Goal: Task Accomplishment & Management: Use online tool/utility

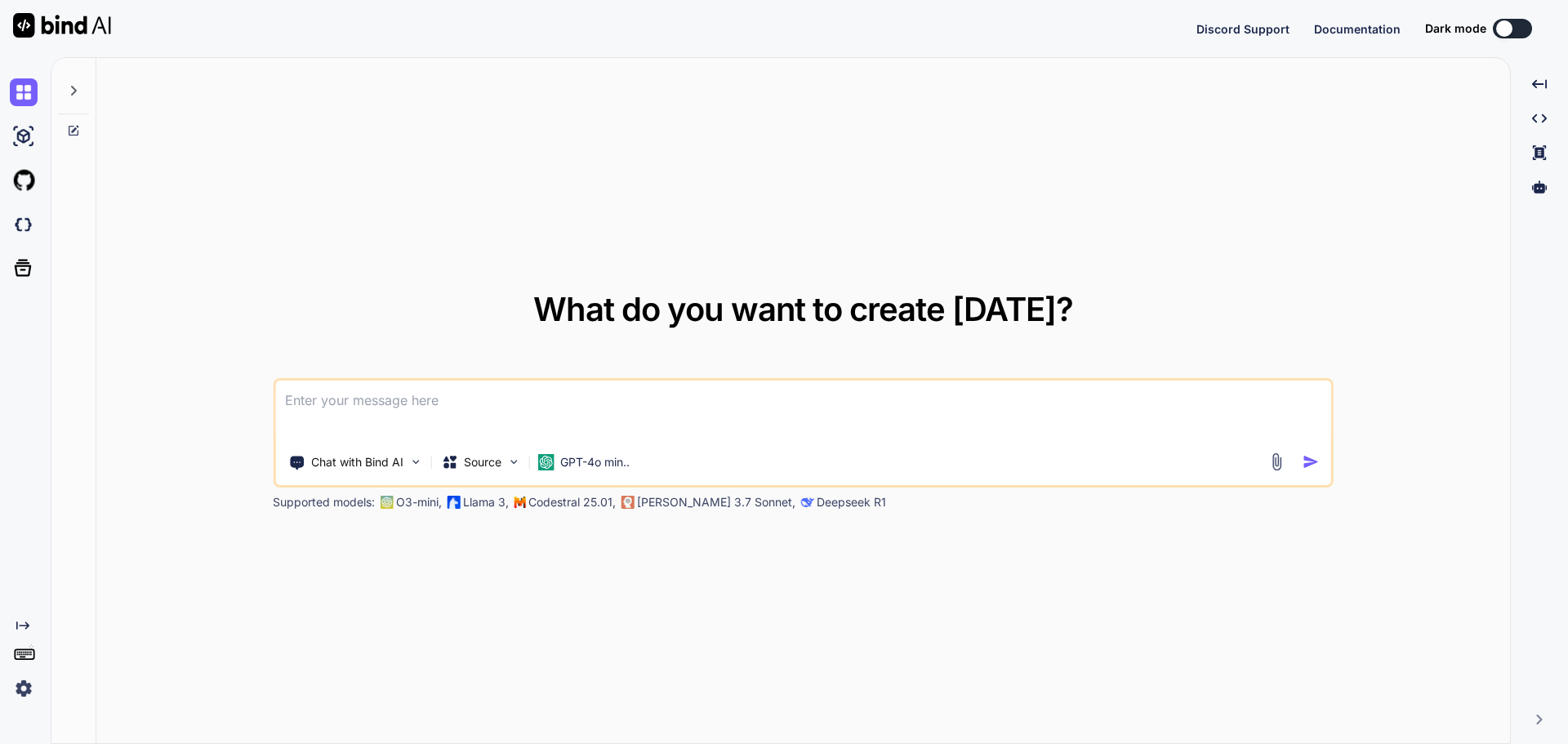
click at [26, 24] on img at bounding box center [62, 26] width 98 height 25
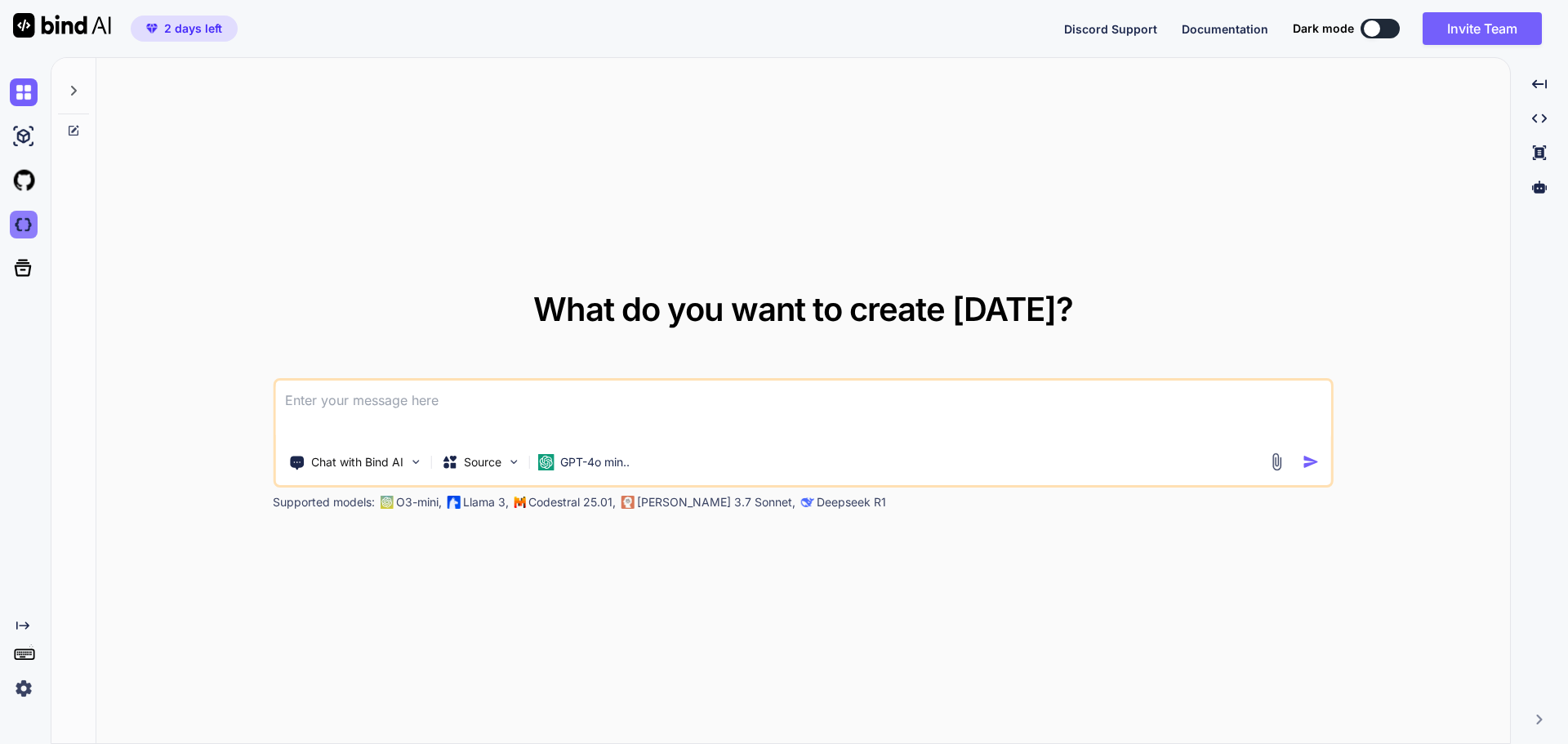
click at [32, 216] on img at bounding box center [24, 225] width 28 height 28
type textarea "x"
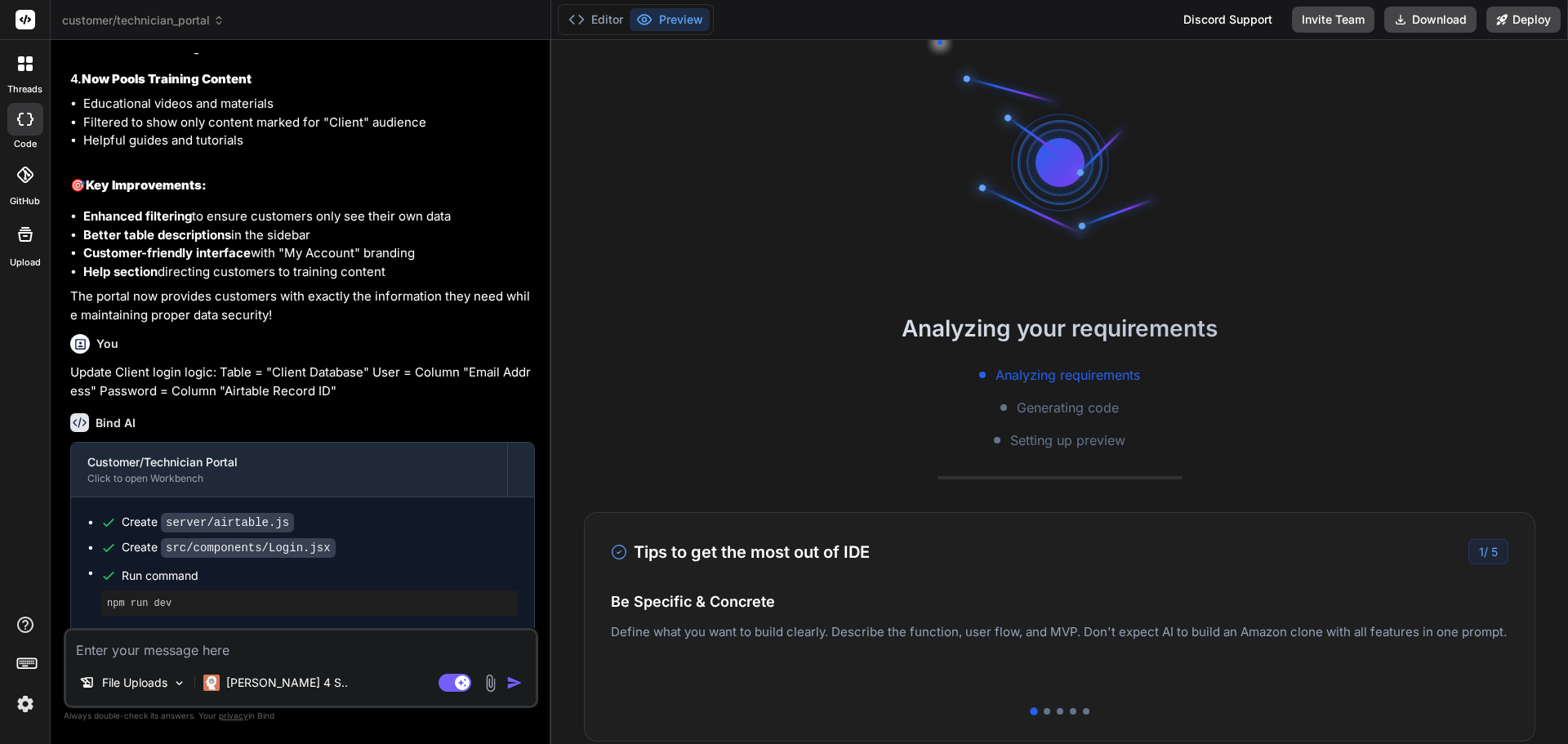
scroll to position [3522, 0]
type textarea "x"
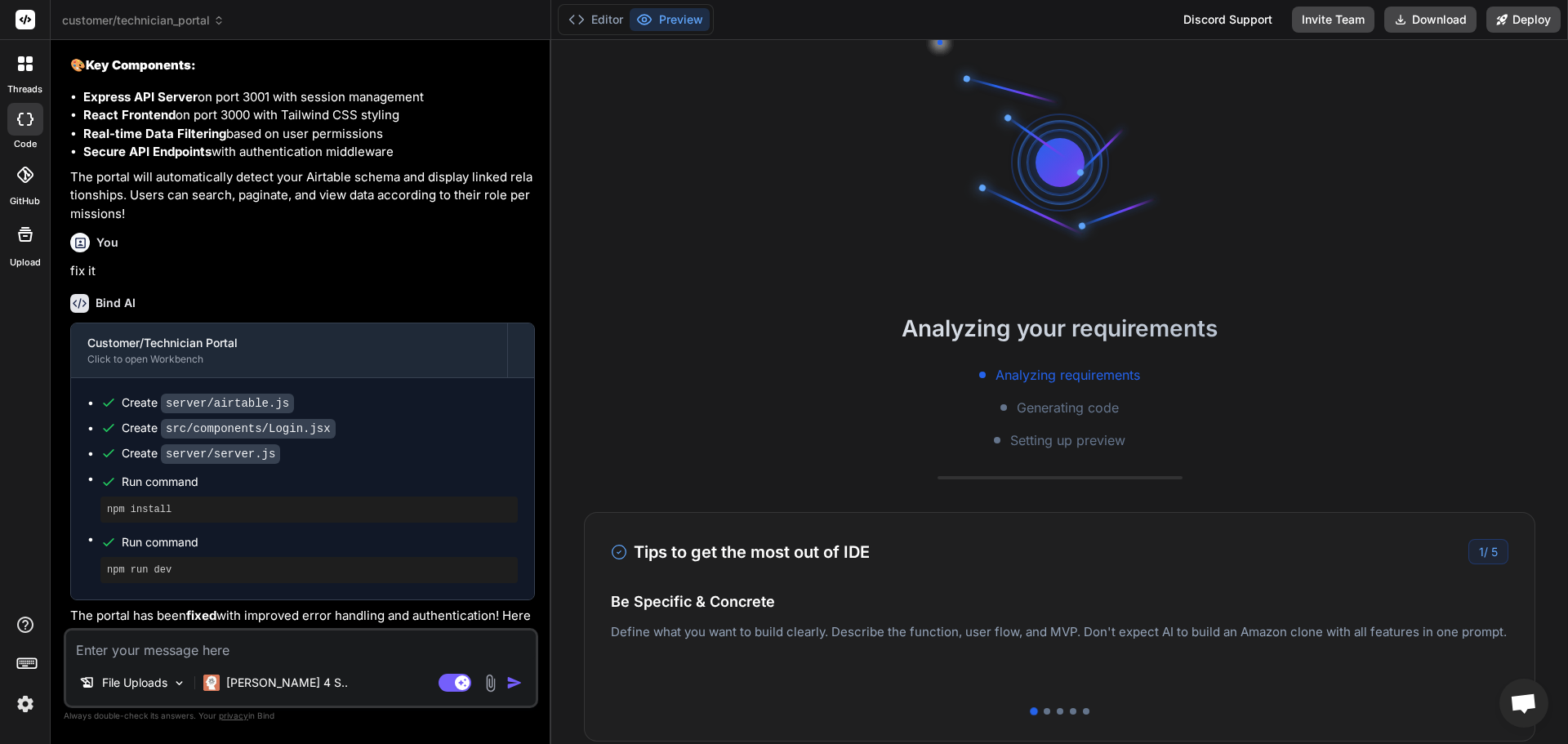
scroll to position [0, 0]
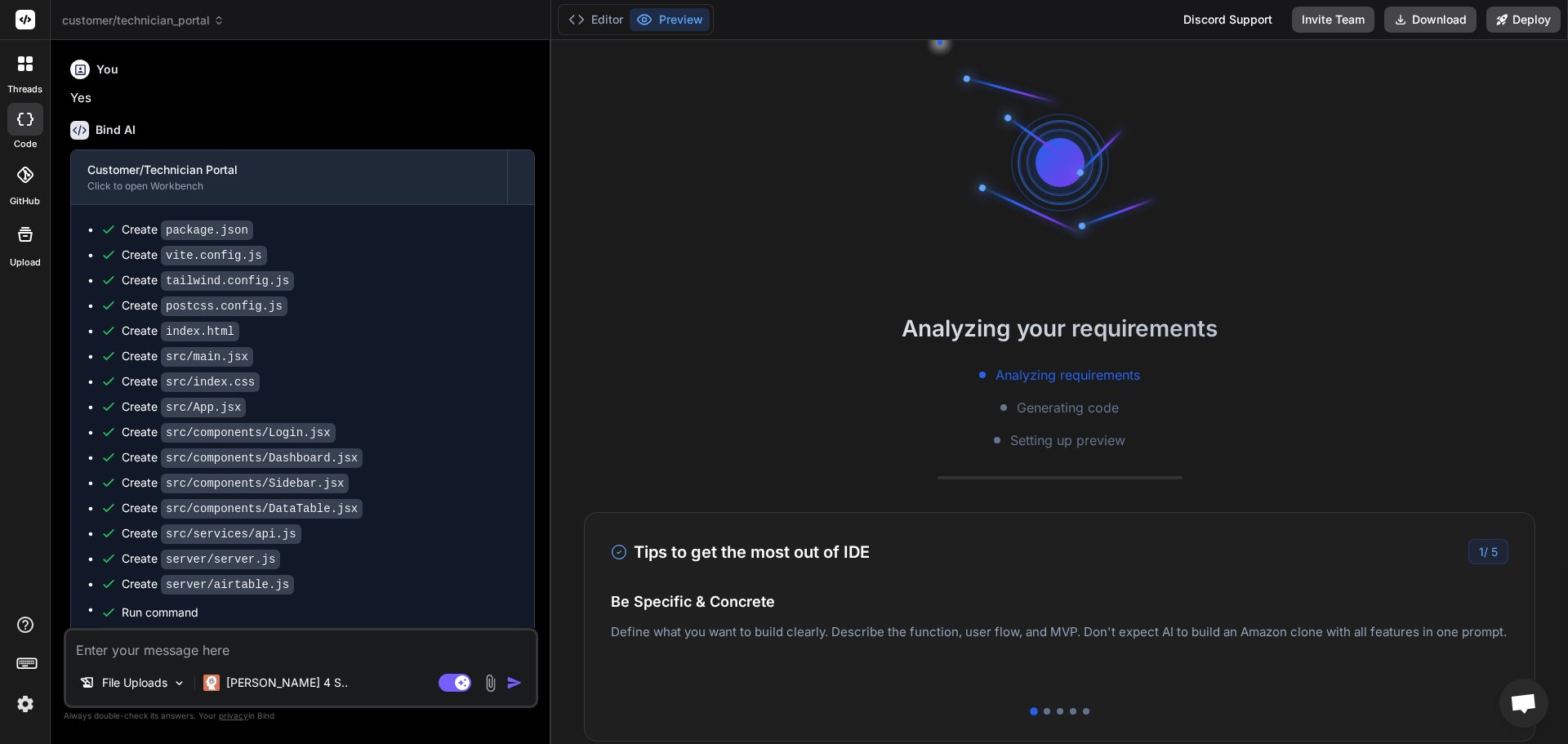
click at [192, 19] on span "customer/technician_portal" at bounding box center [143, 21] width 163 height 16
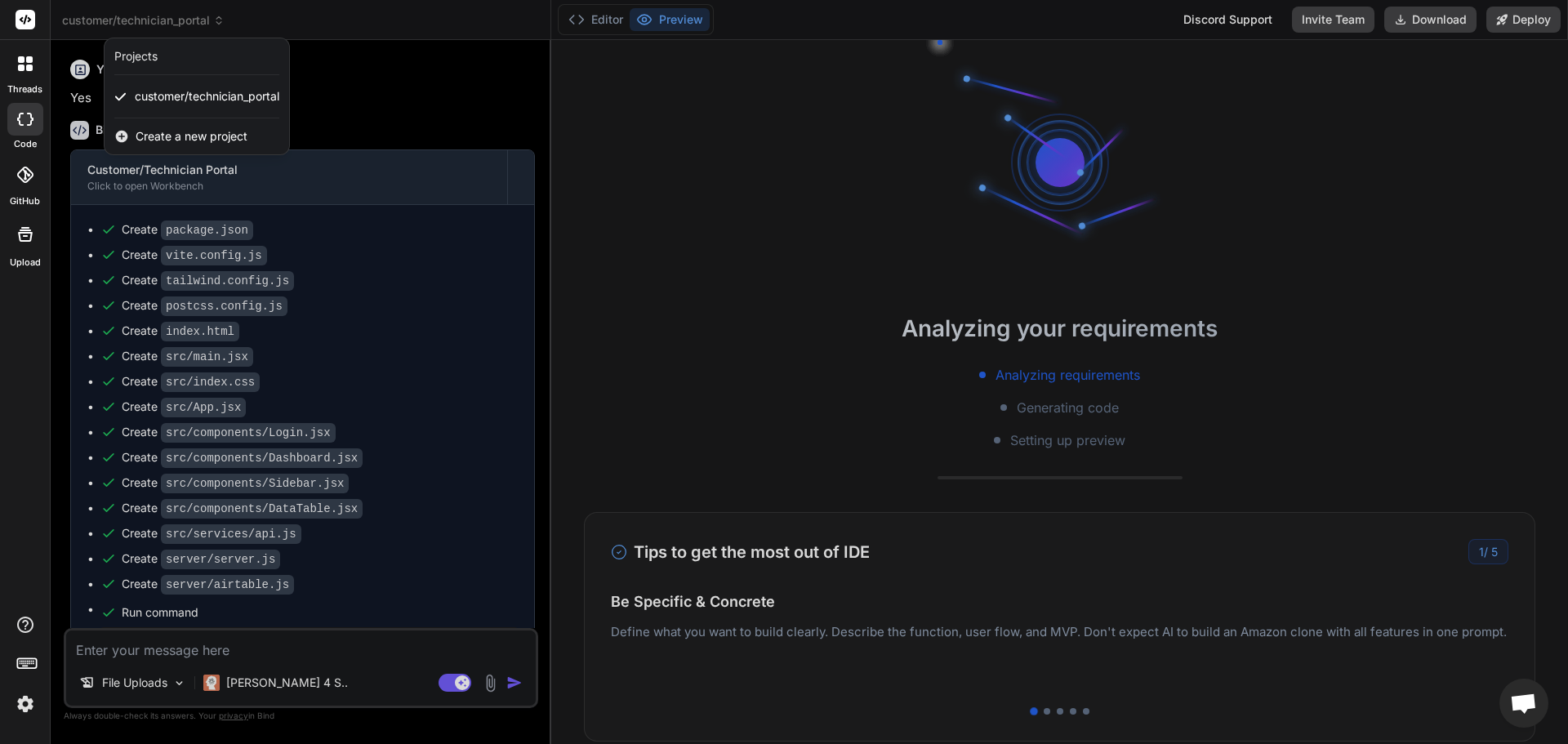
click at [195, 135] on span "Create a new project" at bounding box center [192, 137] width 112 height 16
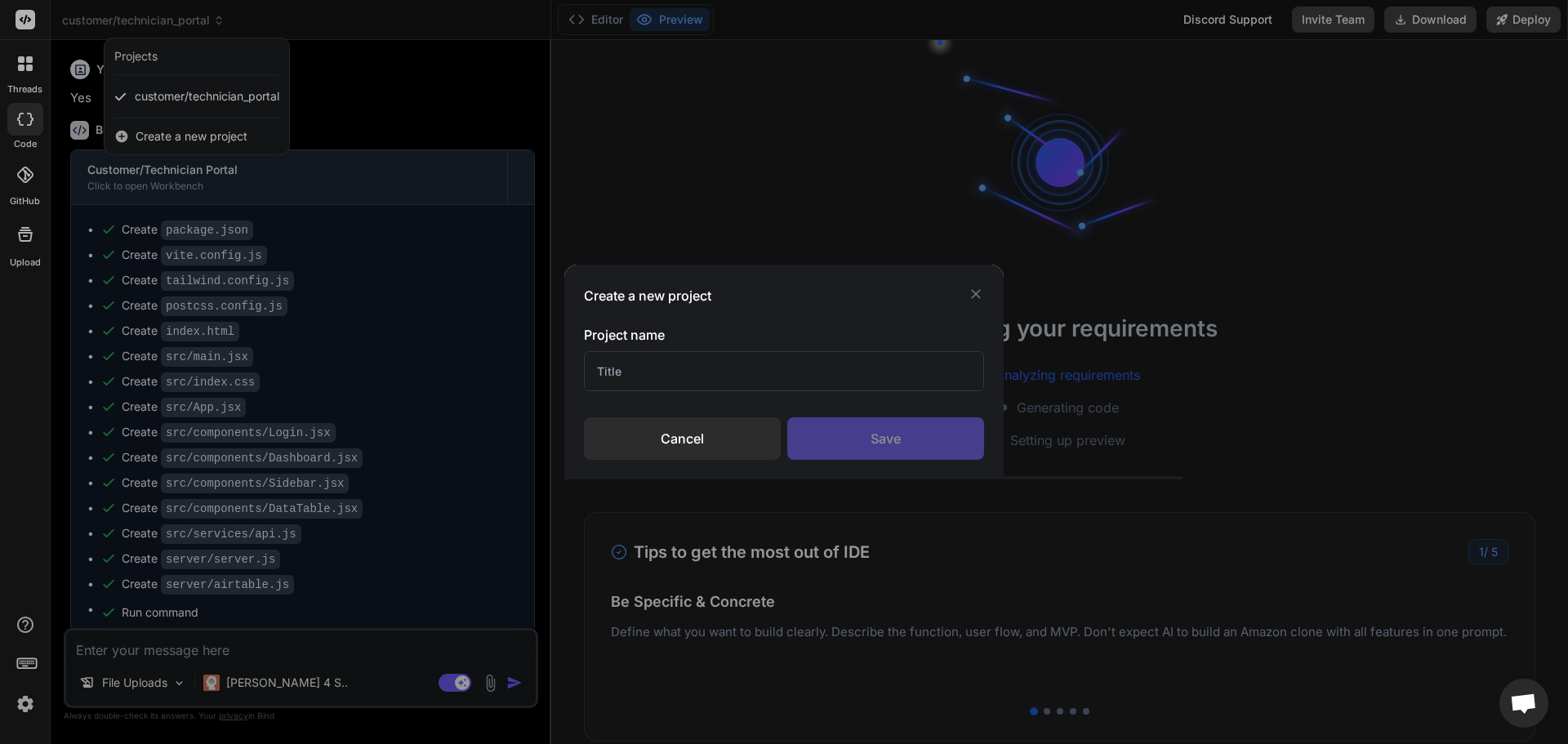
click at [689, 364] on input "text" at bounding box center [784, 371] width 400 height 40
type input "T"
type input "New PJ"
click at [855, 430] on div "Save" at bounding box center [885, 439] width 197 height 43
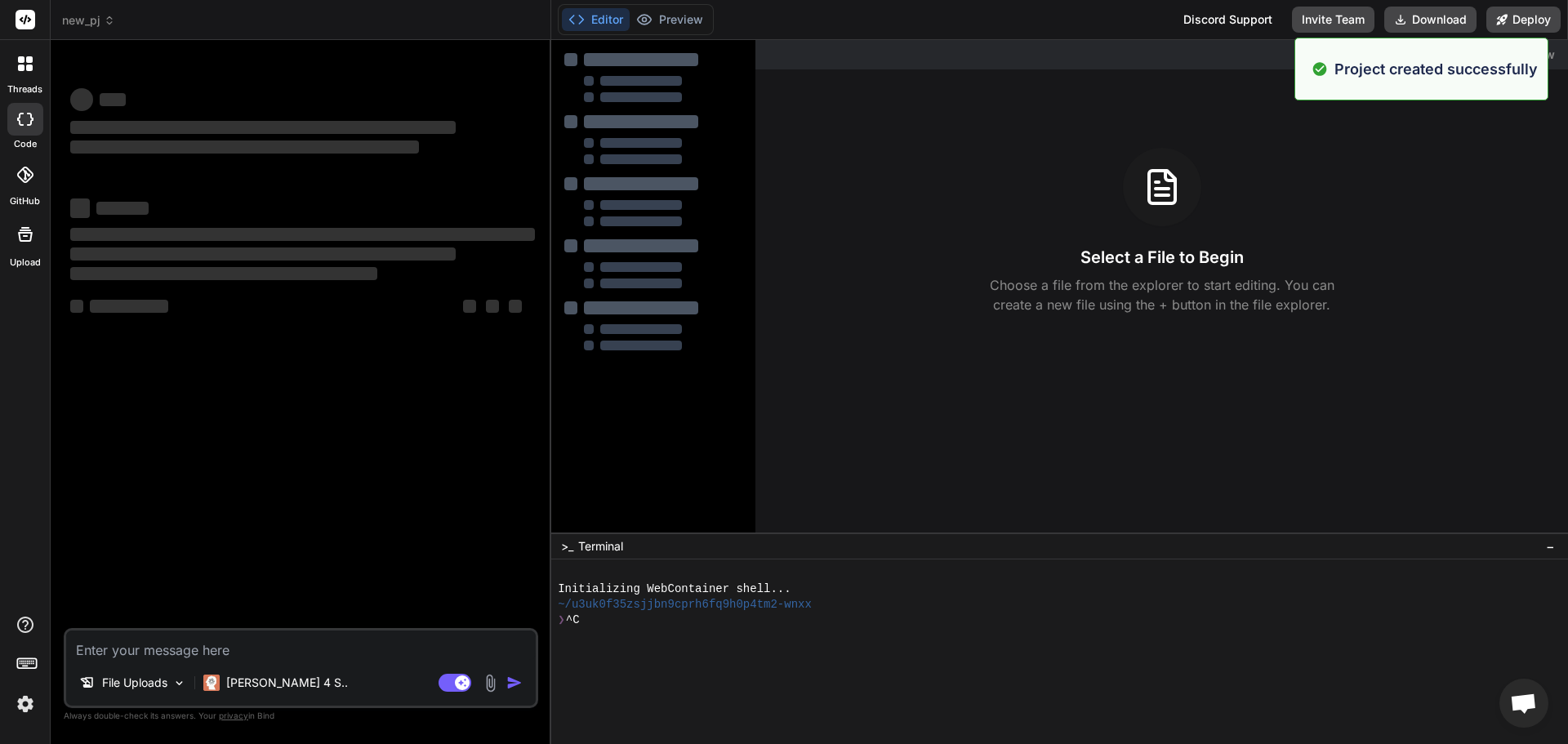
scroll to position [93, 0]
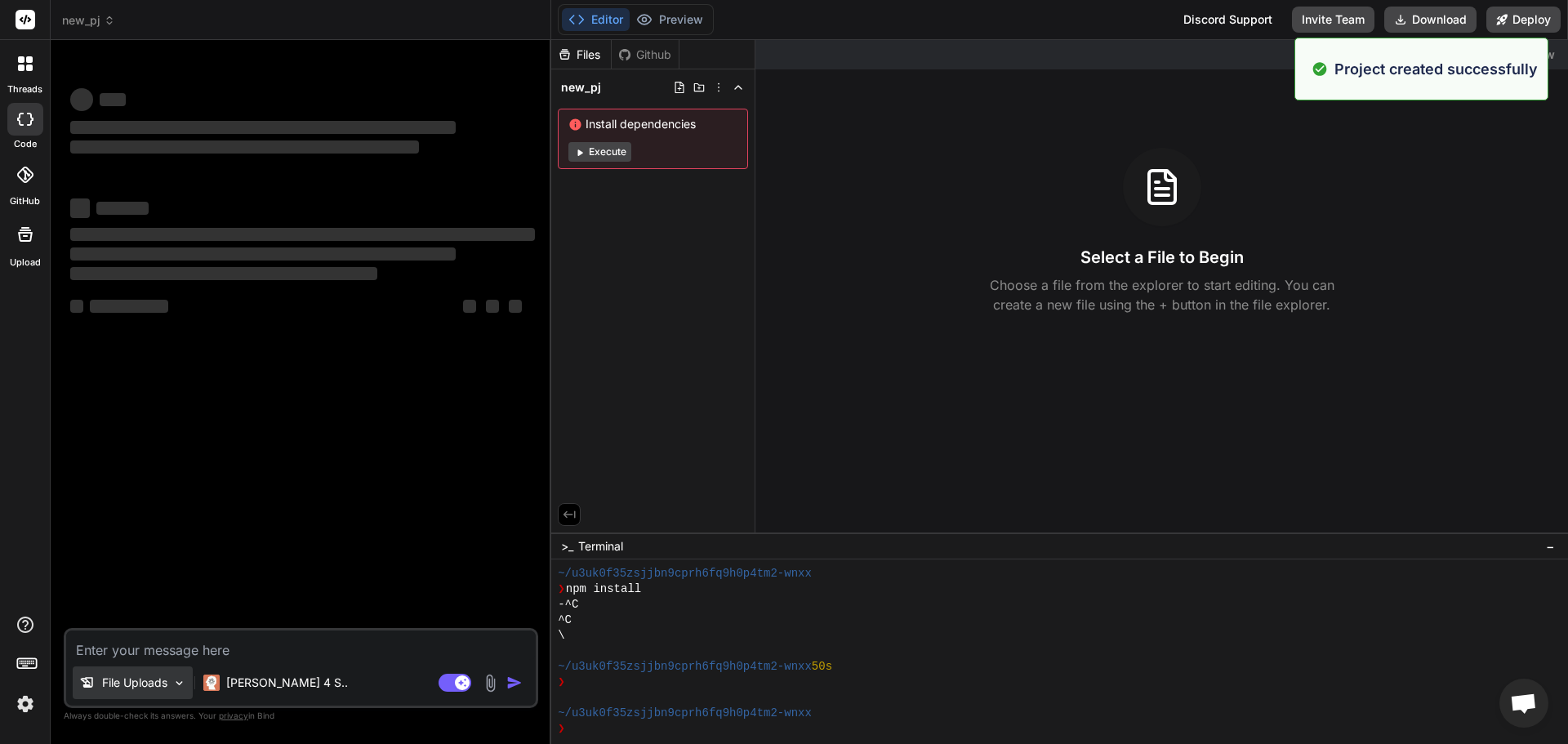
click at [158, 687] on p "File Uploads" at bounding box center [134, 683] width 65 height 16
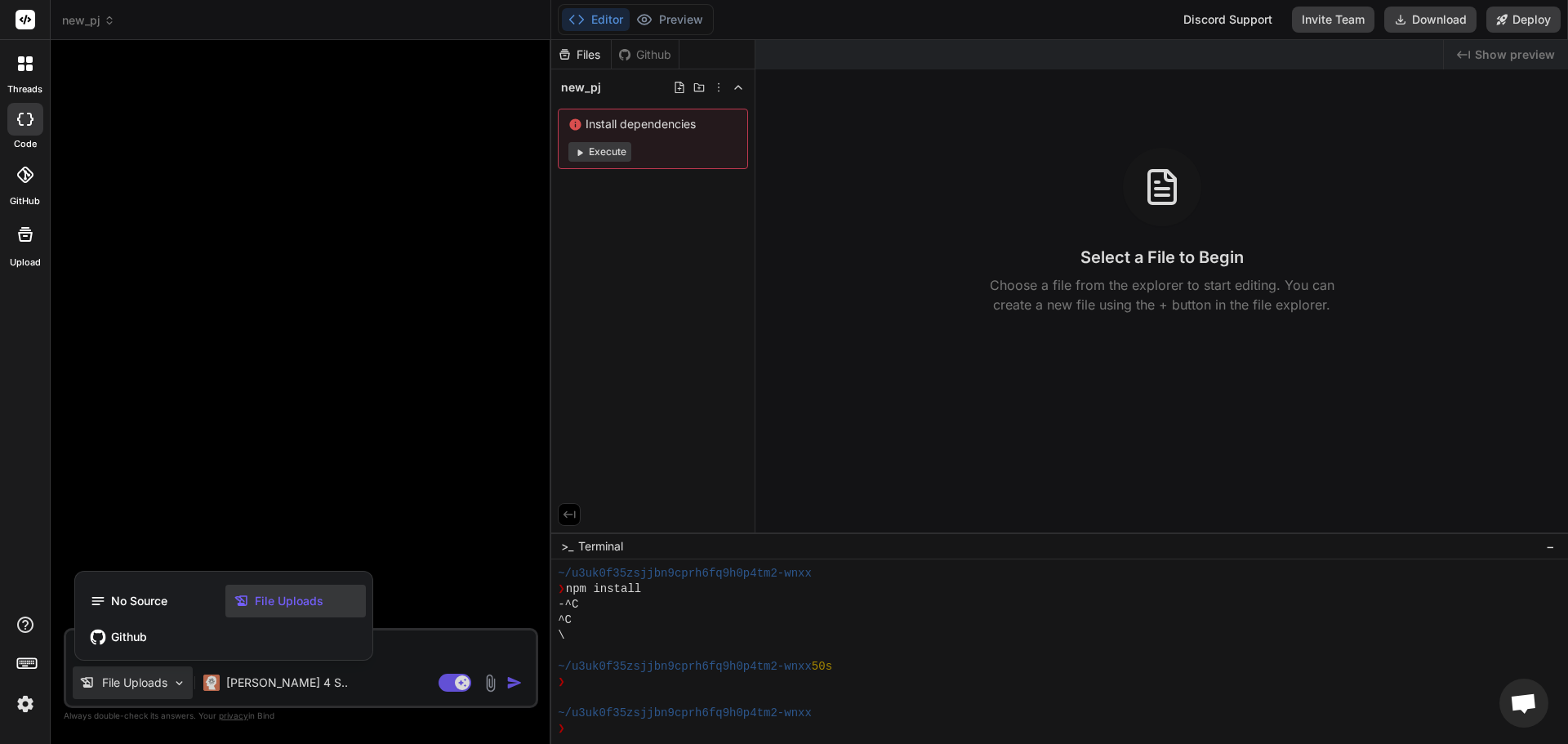
click at [314, 599] on span "File Uploads" at bounding box center [289, 602] width 68 height 16
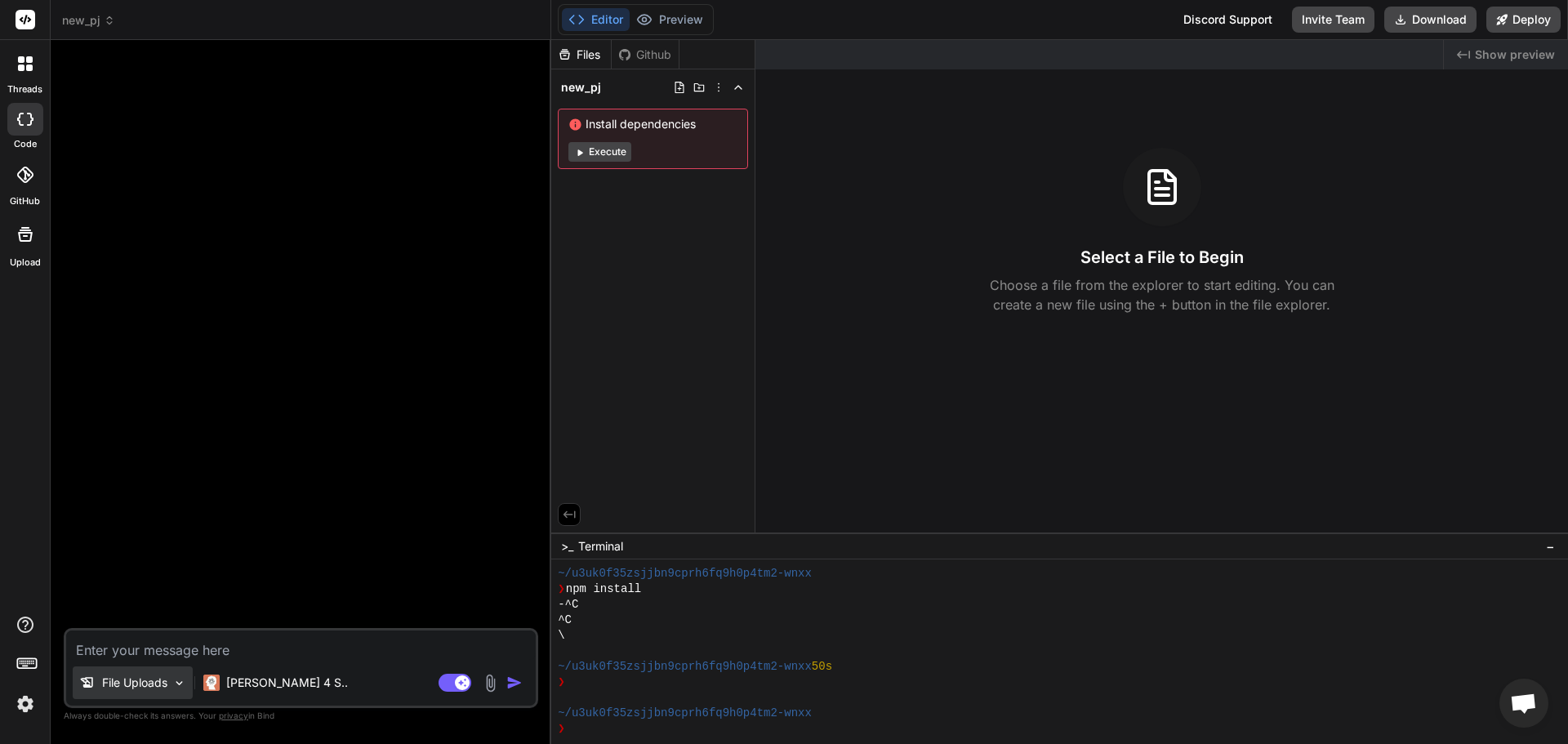
click at [156, 676] on p "File Uploads" at bounding box center [134, 683] width 65 height 16
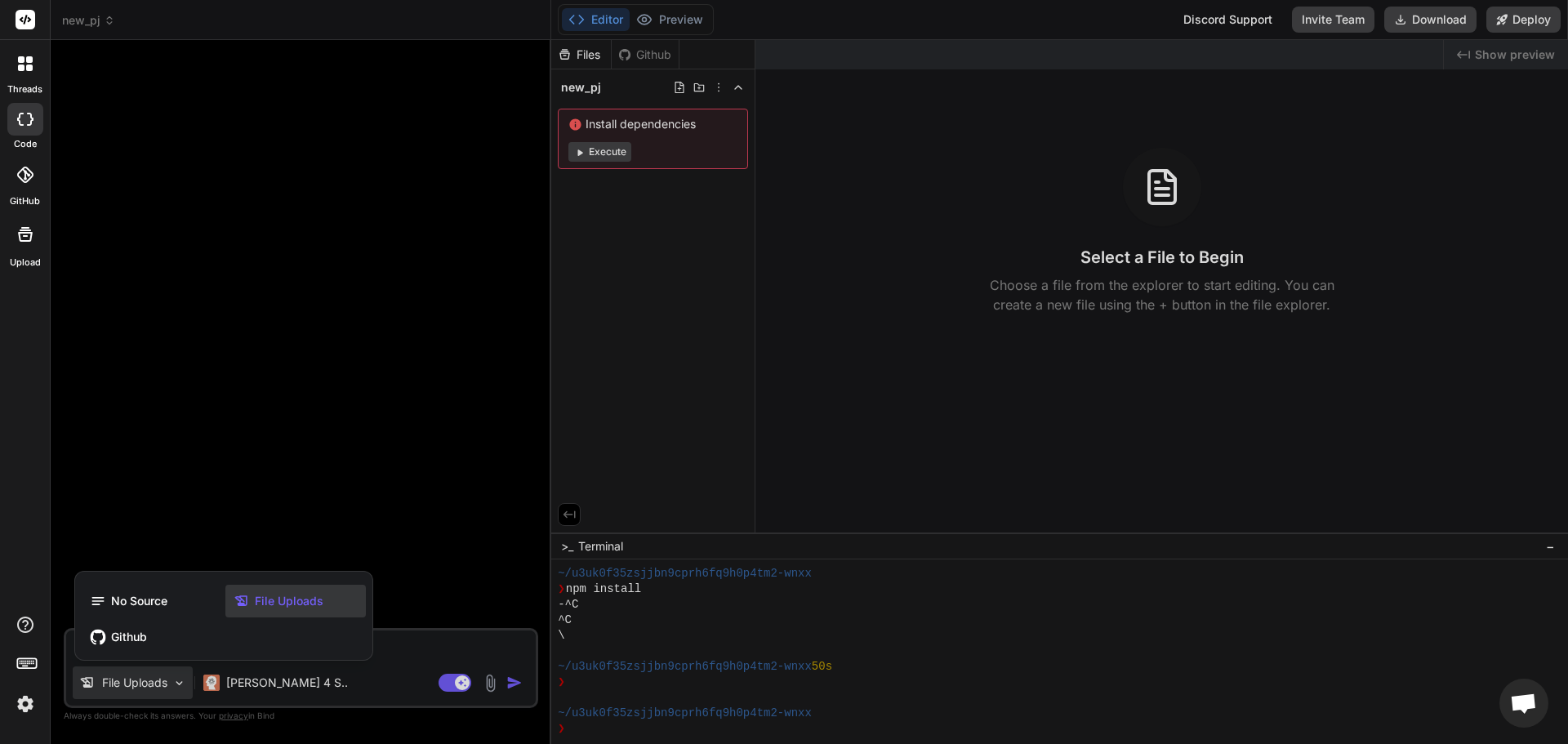
click at [254, 606] on icon at bounding box center [244, 602] width 21 height 16
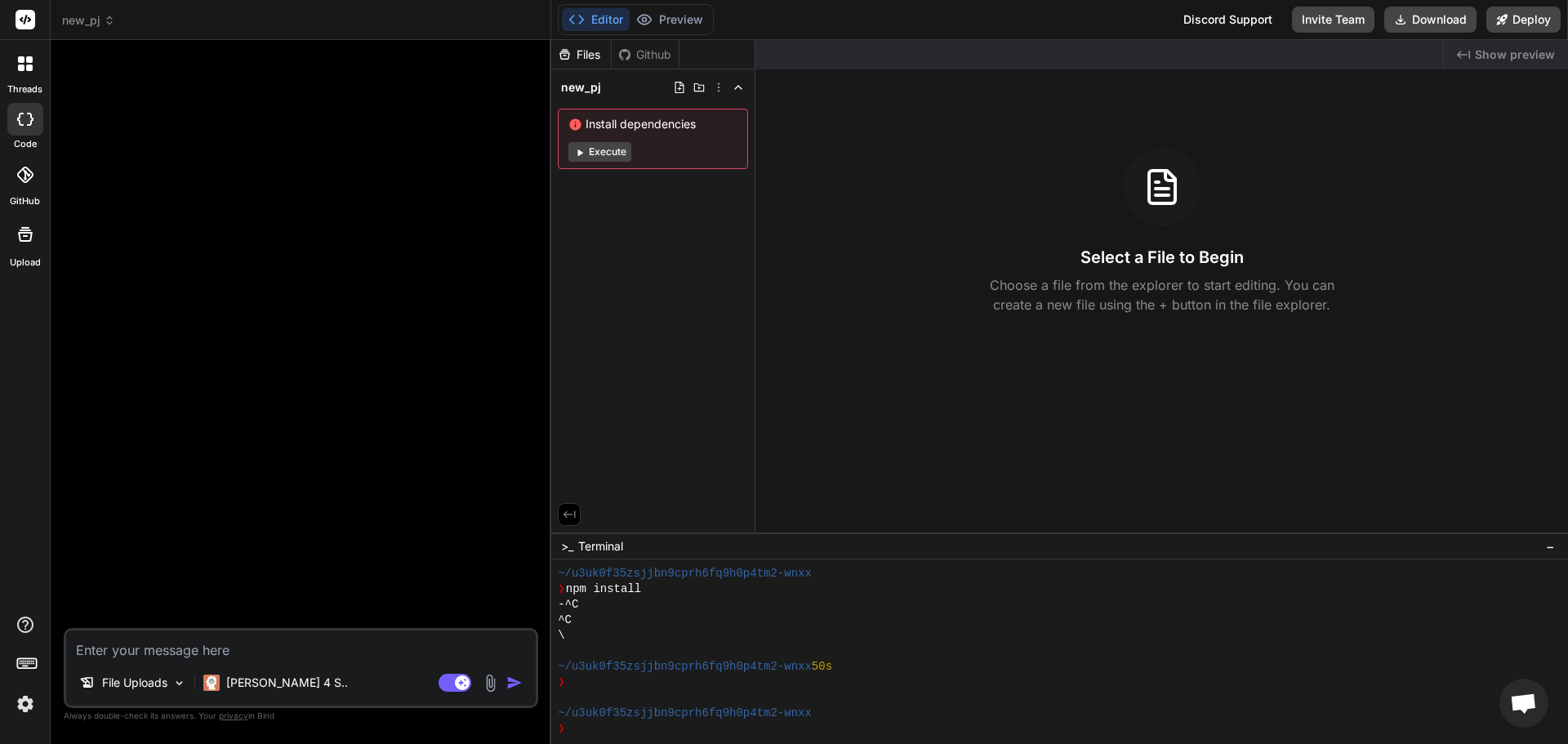
click at [483, 687] on img at bounding box center [490, 683] width 19 height 19
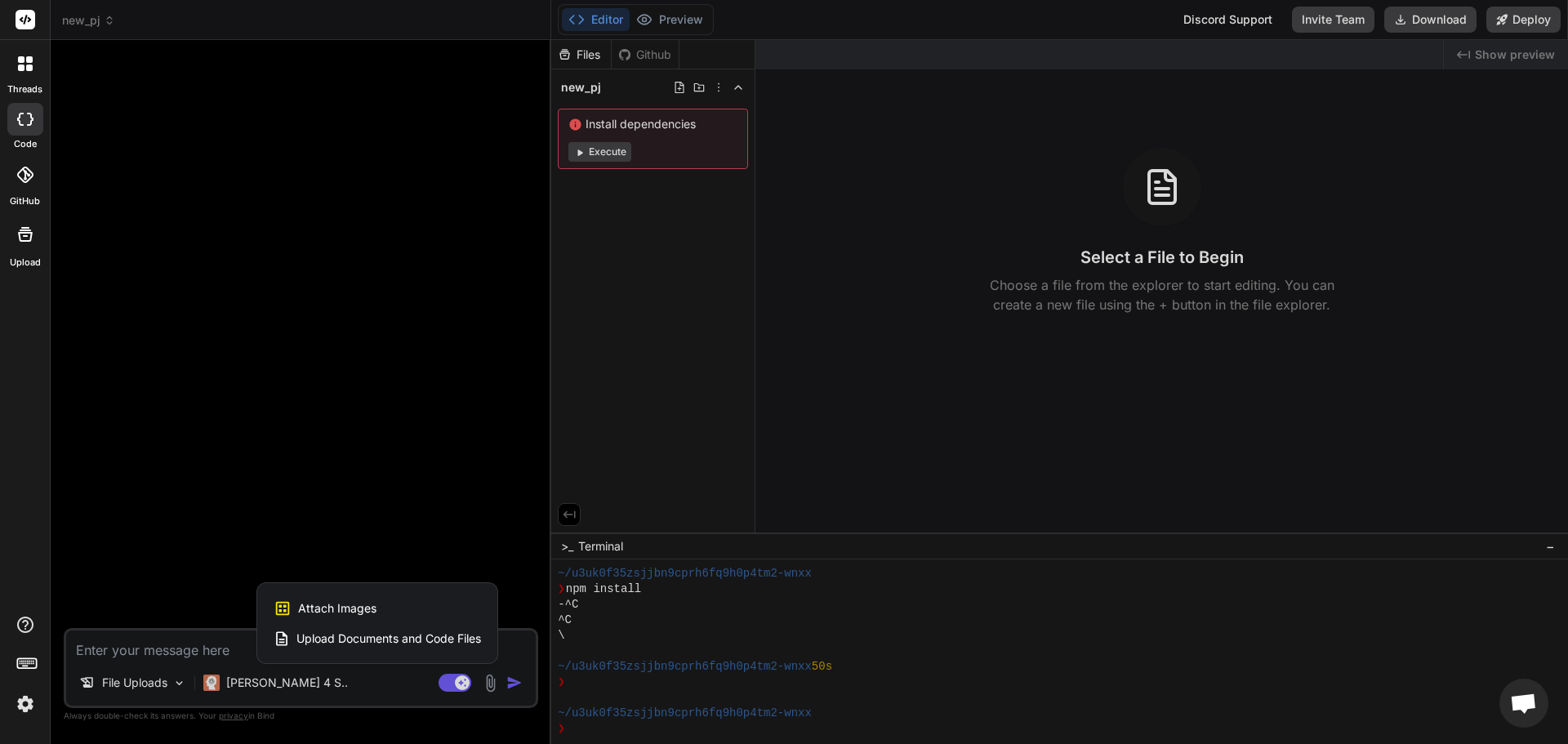
click at [392, 633] on span "Upload Documents and Code Files" at bounding box center [388, 639] width 184 height 16
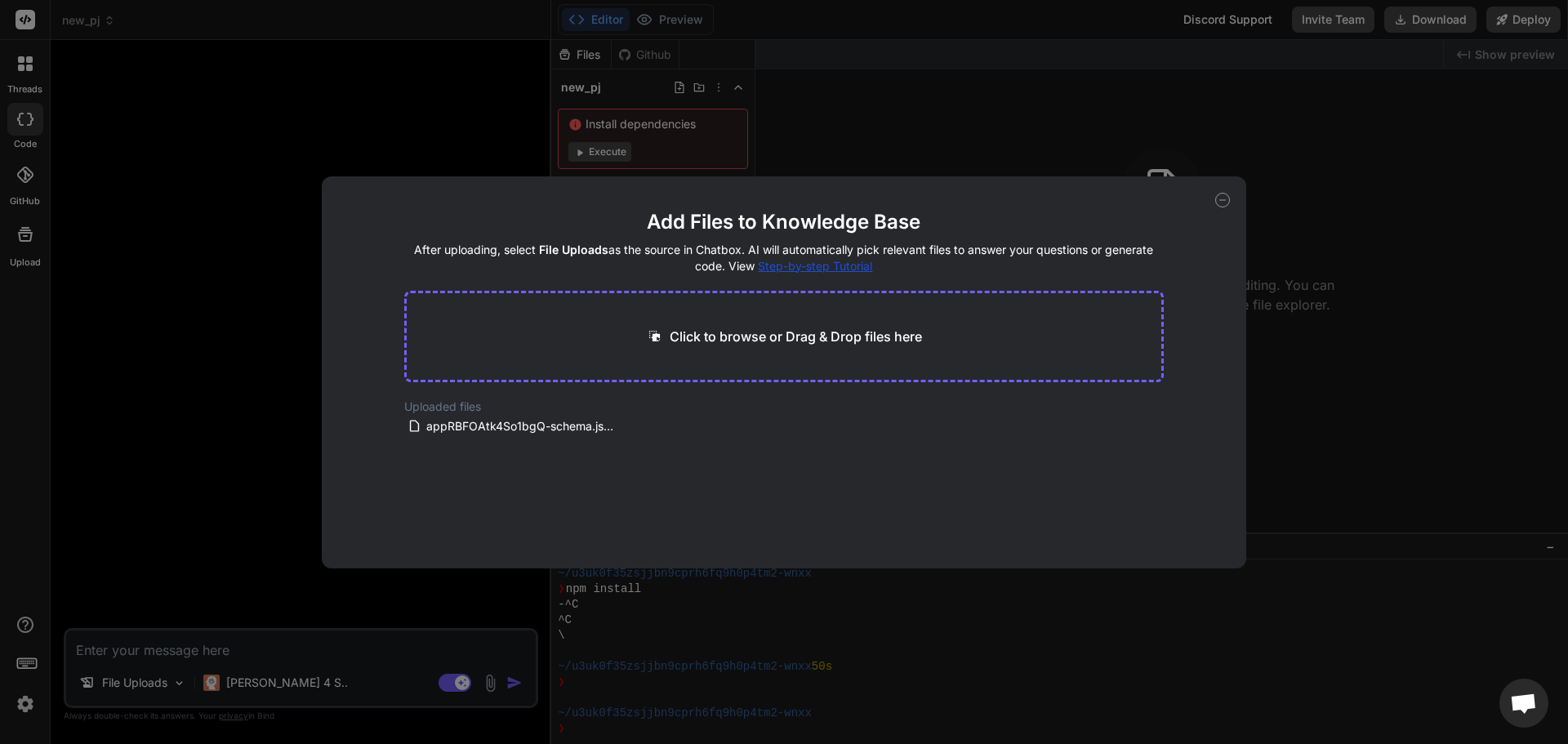
click at [174, 648] on div "Add Files to Knowledge Base After uploading, select File Uploads as the source …" at bounding box center [784, 372] width 1568 height 744
type textarea "x"
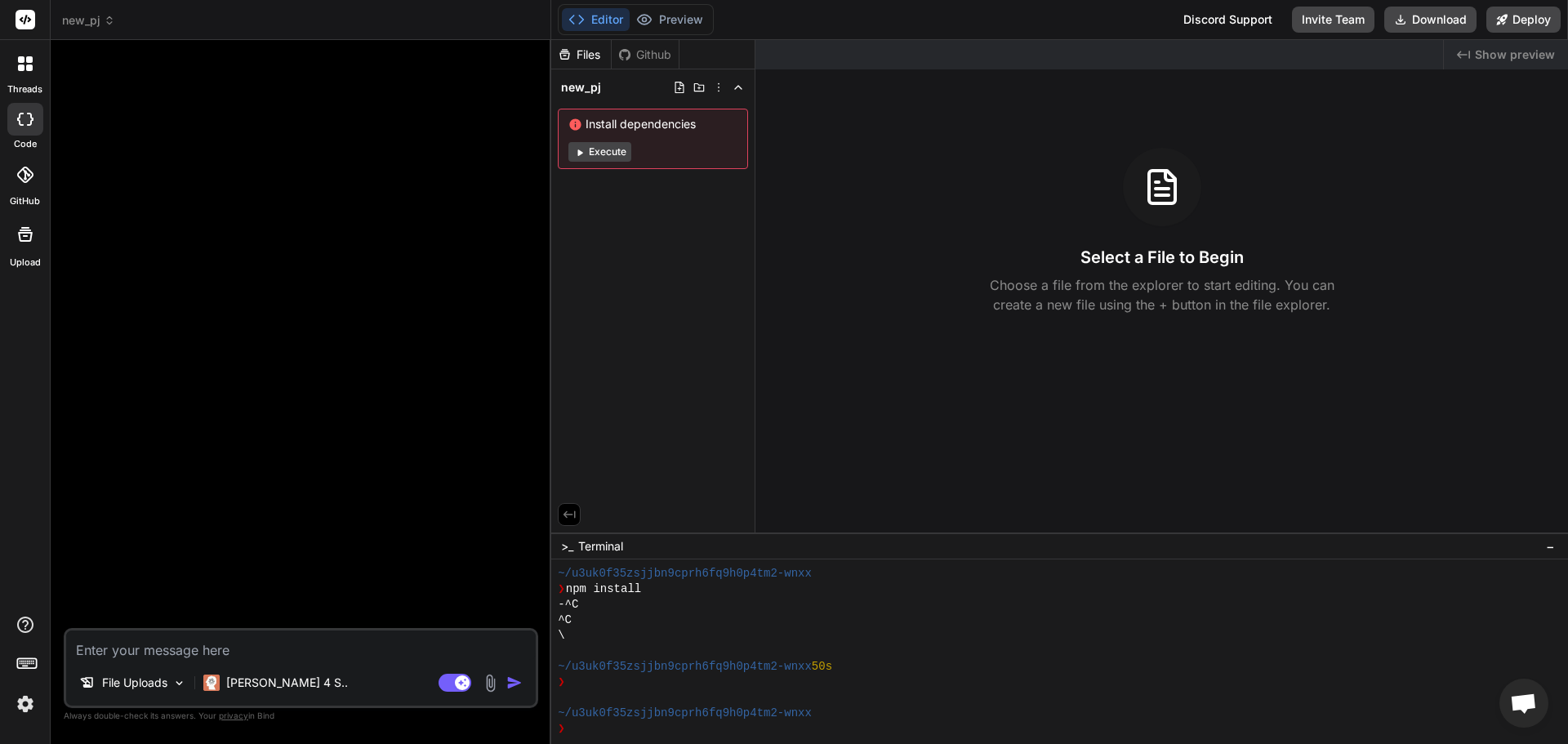
click at [158, 639] on textarea at bounding box center [300, 645] width 470 height 30
drag, startPoint x: 225, startPoint y: 636, endPoint x: 216, endPoint y: 643, distance: 11.4
click at [216, 643] on textarea at bounding box center [300, 645] width 470 height 30
paste textarea "Lor ips d sitame cons-adipi elitsedd. Eiusm t incididunt-utlab etd magnaa (Enim…"
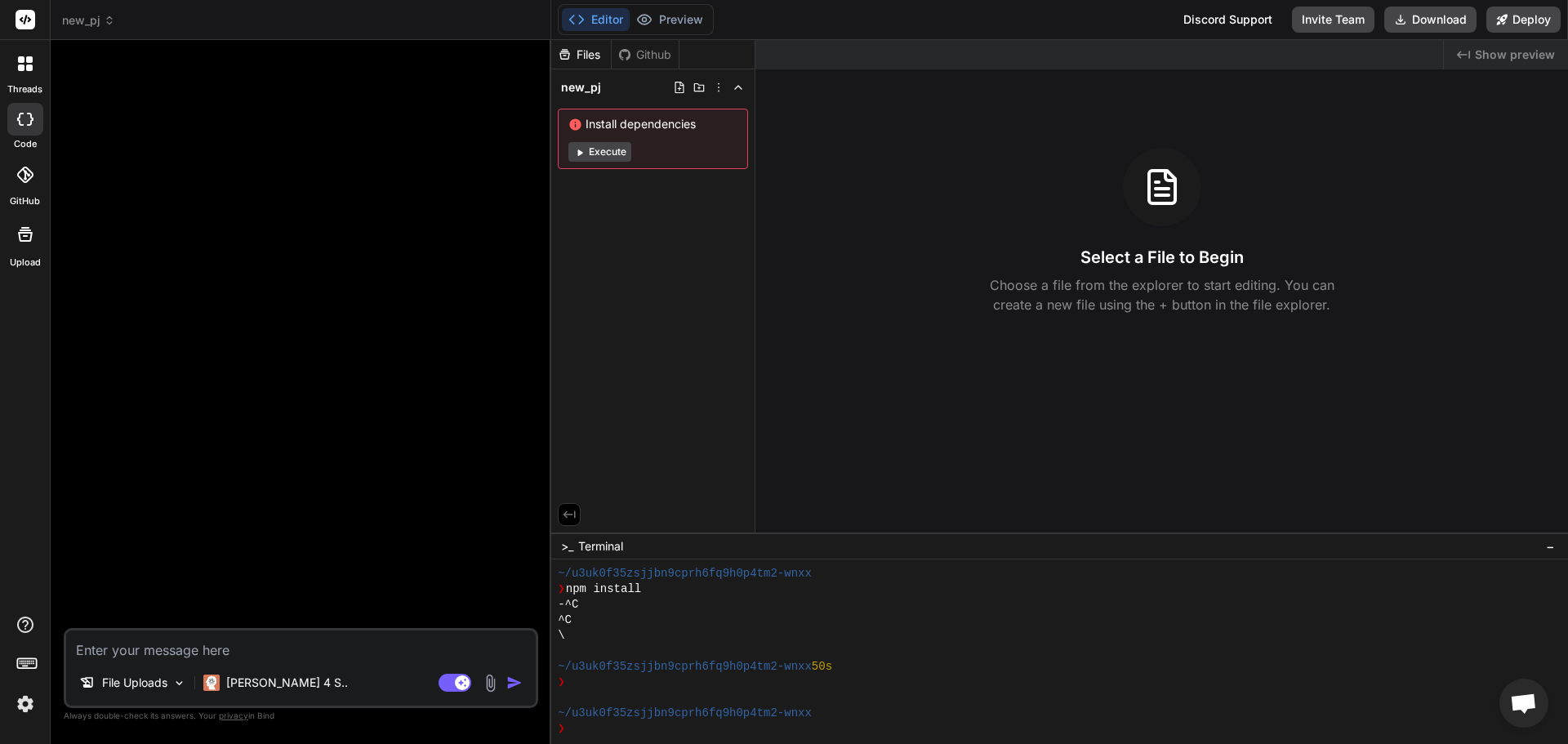
type textarea "Lor ips d sitame cons-adipi elitsedd. Eiusm t incididunt-utlab etd magnaa (Enim…"
type textarea "x"
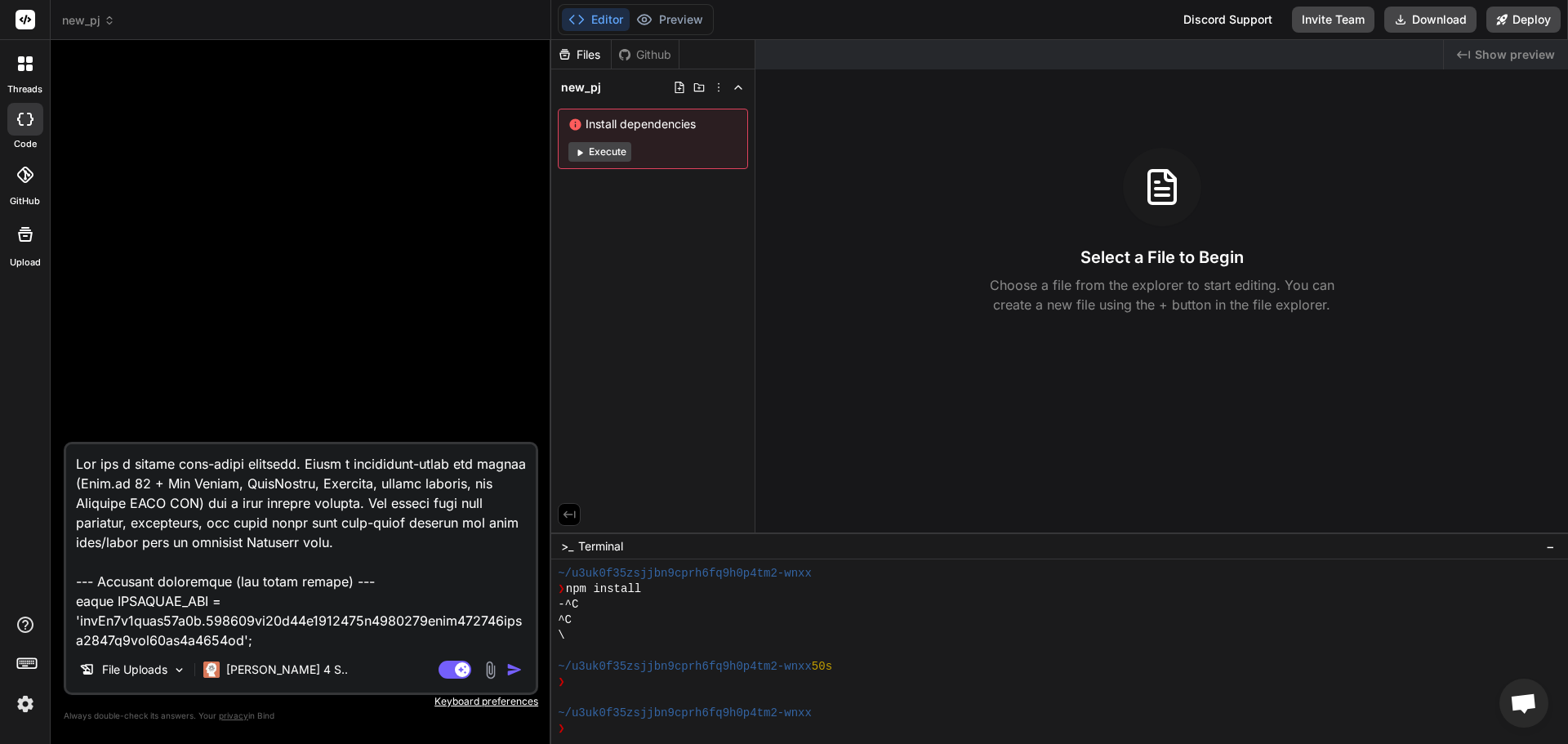
scroll to position [2494, 0]
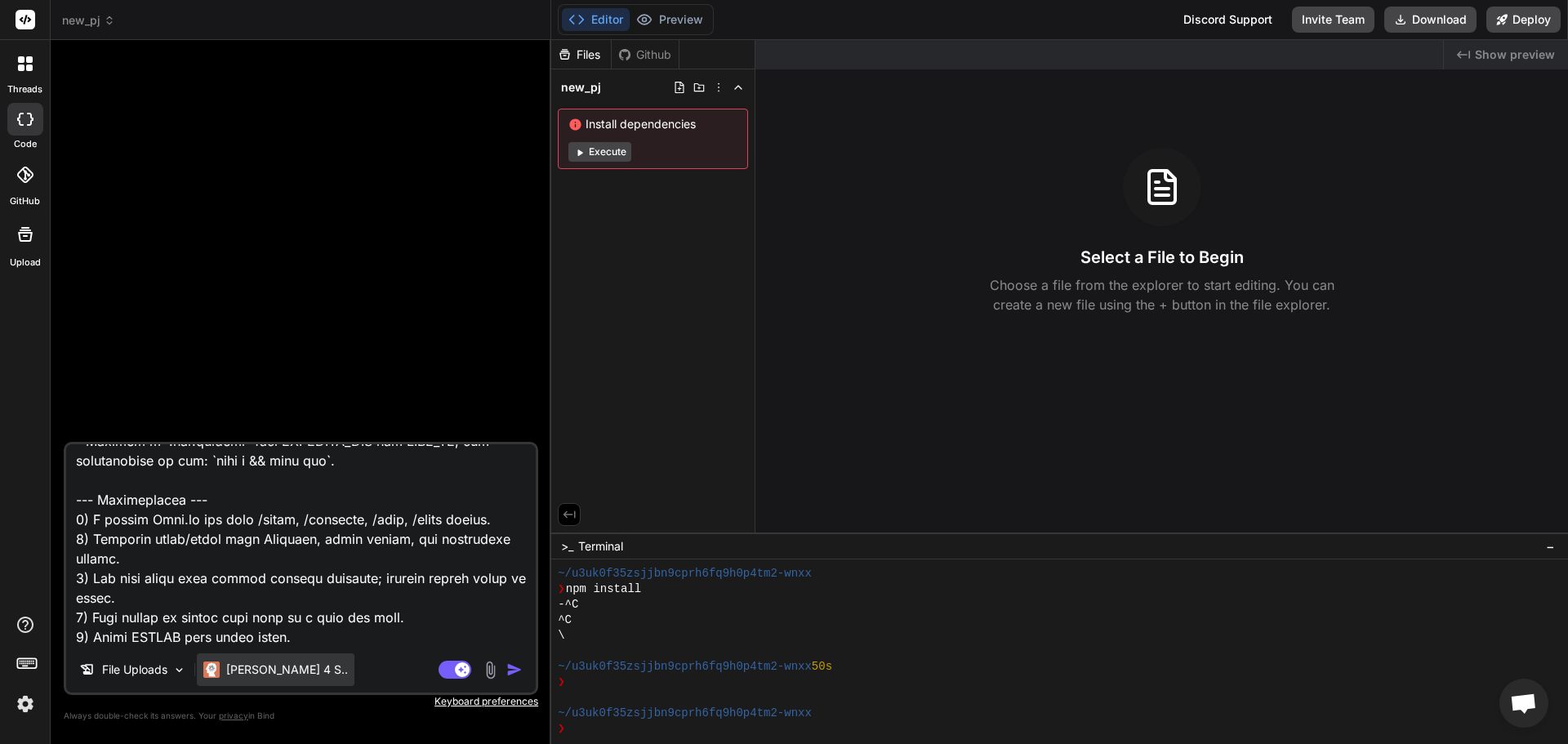
type textarea "Lor ips d sitame cons-adipi elitsedd. Eiusm t incididunt-utlab etd magnaa (Enim…"
click at [248, 677] on p "[PERSON_NAME] 4 S.." at bounding box center [287, 670] width 122 height 16
click at [522, 669] on img "button" at bounding box center [514, 670] width 16 height 16
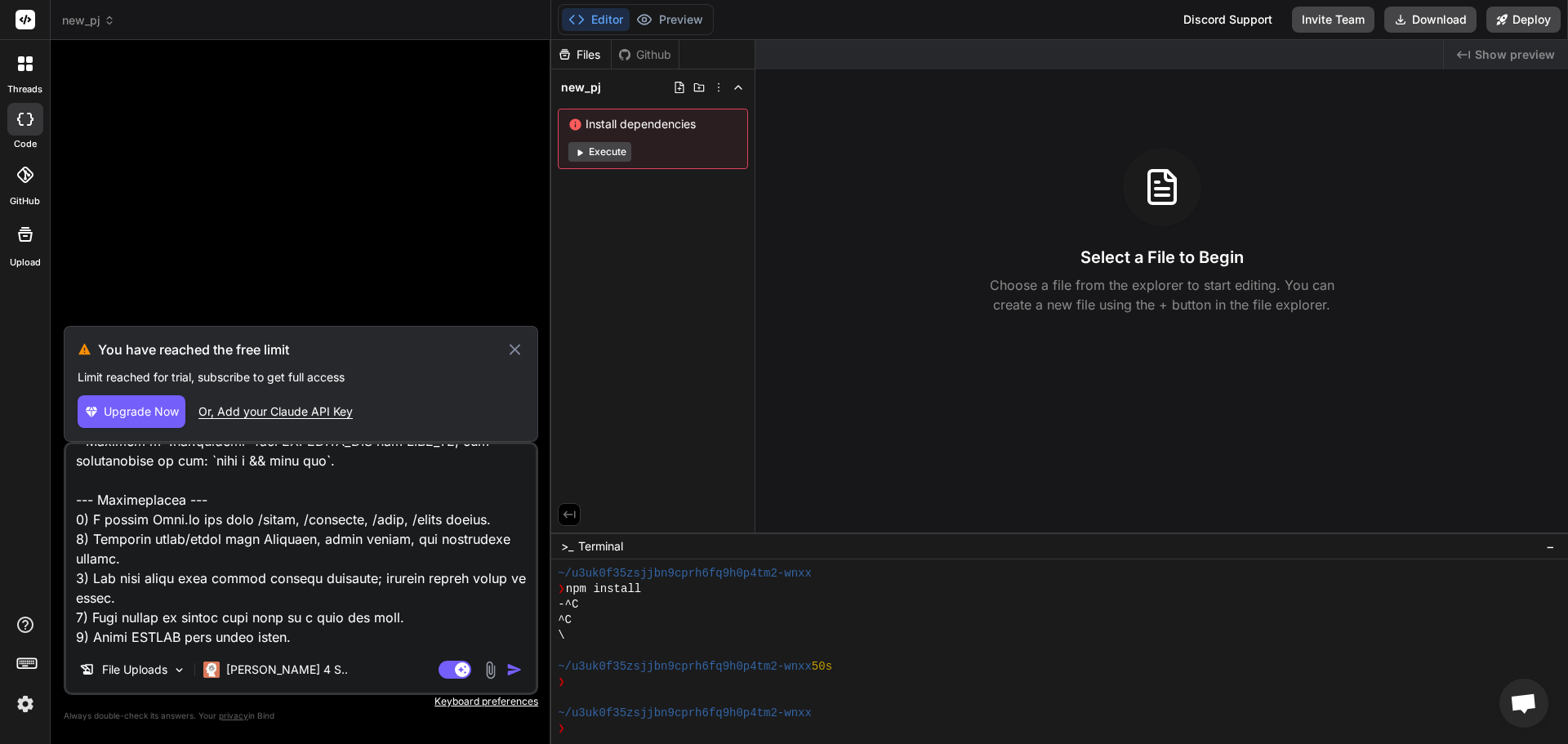
click at [515, 346] on icon at bounding box center [514, 350] width 19 height 20
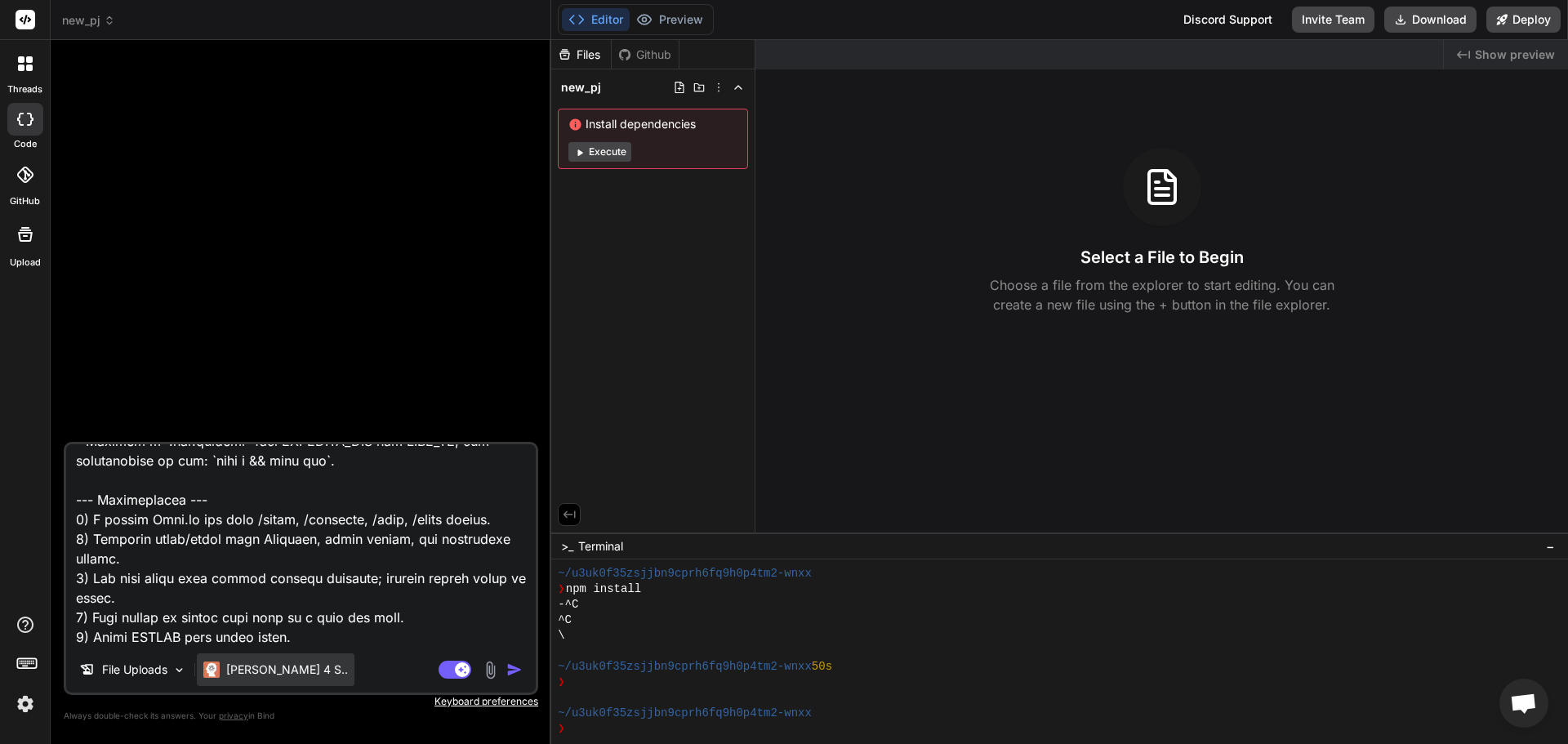
click at [233, 671] on p "[PERSON_NAME] 4 S.." at bounding box center [287, 670] width 122 height 16
click at [27, 707] on img at bounding box center [26, 704] width 28 height 28
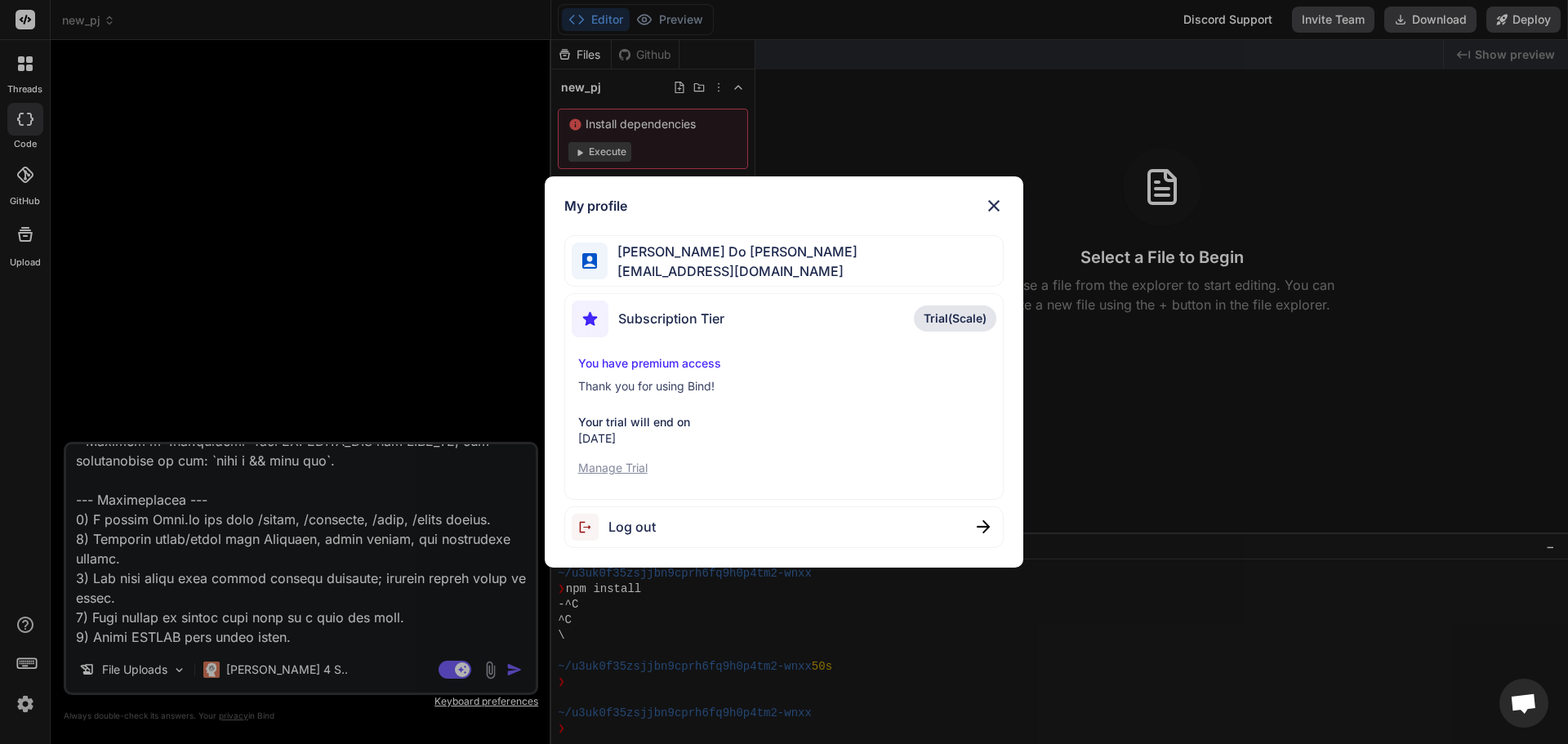
click at [24, 130] on div "My profile Tran Do Anh tdanh297@gmail.com Subscription Tier Trial(Scale) You ha…" at bounding box center [784, 372] width 1568 height 744
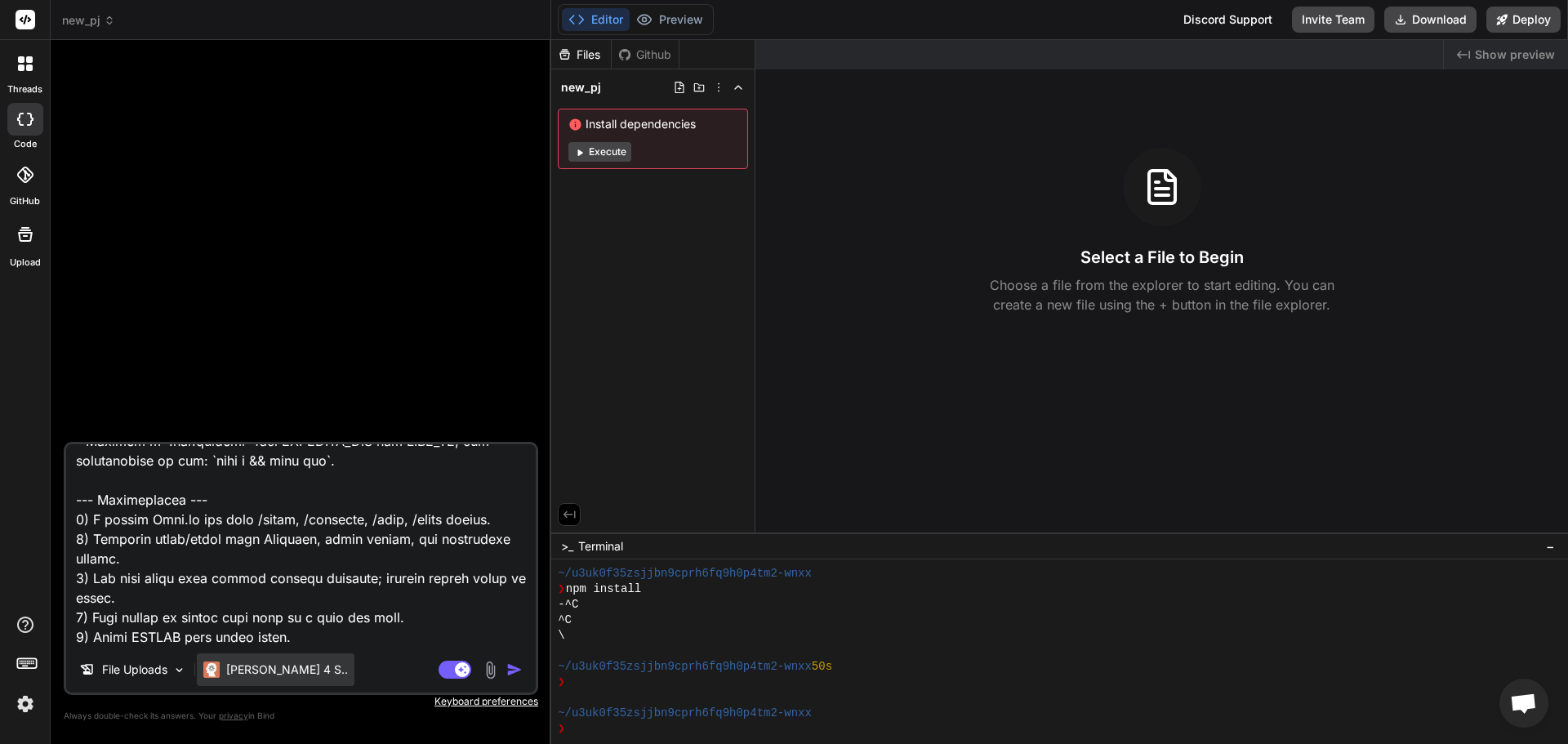
click at [238, 664] on p "[PERSON_NAME] 4 S.." at bounding box center [287, 670] width 122 height 16
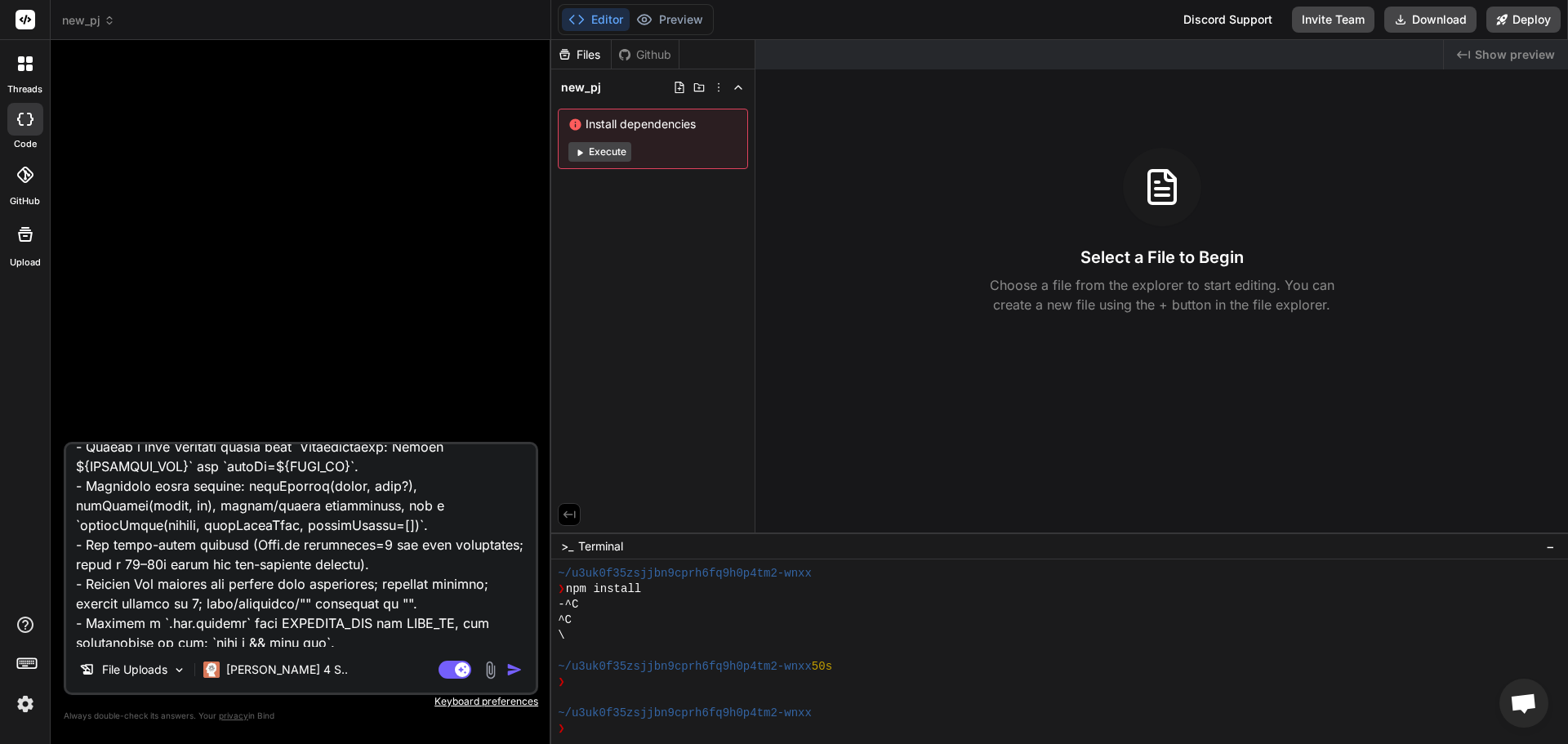
click at [21, 193] on div "GitHub" at bounding box center [25, 179] width 50 height 58
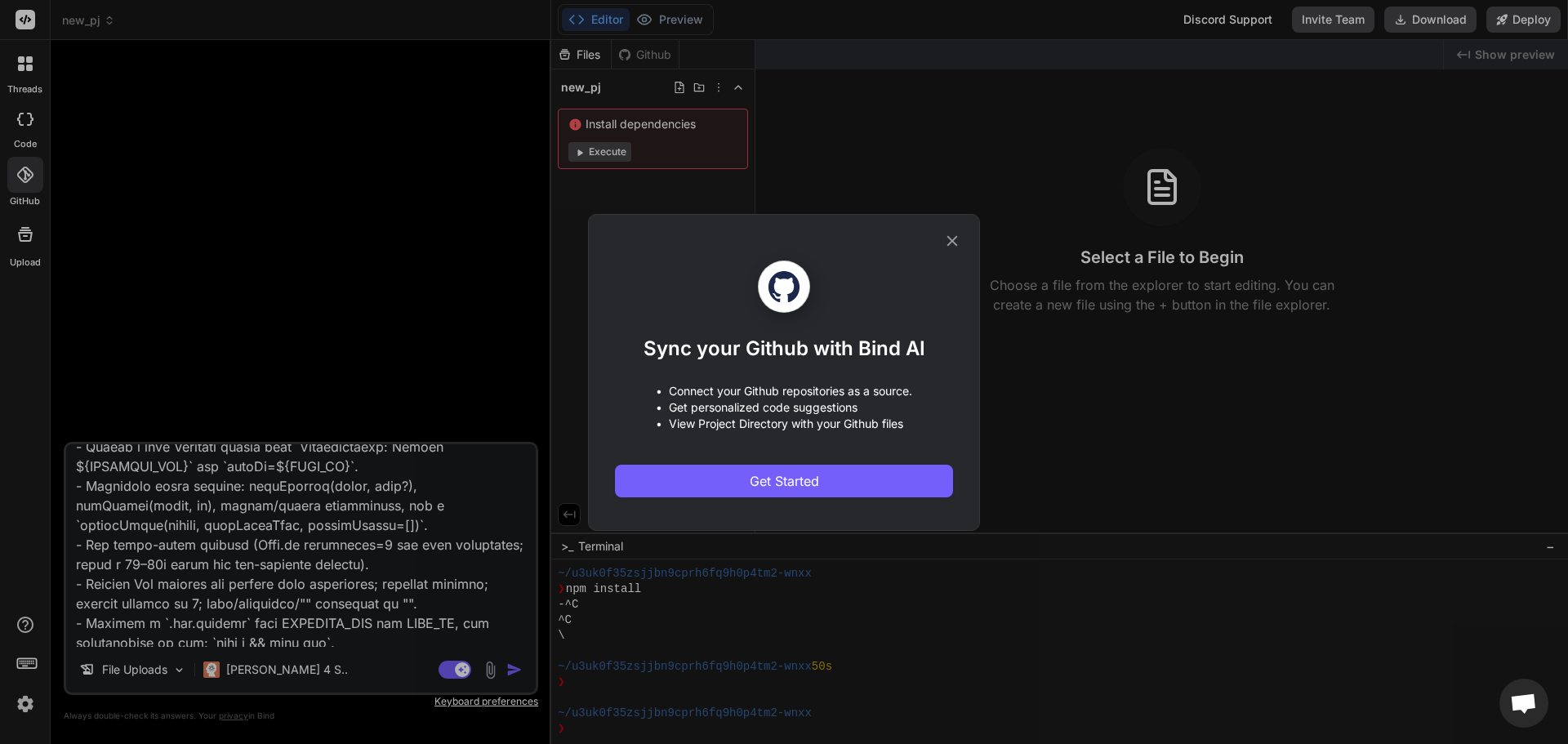
click at [953, 235] on icon at bounding box center [953, 241] width 18 height 18
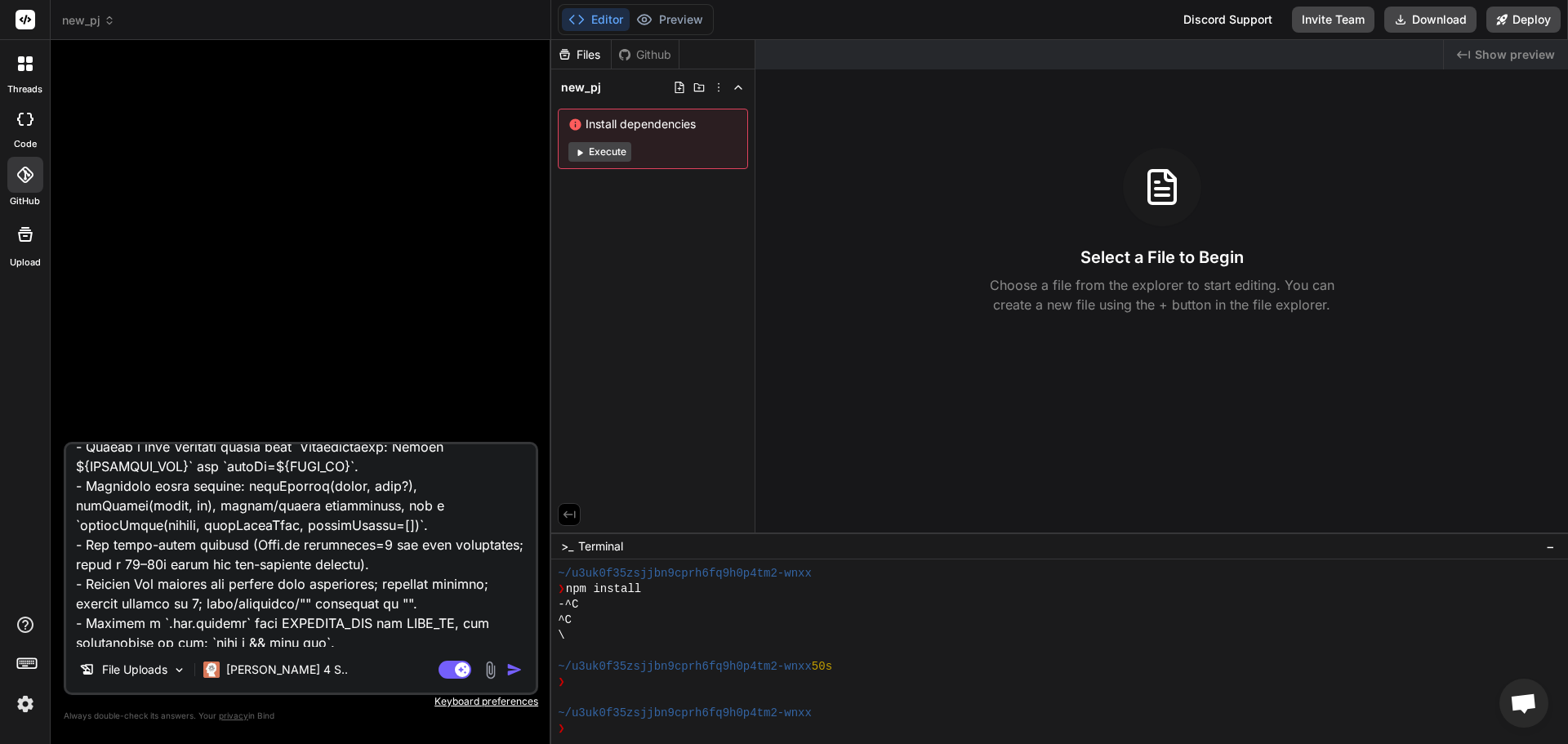
click at [26, 704] on img at bounding box center [26, 704] width 28 height 28
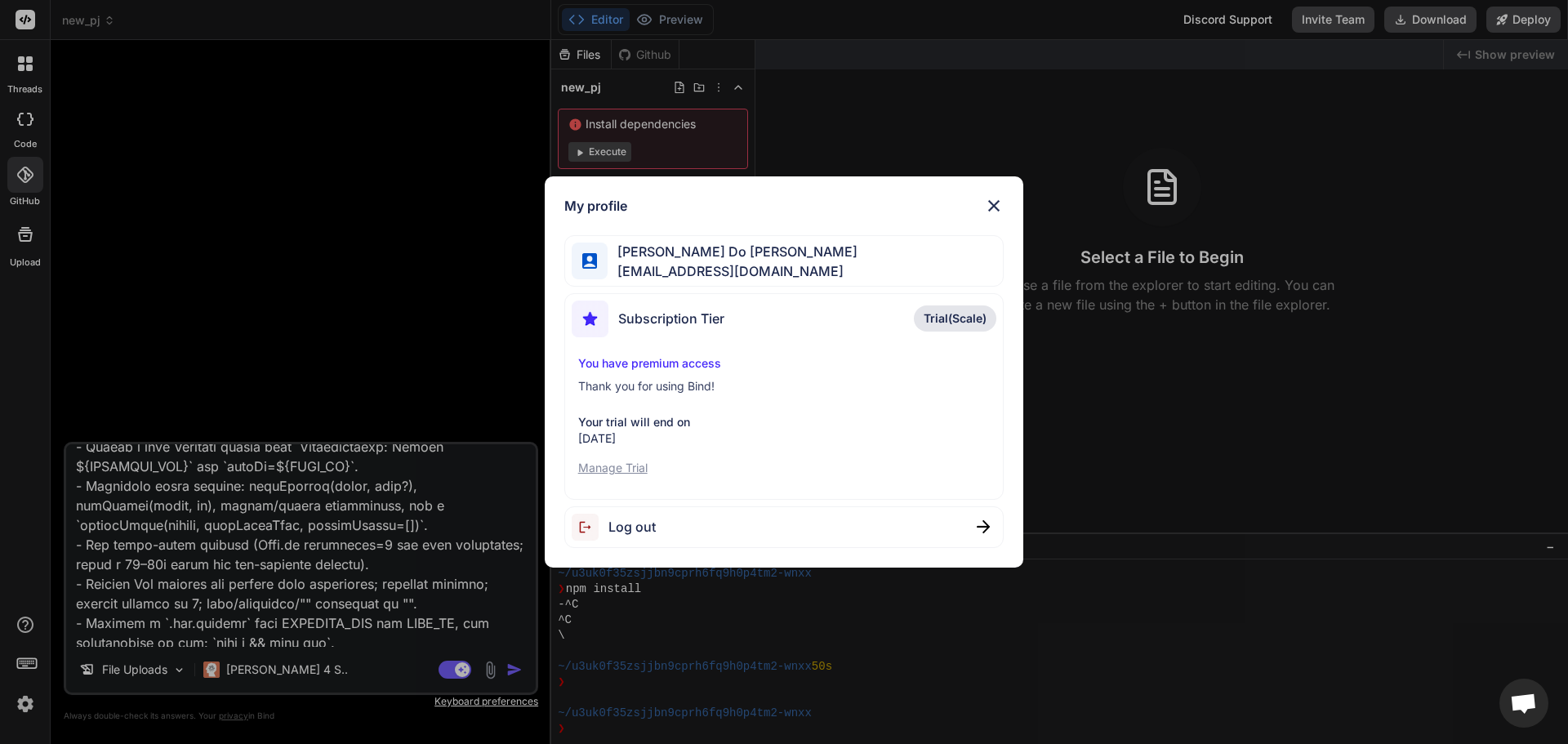
click at [32, 61] on div "My profile Tran Do Anh tdanh297@gmail.com Subscription Tier Trial(Scale) You ha…" at bounding box center [784, 372] width 1568 height 744
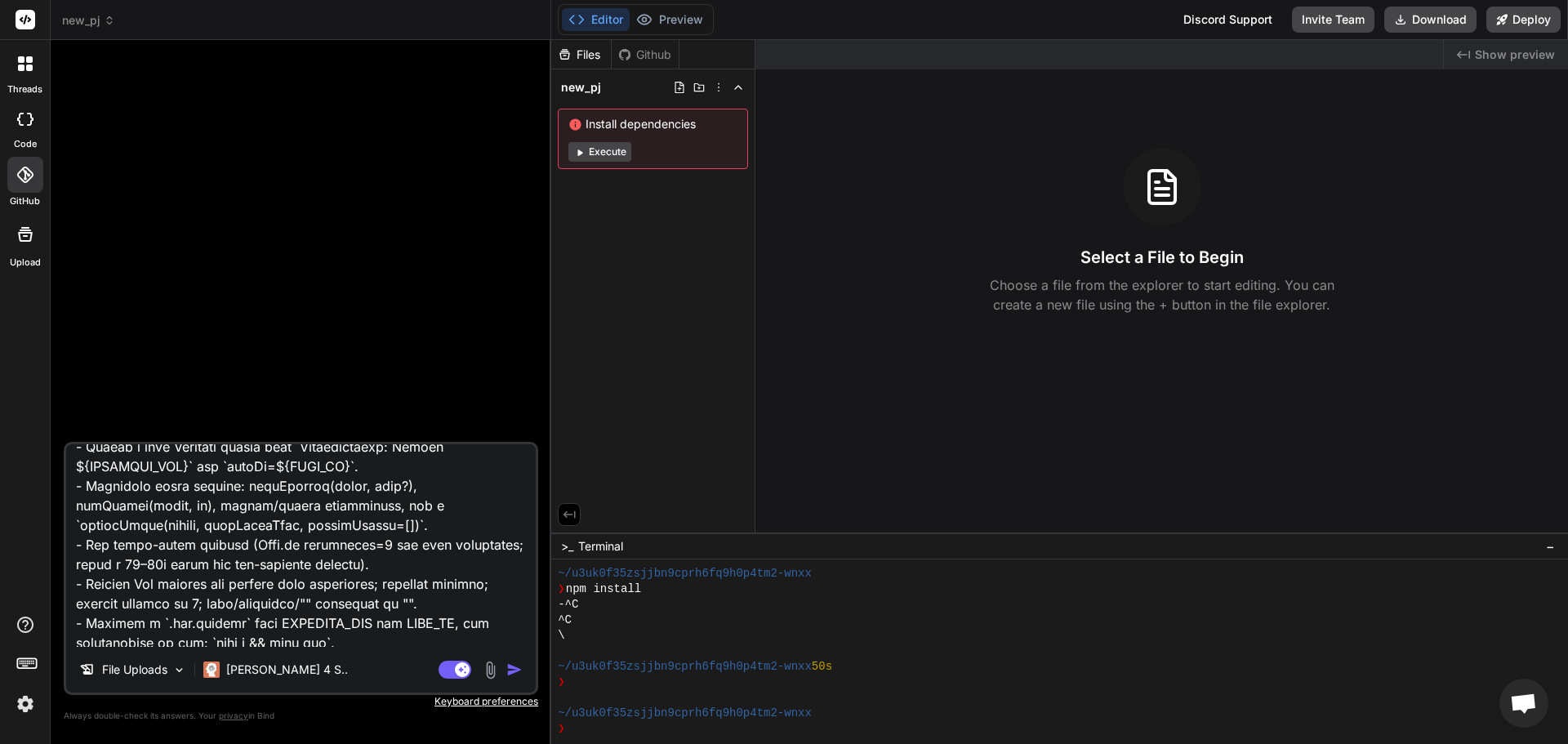
click at [22, 17] on icon at bounding box center [26, 20] width 12 height 10
click at [32, 22] on rect at bounding box center [26, 20] width 20 height 20
click at [32, 64] on icon at bounding box center [26, 63] width 15 height 15
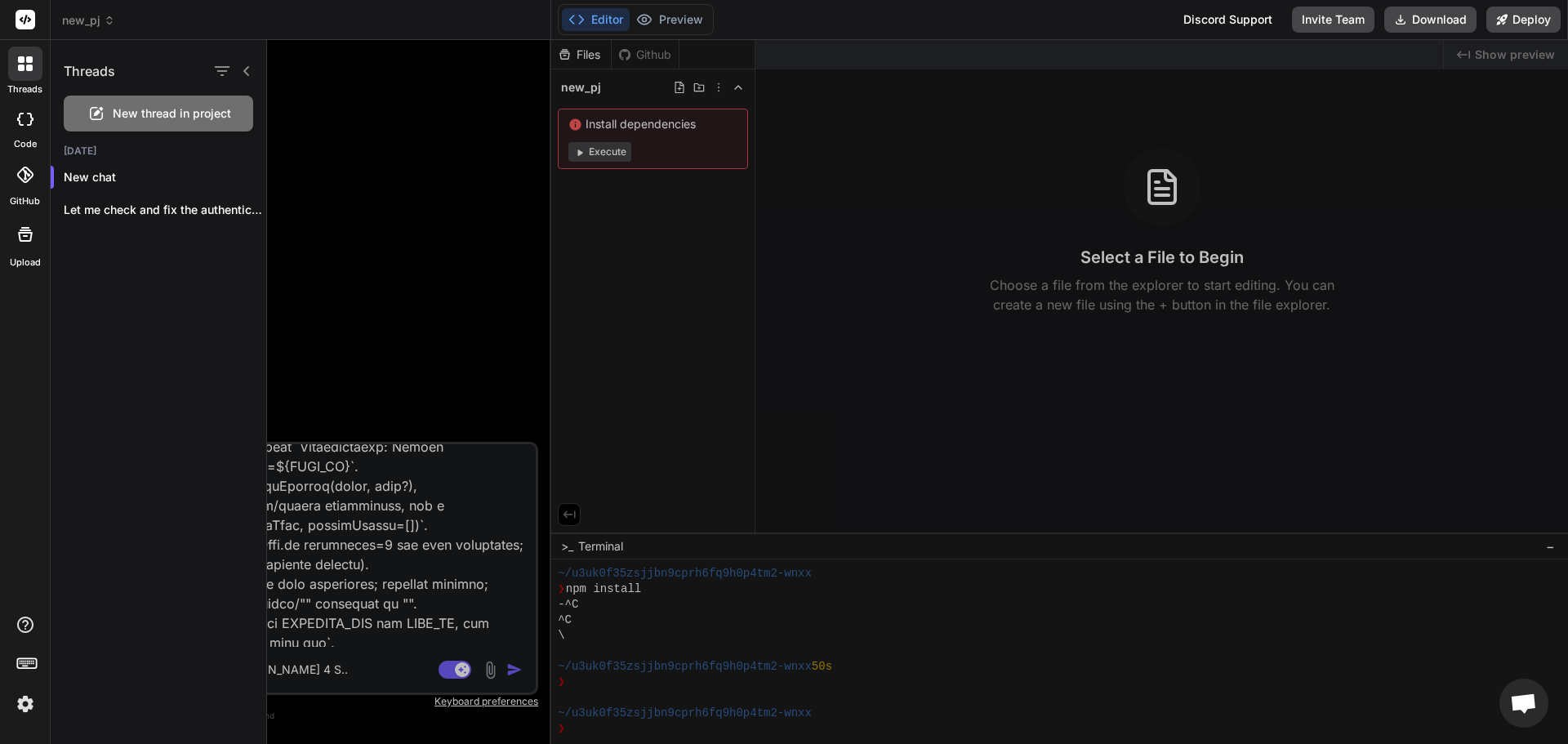
click at [24, 27] on rect at bounding box center [26, 20] width 20 height 20
click at [26, 21] on icon at bounding box center [26, 20] width 12 height 10
click at [27, 72] on div at bounding box center [26, 64] width 35 height 35
click at [26, 238] on icon at bounding box center [26, 235] width 20 height 20
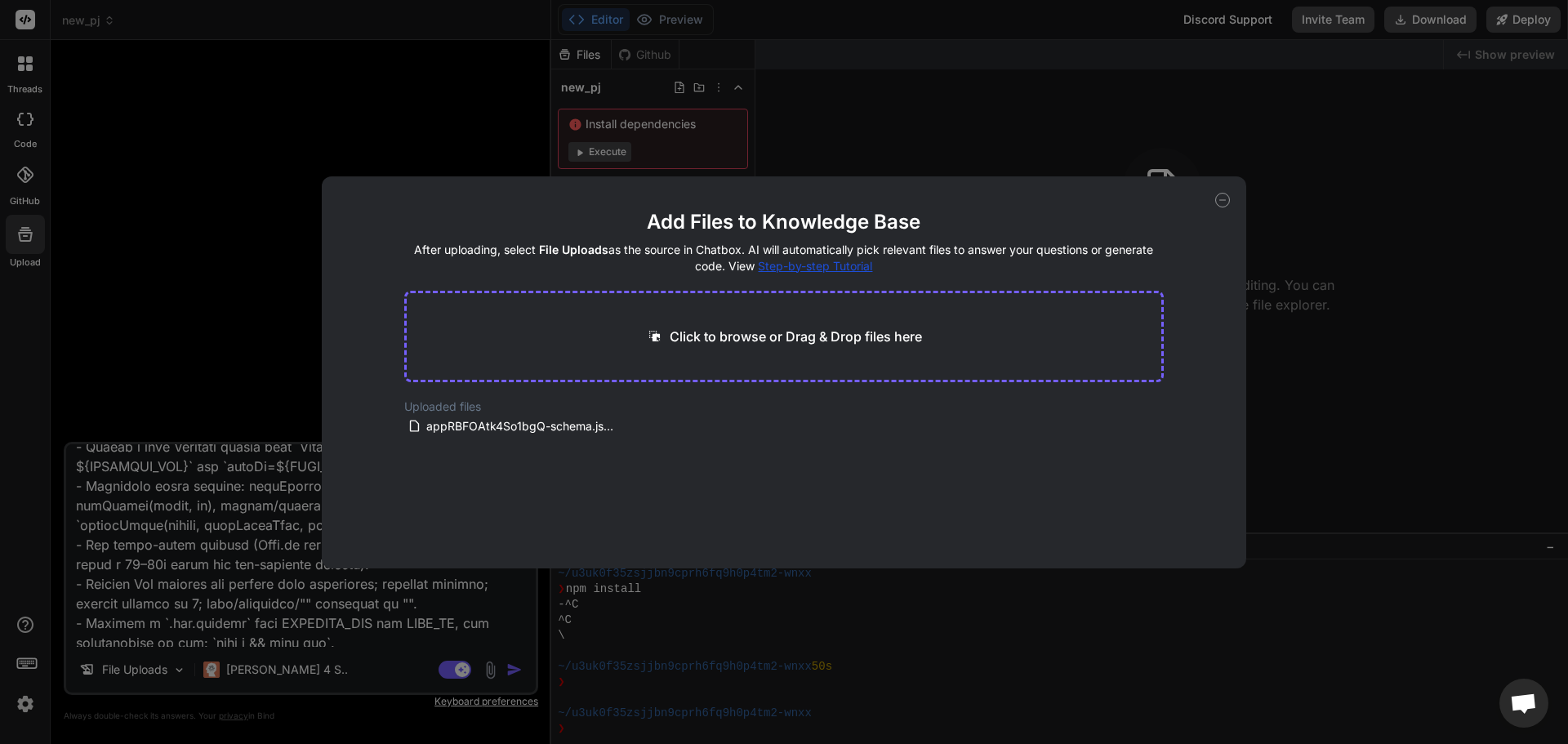
click at [1226, 203] on icon at bounding box center [1222, 200] width 15 height 15
type textarea "x"
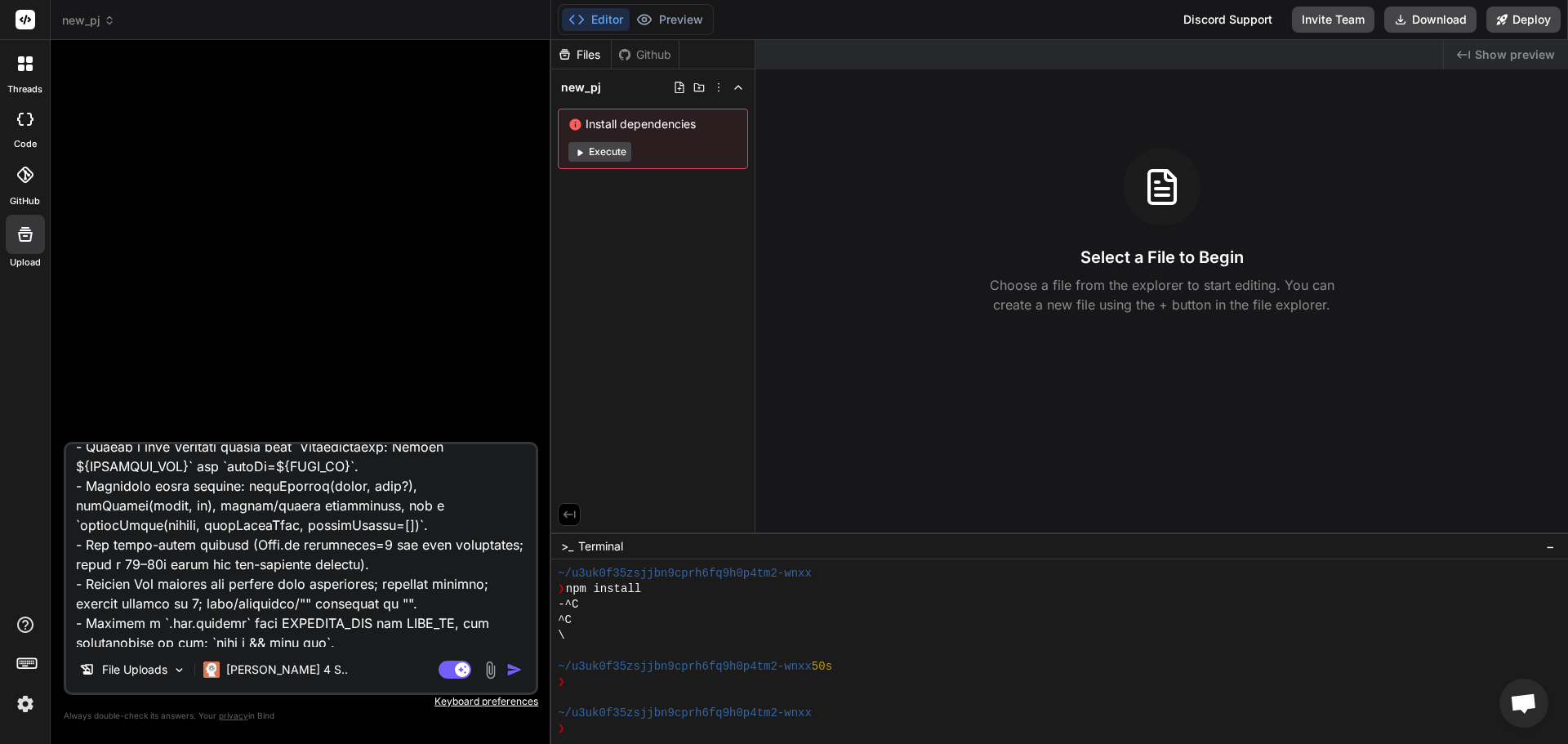
click at [30, 667] on icon at bounding box center [27, 663] width 23 height 23
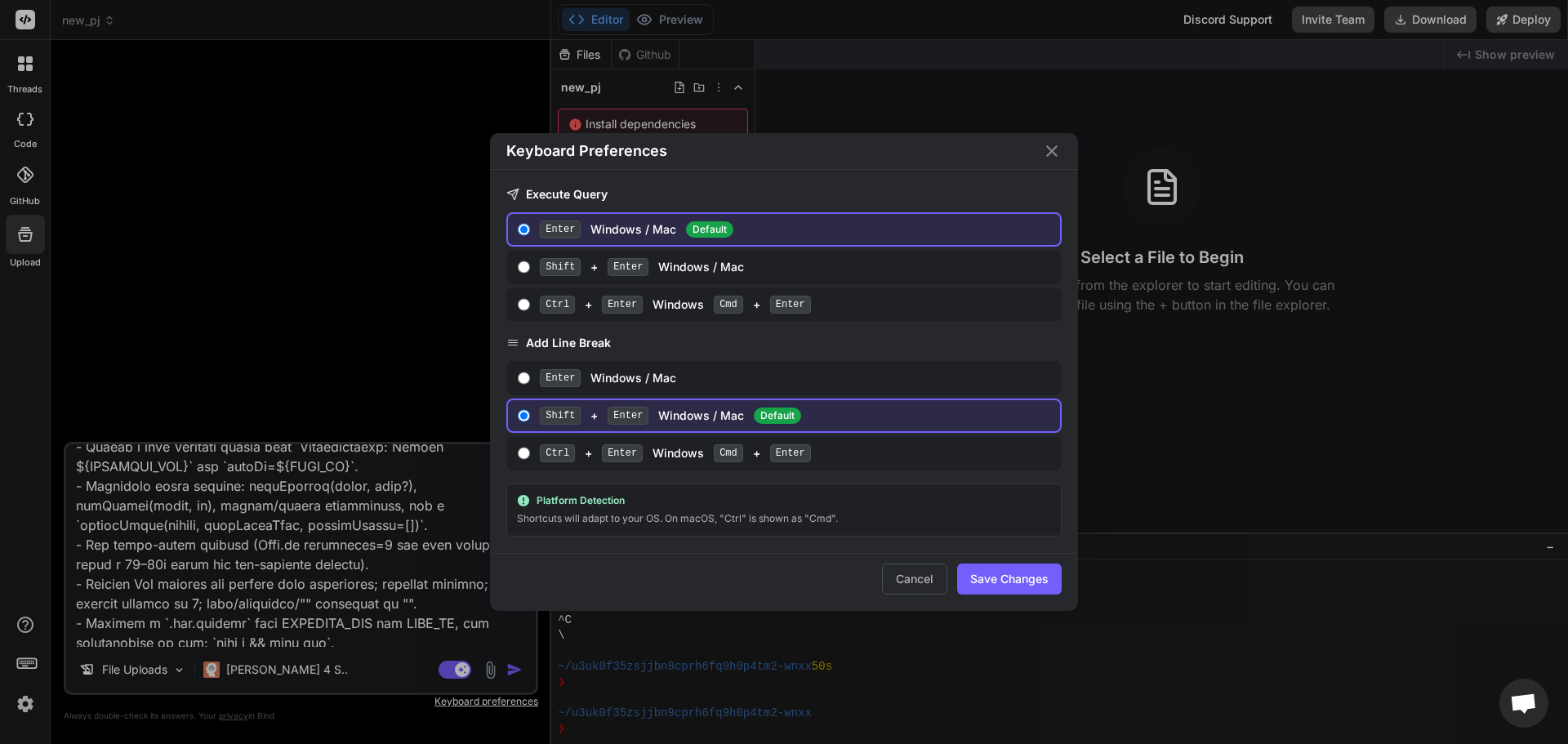
click at [1051, 150] on icon "Close" at bounding box center [1052, 151] width 12 height 12
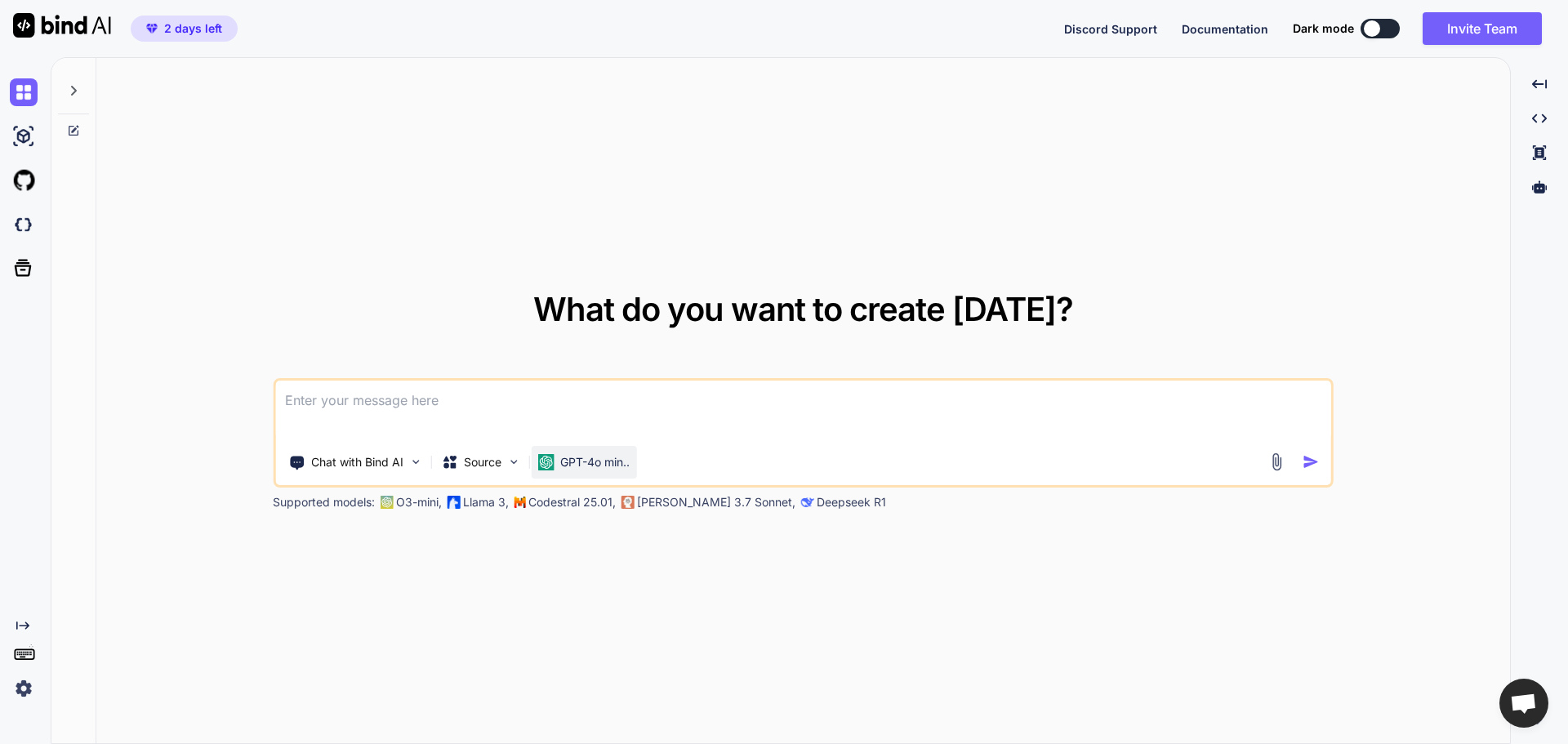
click at [586, 462] on p "GPT-4o min.." at bounding box center [595, 463] width 69 height 16
type textarea "x"
click at [513, 401] on textarea at bounding box center [804, 411] width 1056 height 60
paste textarea "Lor ips d sitame cons-adipi elitsedd. Eiusm t incididunt-utlab etd magnaa (Enim…"
type textarea "Lor ips d sitame cons-adipi elitsedd. Eiusm t incididunt-utlab etd magnaa (Enim…"
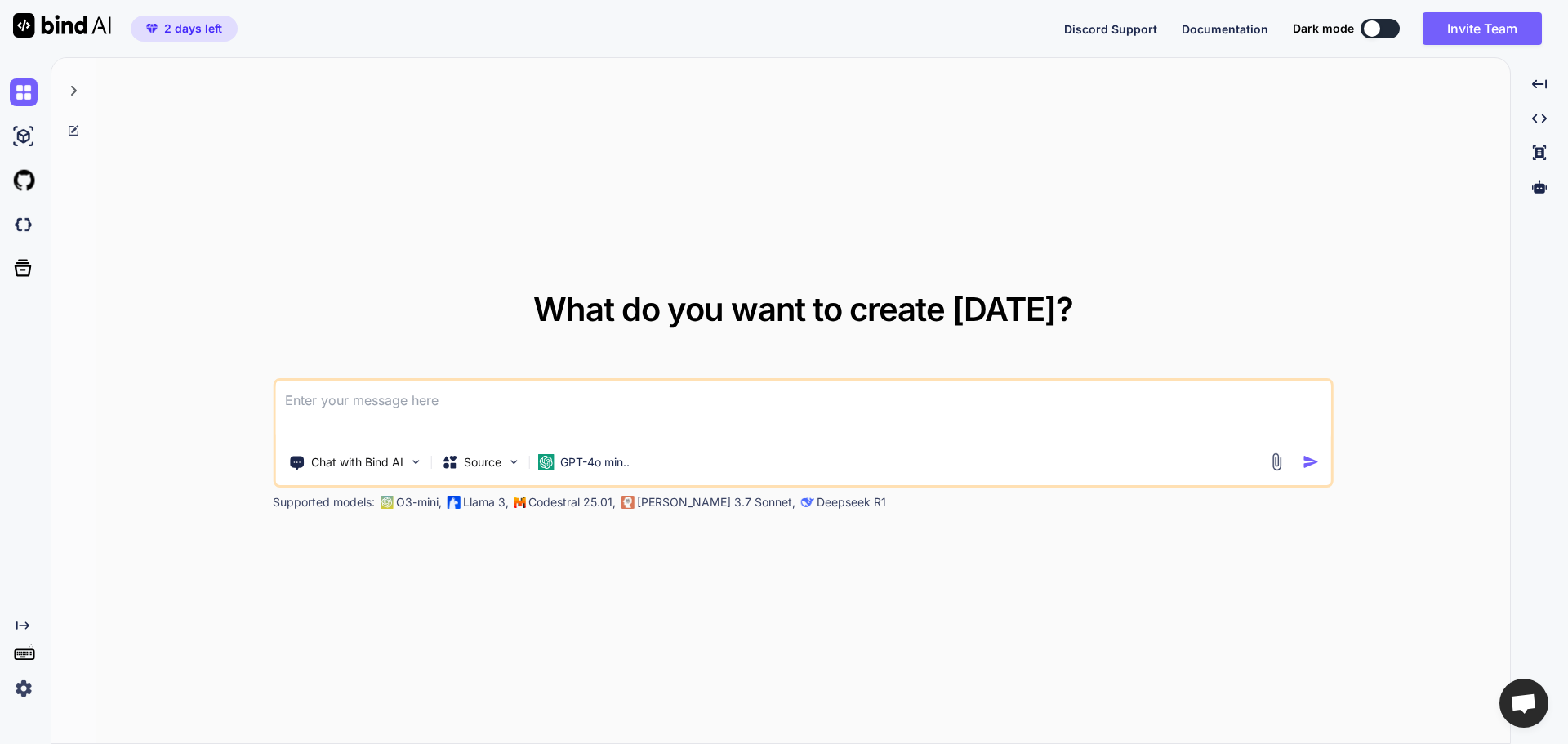
type textarea "x"
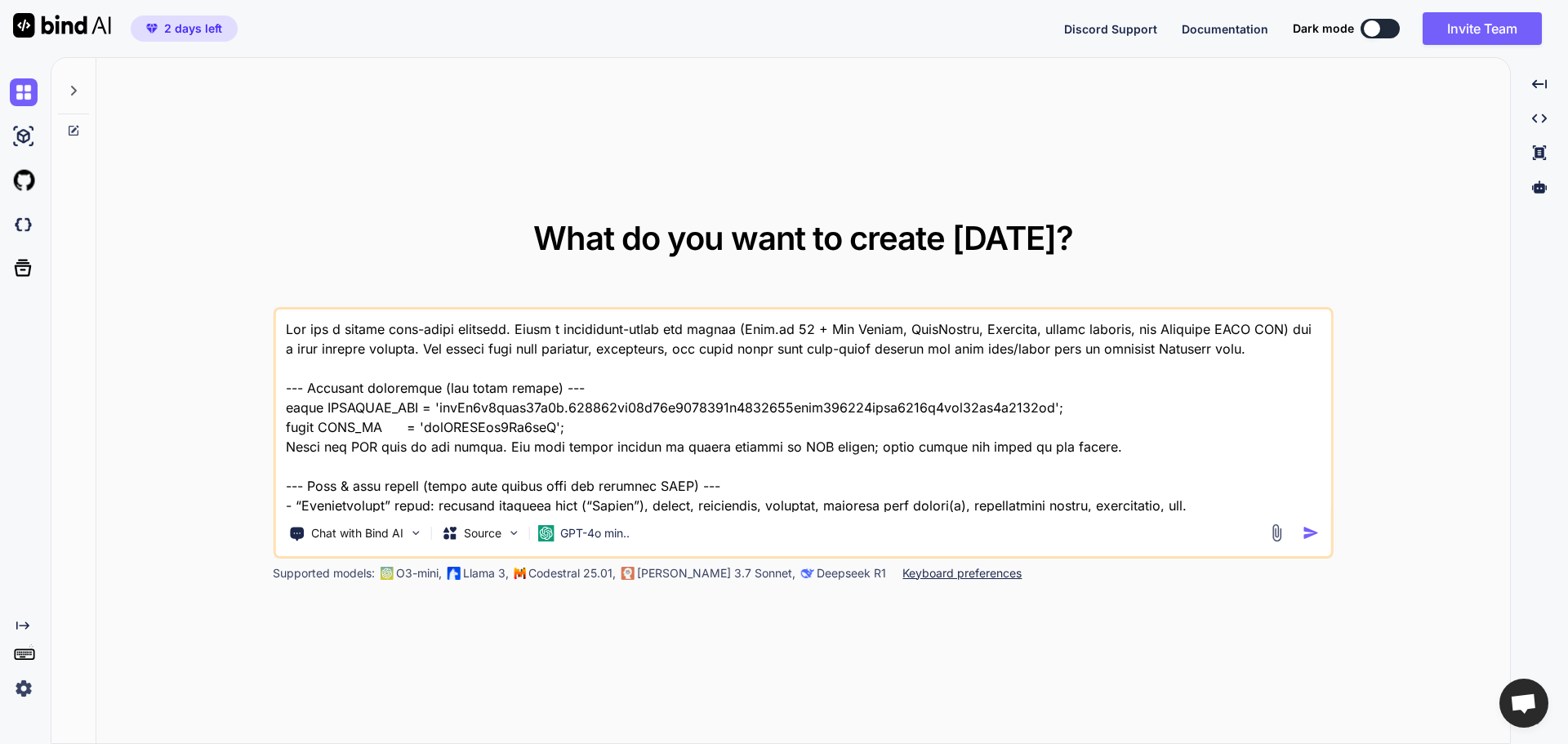
scroll to position [1572, 0]
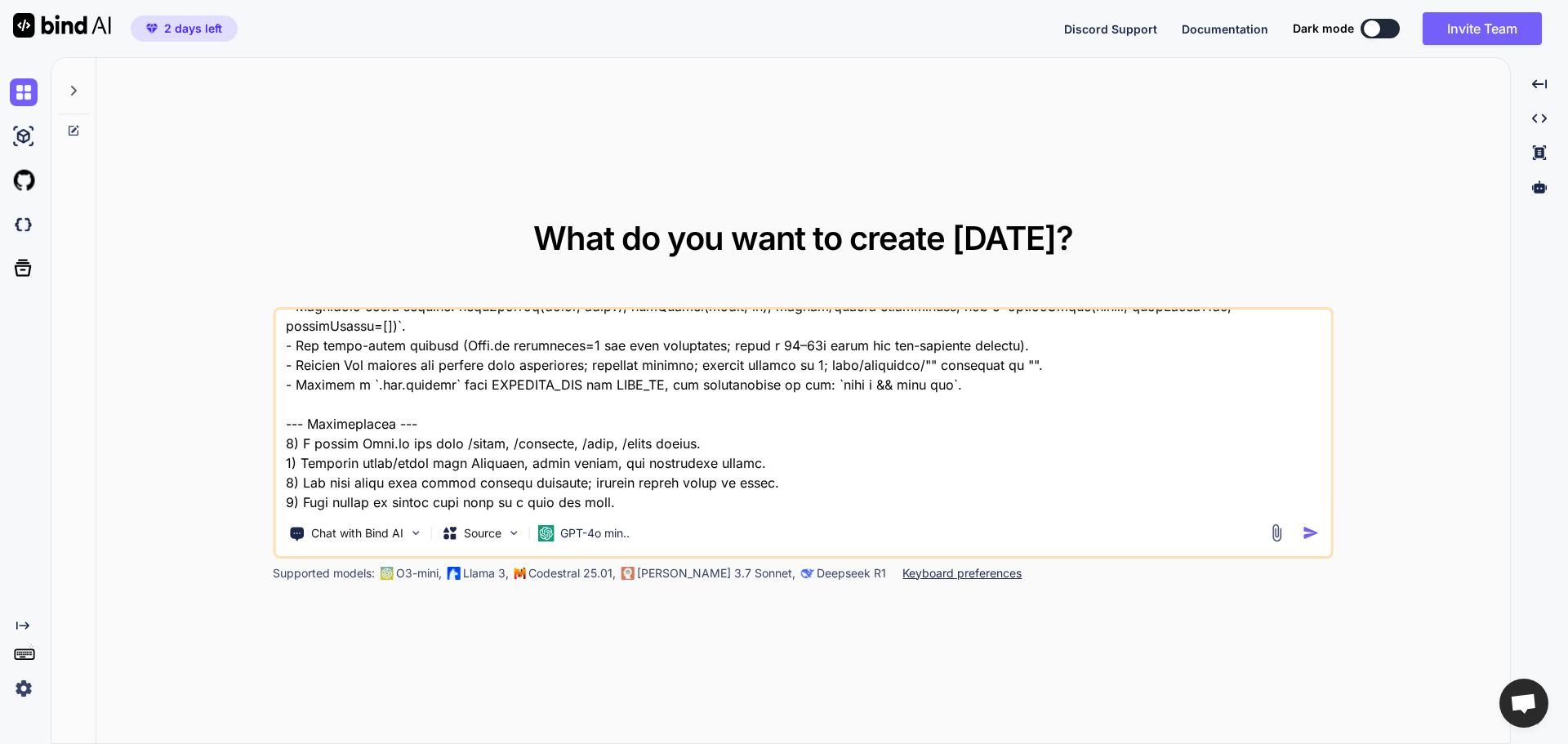
type textarea "Lor ips d sitame cons-adipi elitsedd. Eiusm t incididunt-utlab etd magnaa (Enim…"
click at [1277, 535] on img at bounding box center [1277, 532] width 19 height 19
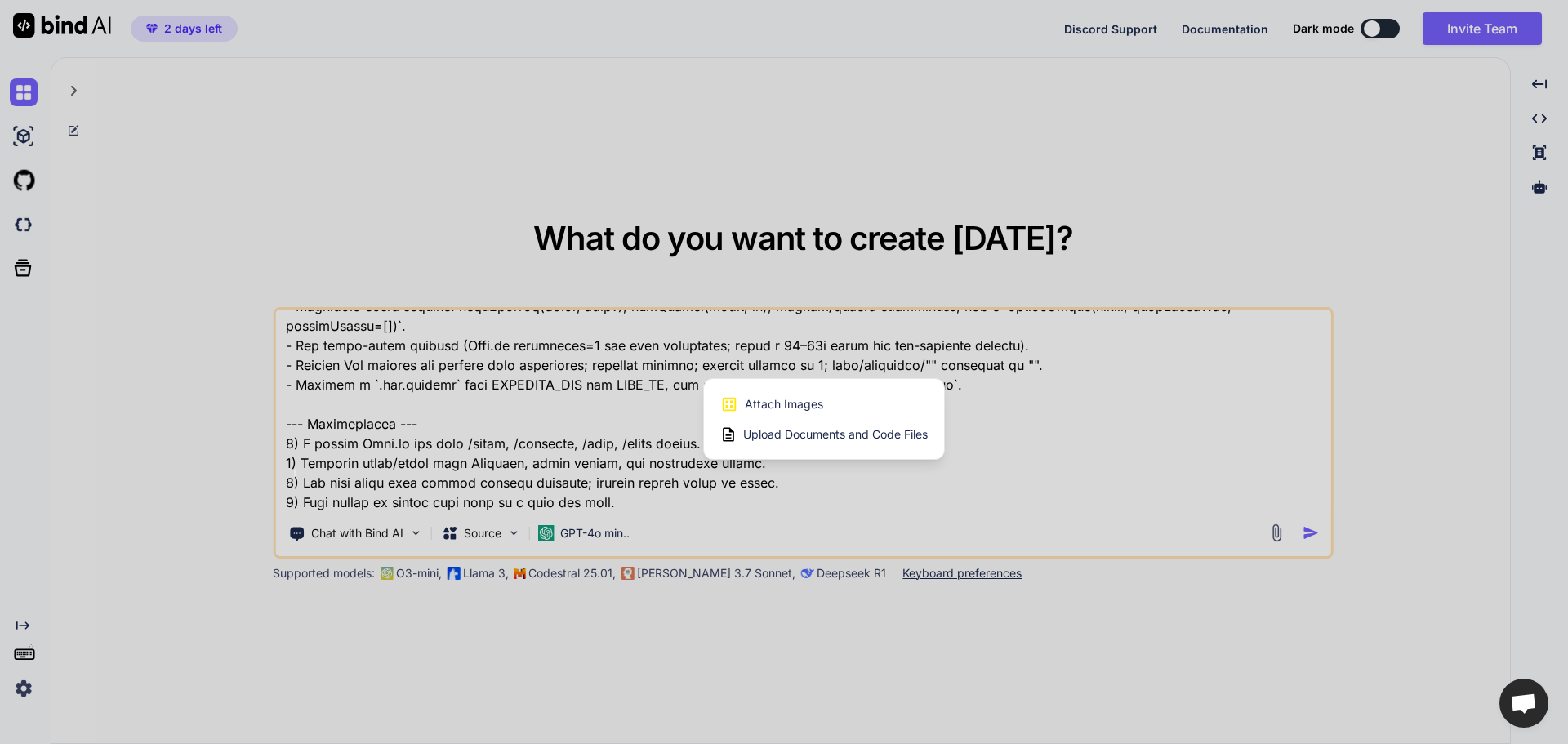
click at [793, 430] on span "Upload Documents and Code Files" at bounding box center [835, 435] width 184 height 16
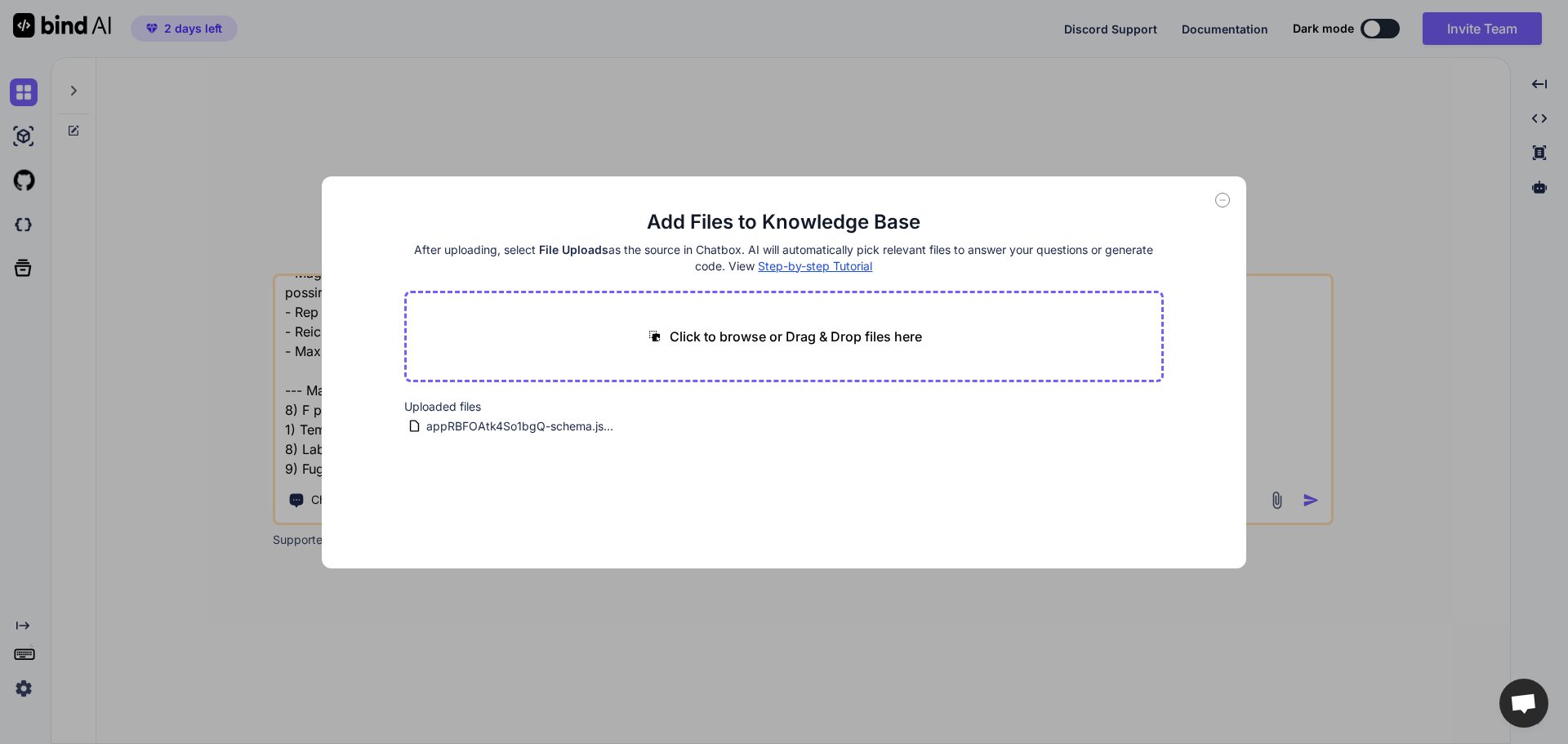
click at [878, 604] on div "Add Files to Knowledge Base After uploading, select File Uploads as the source …" at bounding box center [784, 372] width 1568 height 744
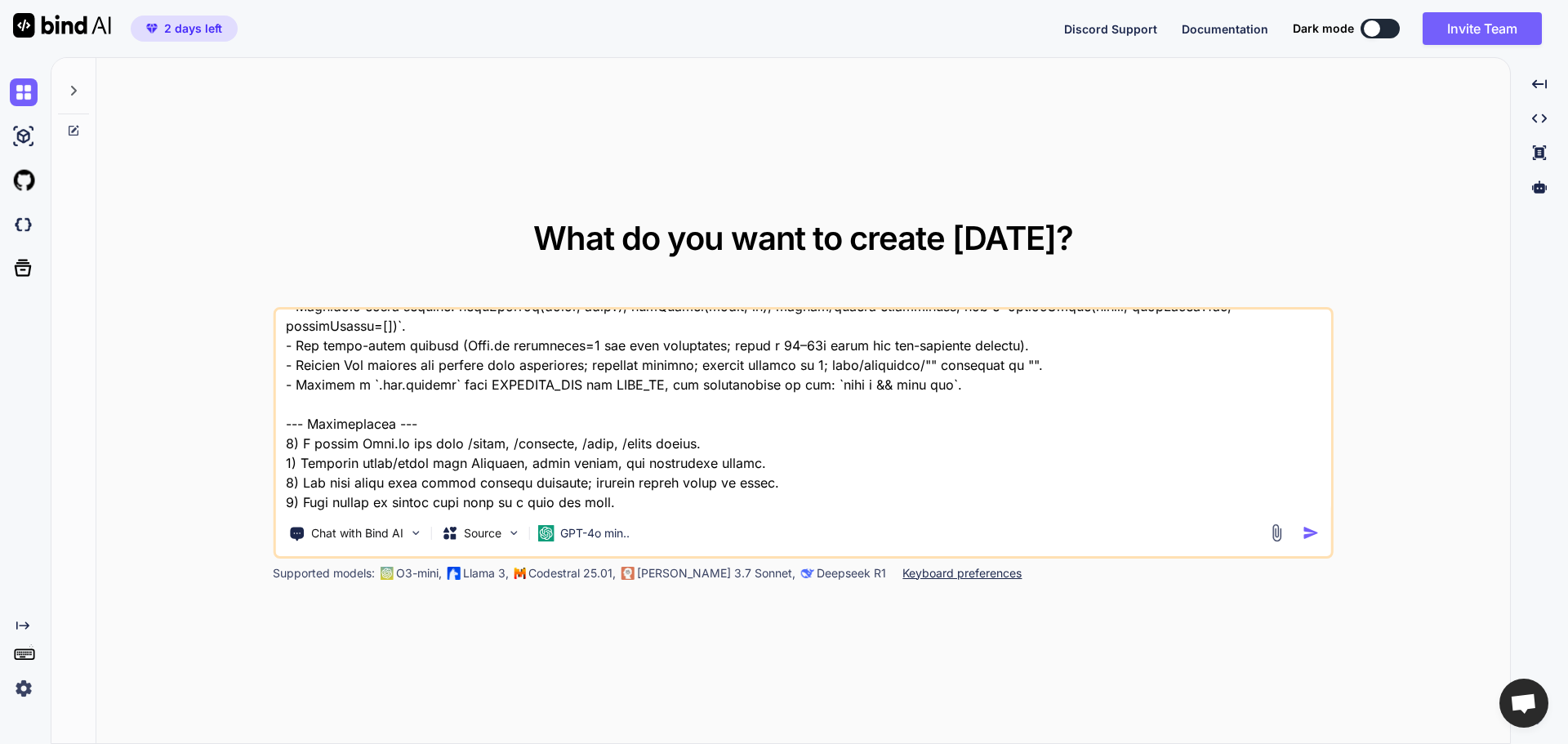
click at [1304, 535] on img "button" at bounding box center [1311, 532] width 17 height 17
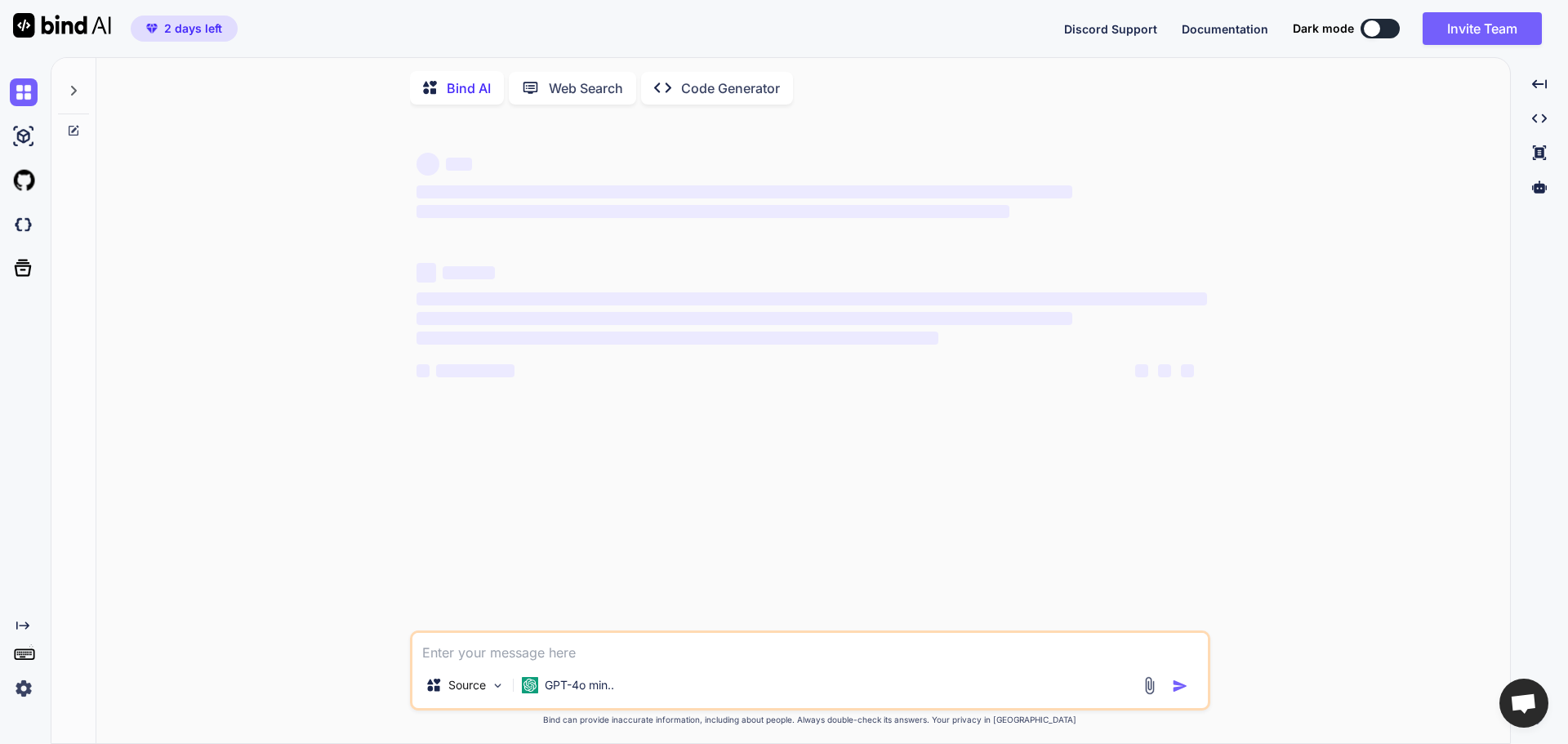
type textarea "x"
type textarea "Lor ips d sitame cons-adipi elitsedd. Eiusm t incididunt-utlab etd magnaa (Enim…"
click at [1312, 535] on div "‌ ‌ ‌ ‌ ‌ ‌ ‌ ‌ ‌ ‌ ‌ ‌ ‌ ‌ Source GPT-4o min.. Created with Bind Always check …" at bounding box center [810, 431] width 1400 height 628
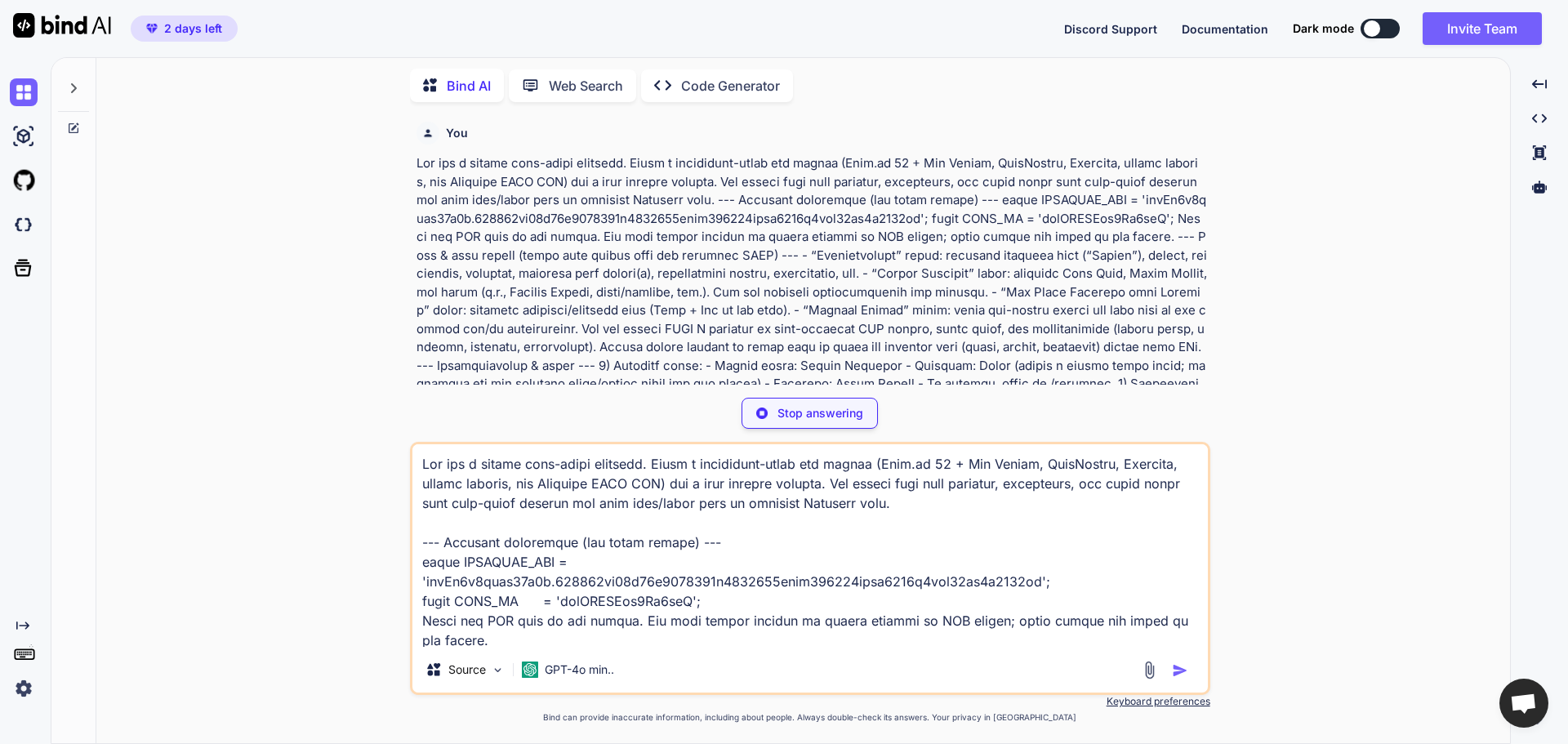
click at [725, 76] on p "Code Generator" at bounding box center [731, 86] width 99 height 20
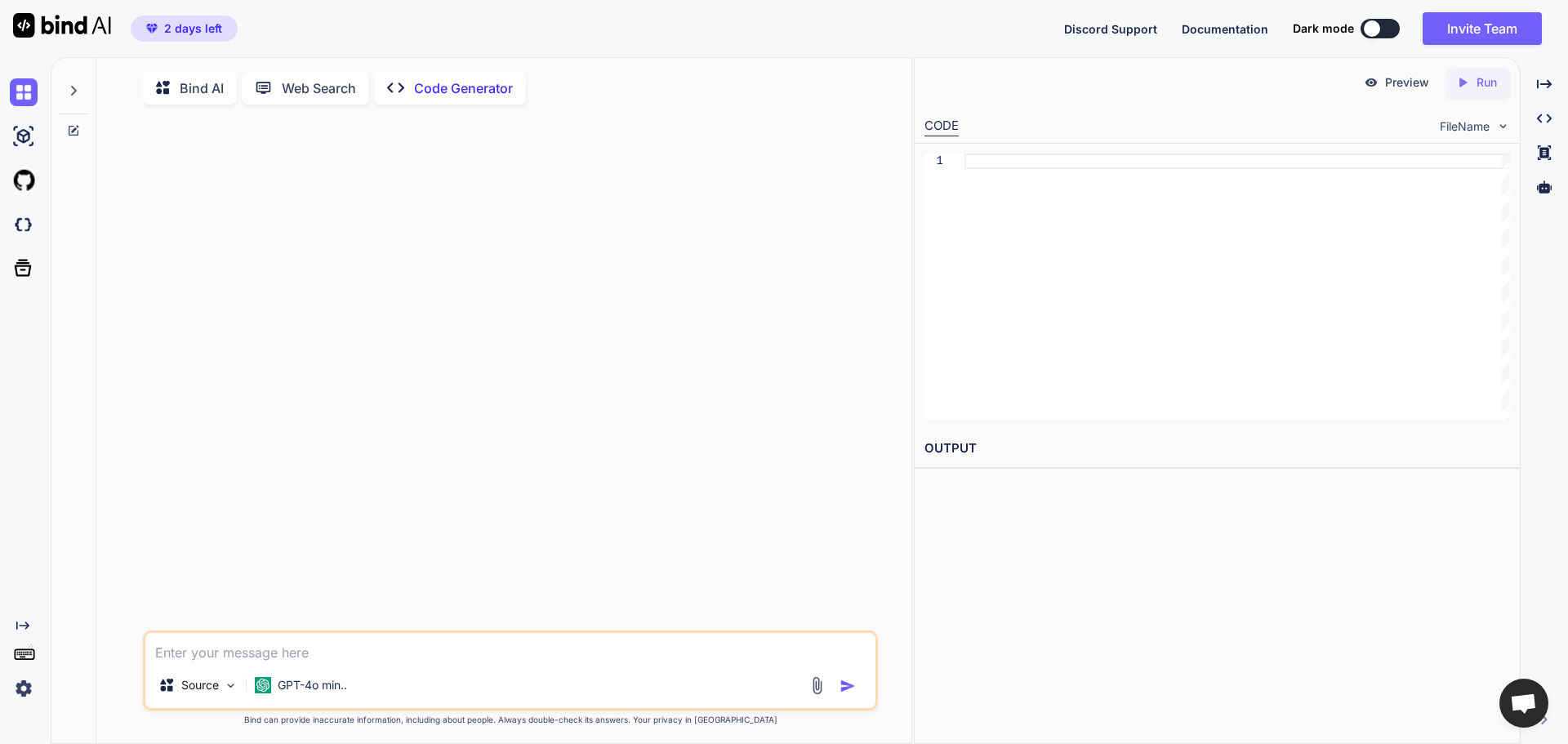
click at [183, 71] on div "Bind AI" at bounding box center [190, 87] width 94 height 34
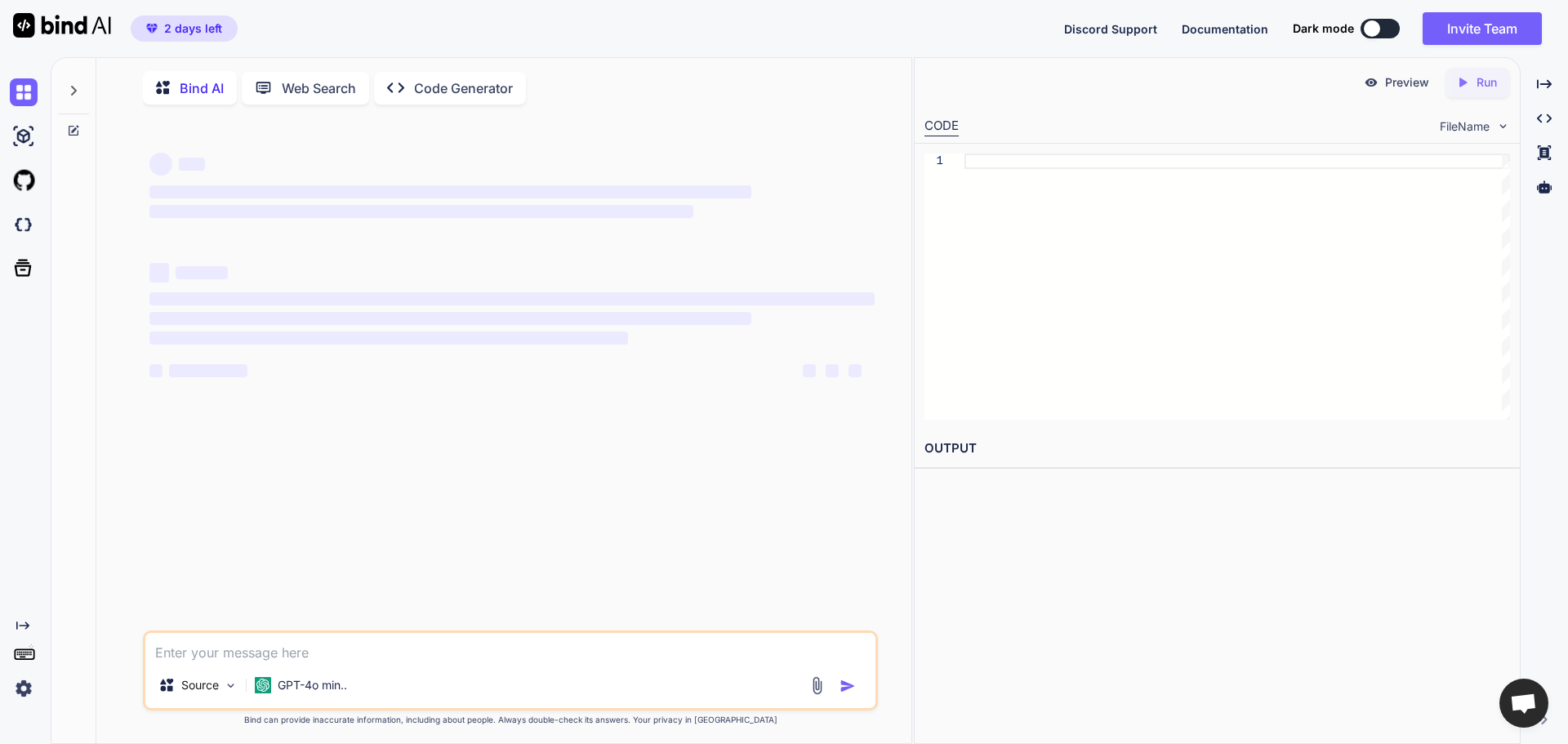
type textarea "x"
click at [16, 228] on img at bounding box center [24, 225] width 28 height 28
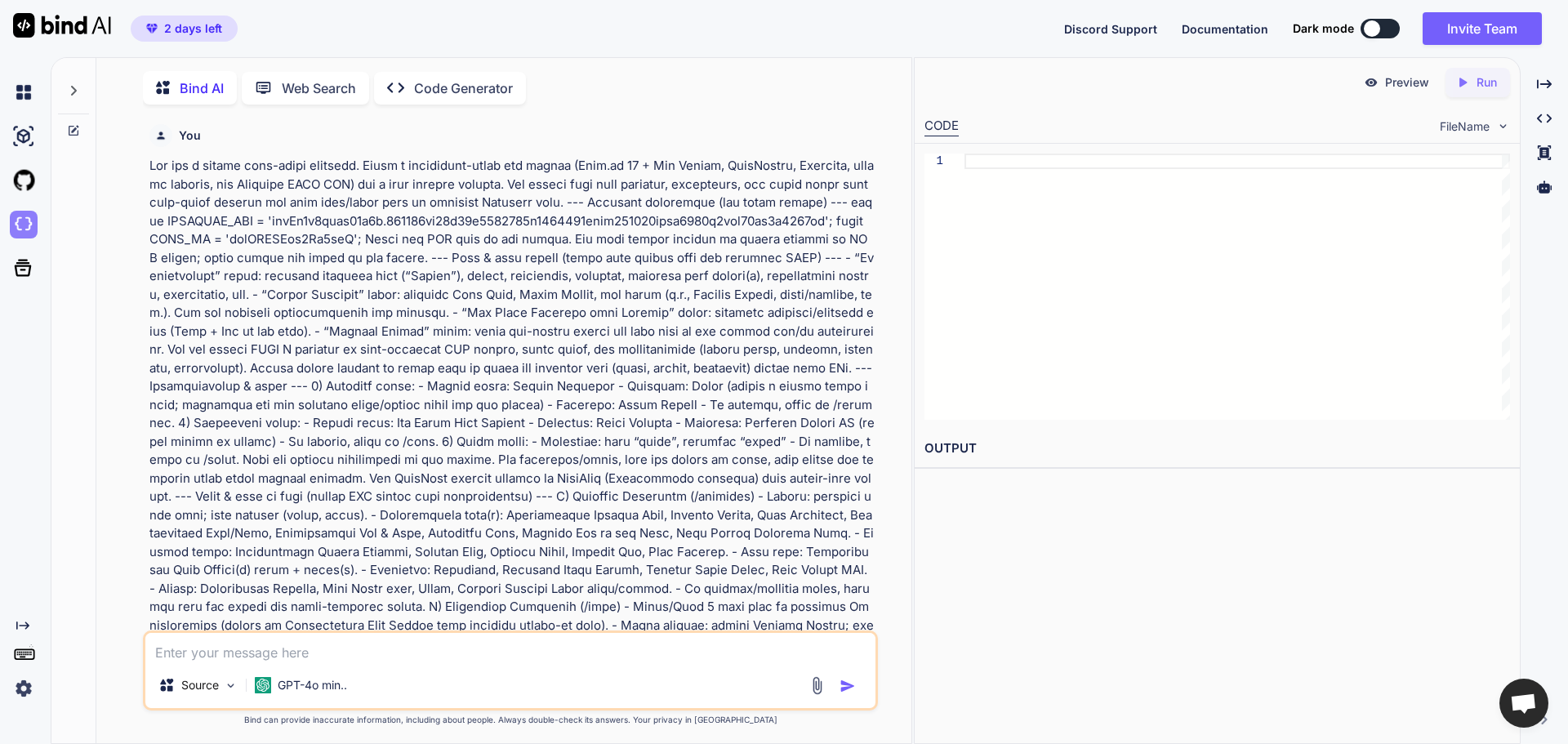
scroll to position [16, 0]
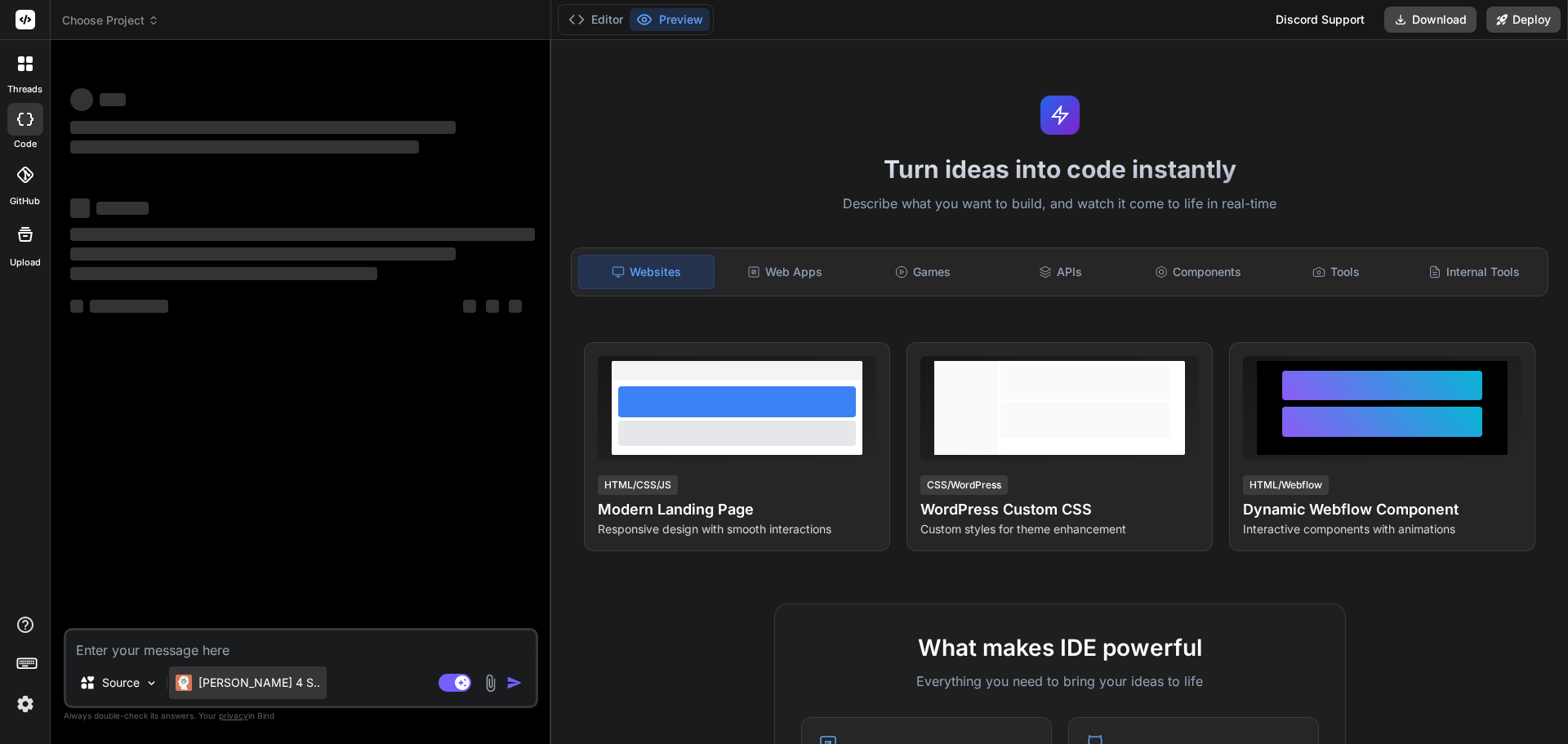
click at [197, 684] on div "[PERSON_NAME] 4 S.." at bounding box center [248, 683] width 145 height 16
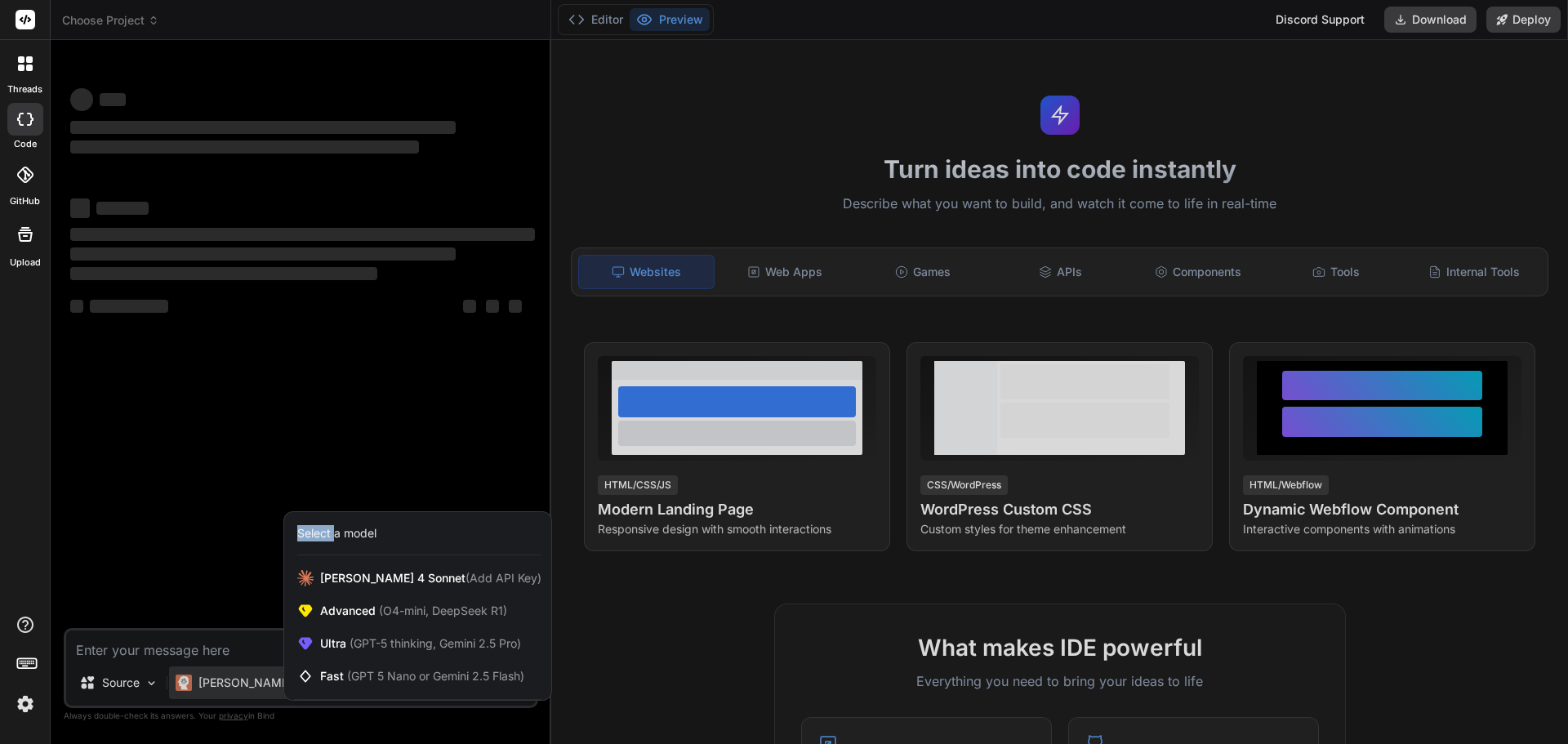
click at [197, 684] on div at bounding box center [784, 372] width 1568 height 744
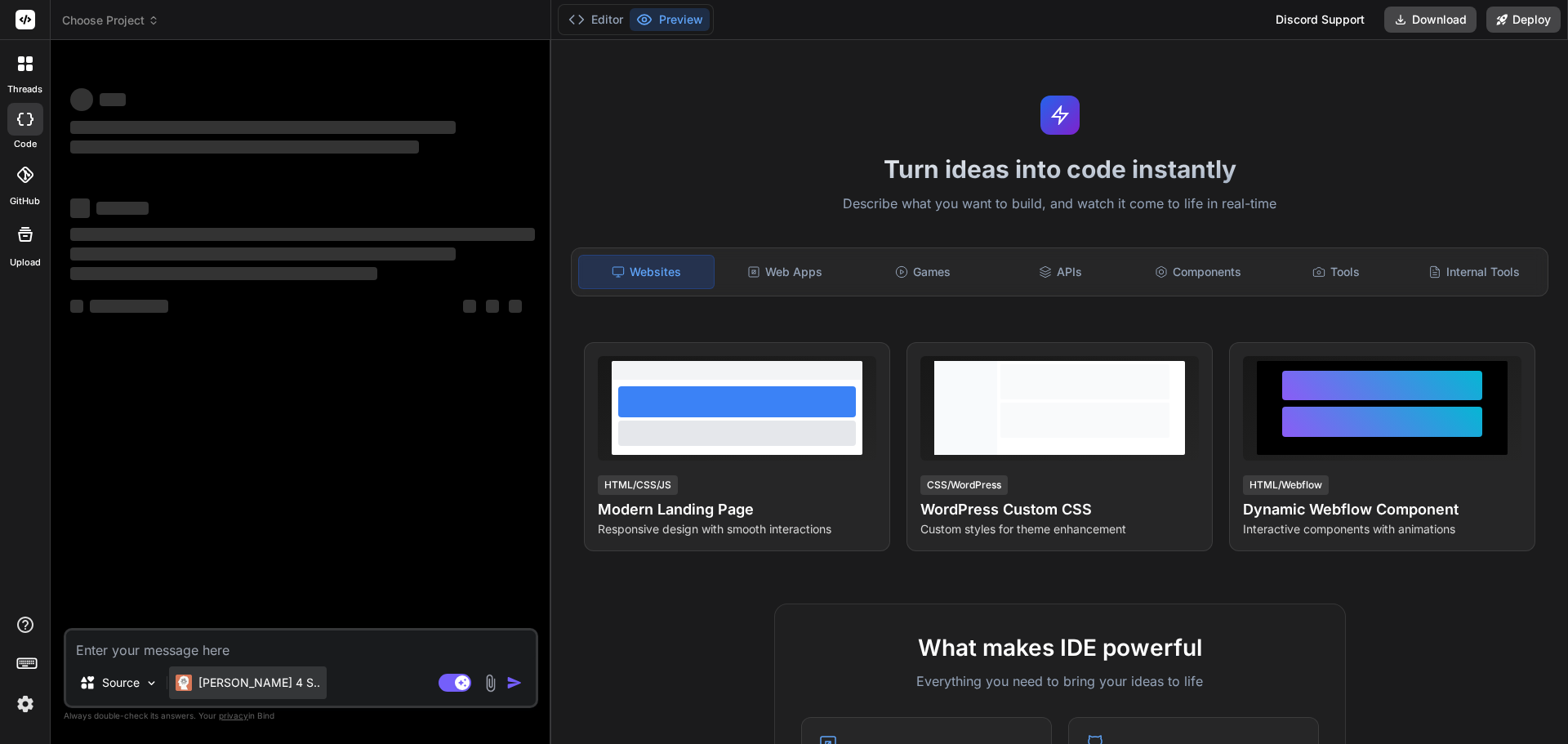
click at [197, 684] on div "[PERSON_NAME] 4 S.." at bounding box center [248, 683] width 145 height 16
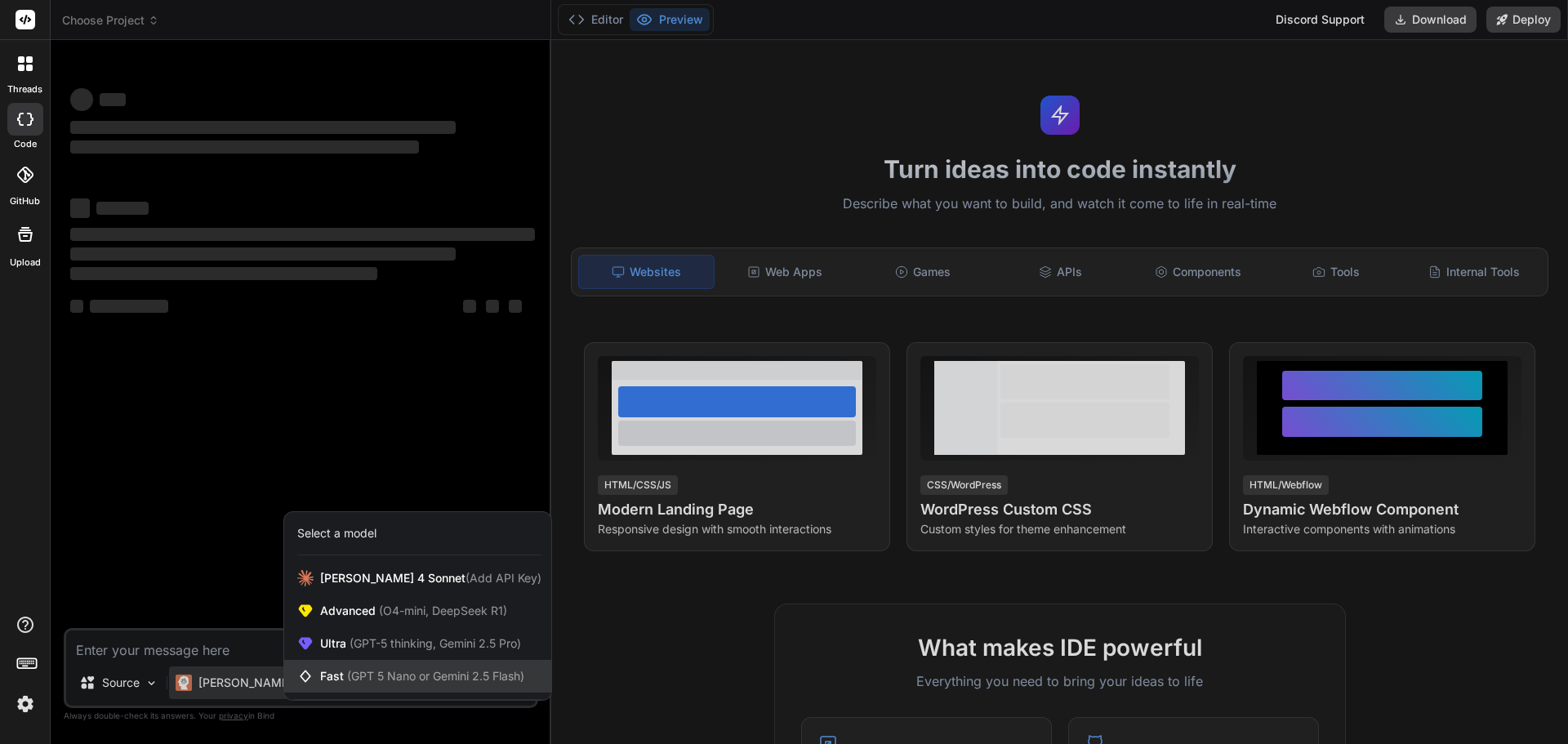
click at [440, 684] on span "Fast (GPT 5 Nano or Gemini 2.5 Flash)" at bounding box center [422, 677] width 204 height 16
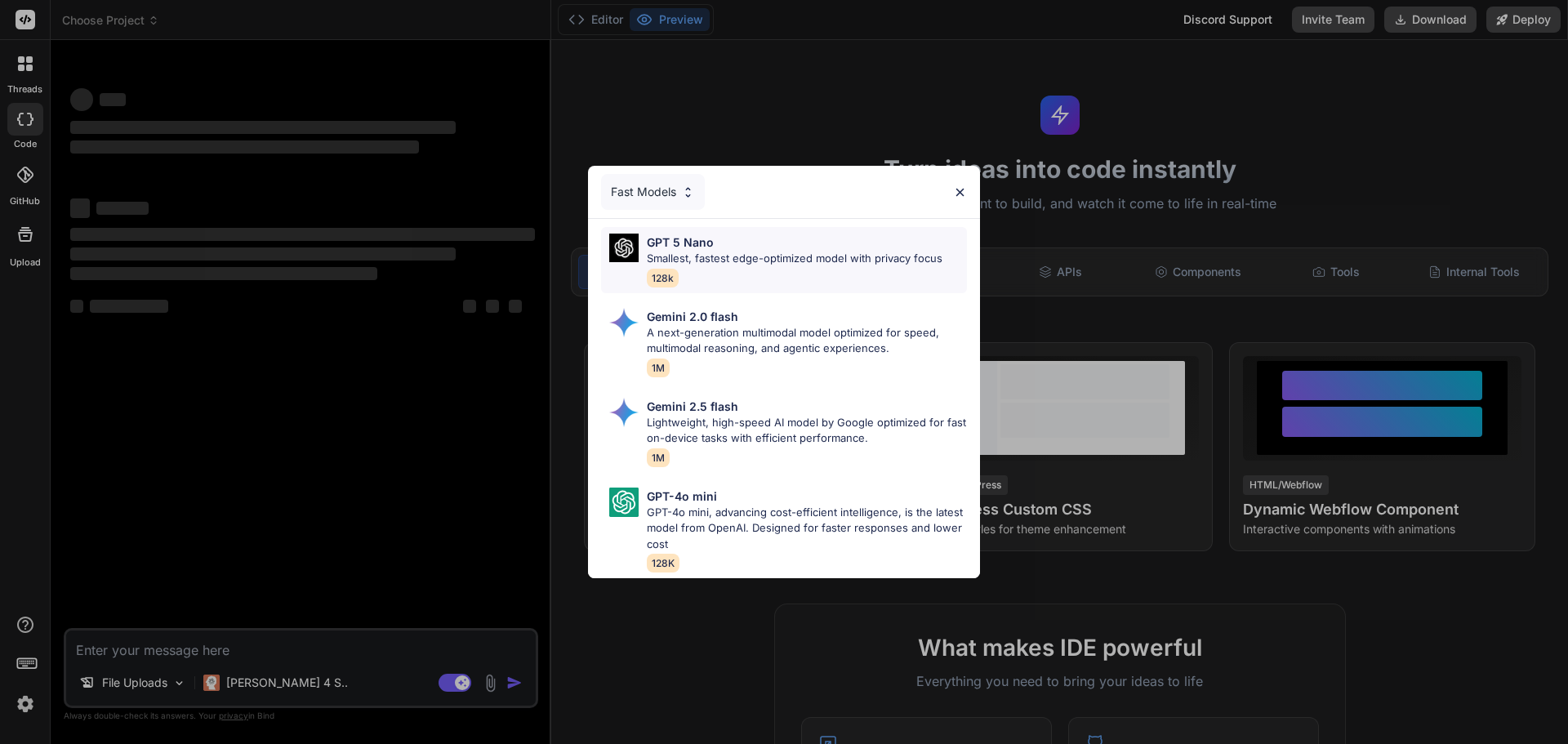
click at [732, 264] on div "GPT 5 Nano Smallest, fastest edge-optimized model with privacy focus 128k" at bounding box center [794, 260] width 295 height 53
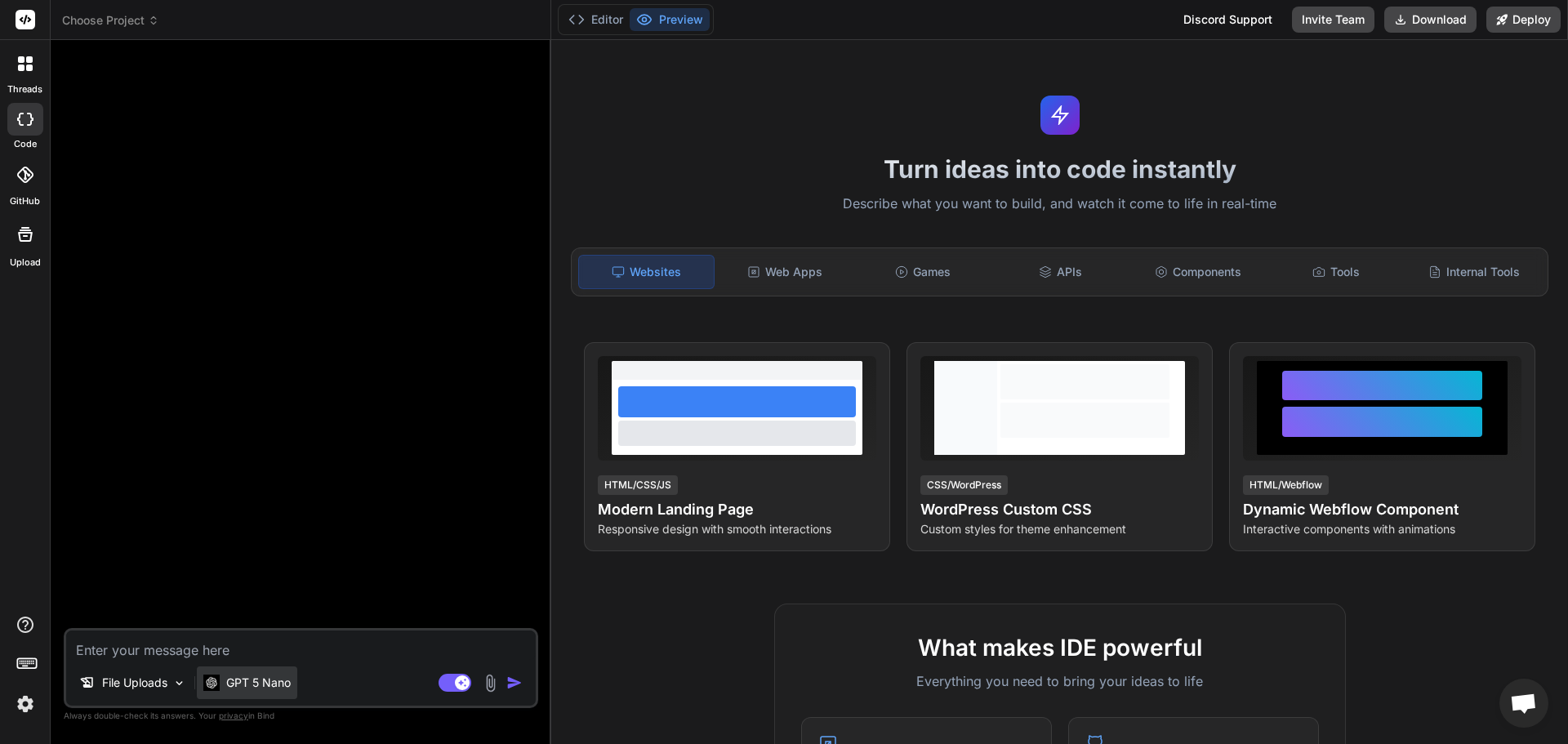
type textarea "x"
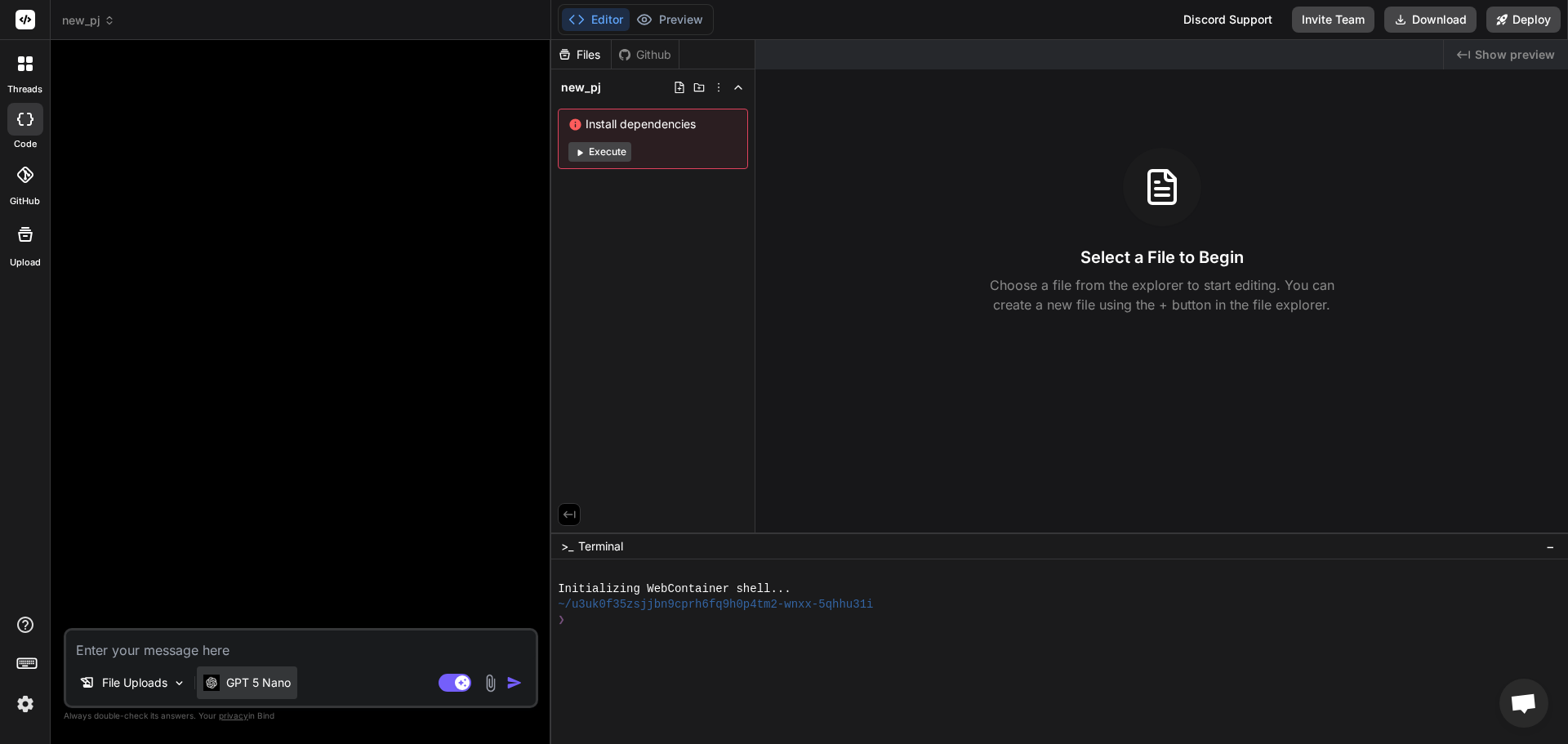
click at [279, 681] on p "GPT 5 Nano" at bounding box center [258, 683] width 64 height 16
click at [276, 684] on p "GPT 5 Nano" at bounding box center [258, 683] width 64 height 16
click at [215, 676] on img at bounding box center [211, 682] width 16 height 16
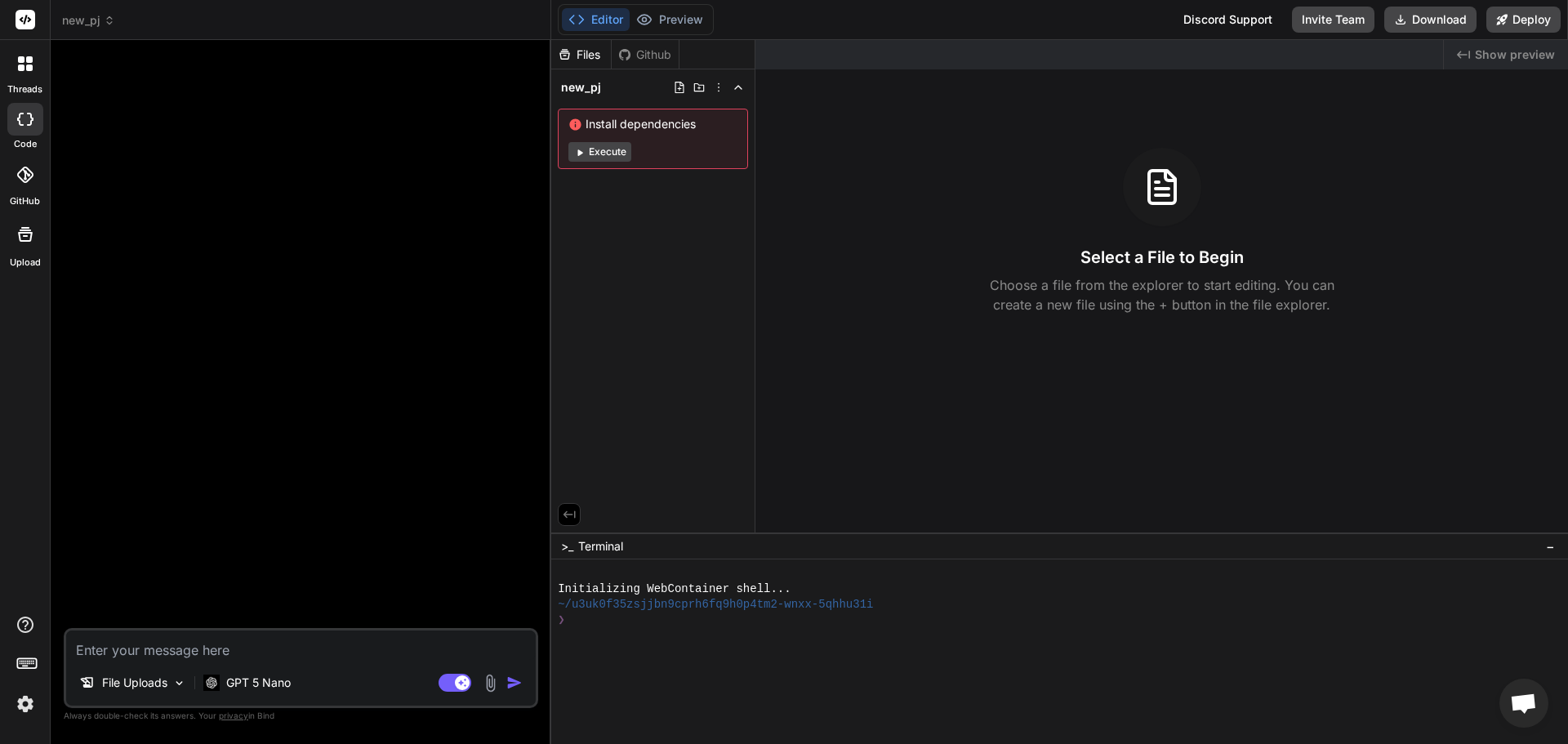
click at [367, 643] on textarea at bounding box center [300, 645] width 470 height 30
click at [272, 689] on p "GPT 5 Nano" at bounding box center [258, 683] width 64 height 16
click at [276, 686] on p "GPT 5 Nano" at bounding box center [258, 683] width 64 height 16
click at [279, 684] on p "GPT 5 Nano" at bounding box center [258, 683] width 64 height 16
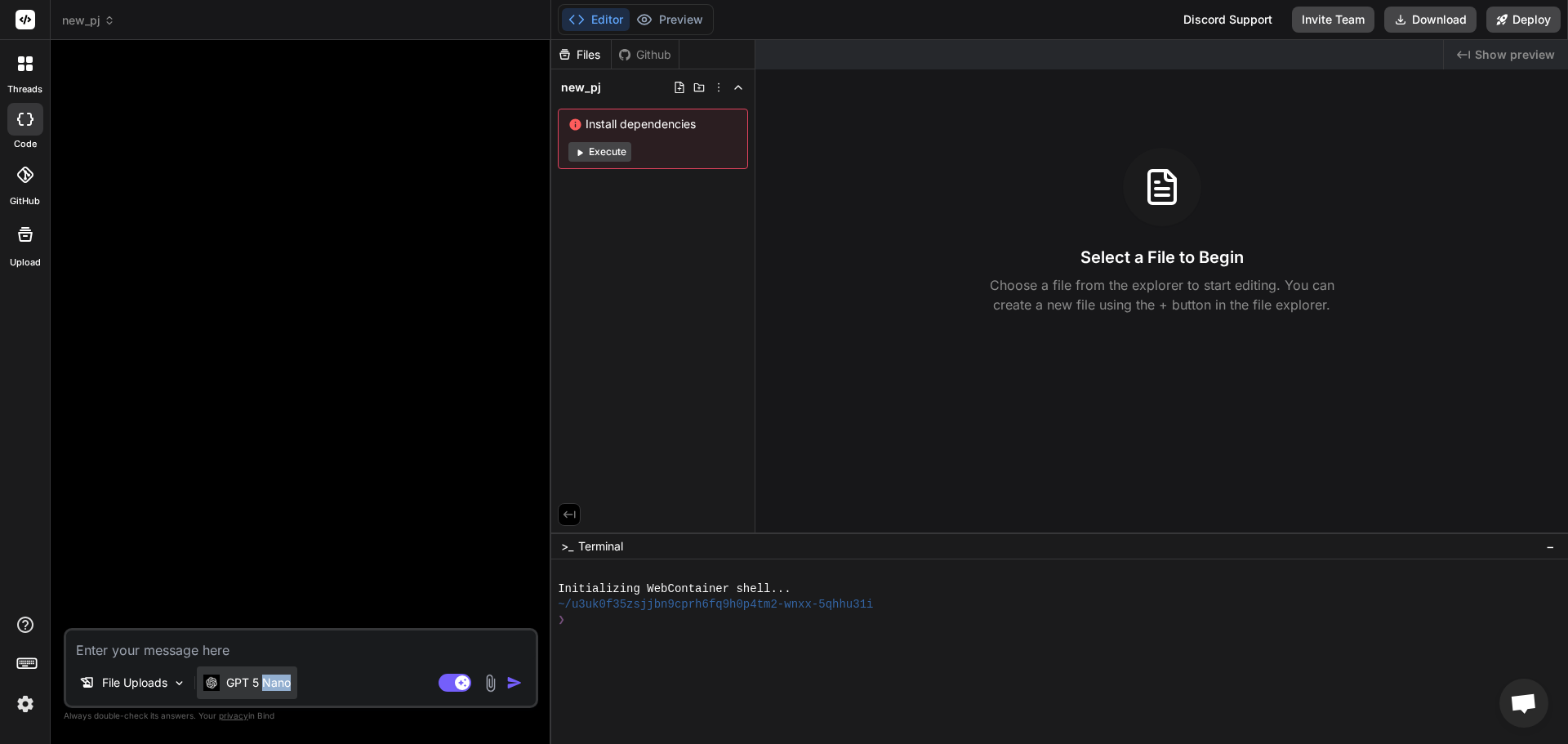
click at [280, 684] on p "GPT 5 Nano" at bounding box center [258, 683] width 64 height 16
click at [244, 682] on p "GPT 5 Nano" at bounding box center [258, 683] width 64 height 16
click at [244, 653] on textarea at bounding box center [300, 645] width 470 height 30
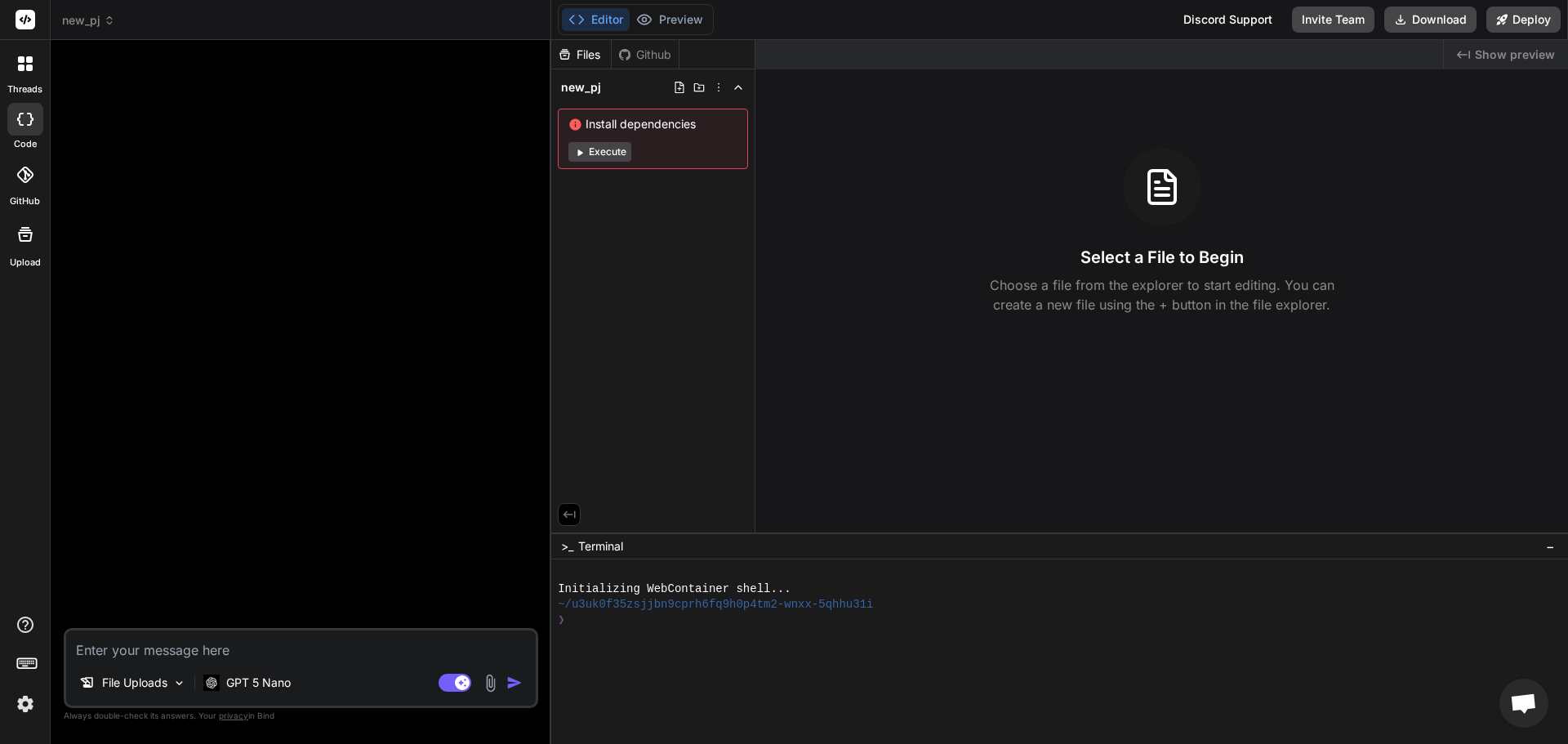
paste textarea "Lor ips d sitame cons-adipi elitsedd. Eiusm t incididunt-utlab etd magnaa (Enim…"
type textarea "Lor ips d sitame cons-adipi elitsedd. Eiusm t incididunt-utlab etd magnaa (Enim…"
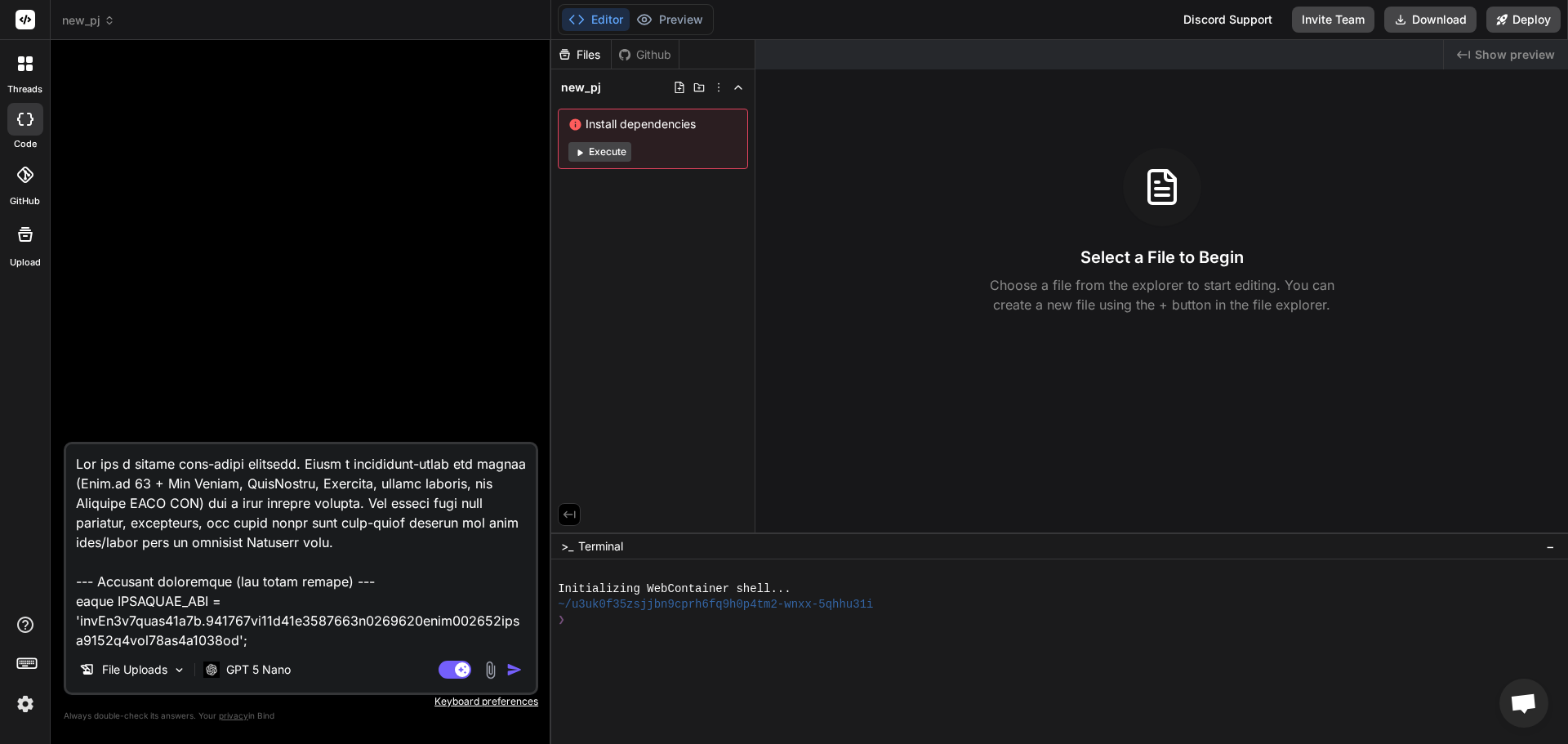
scroll to position [2494, 0]
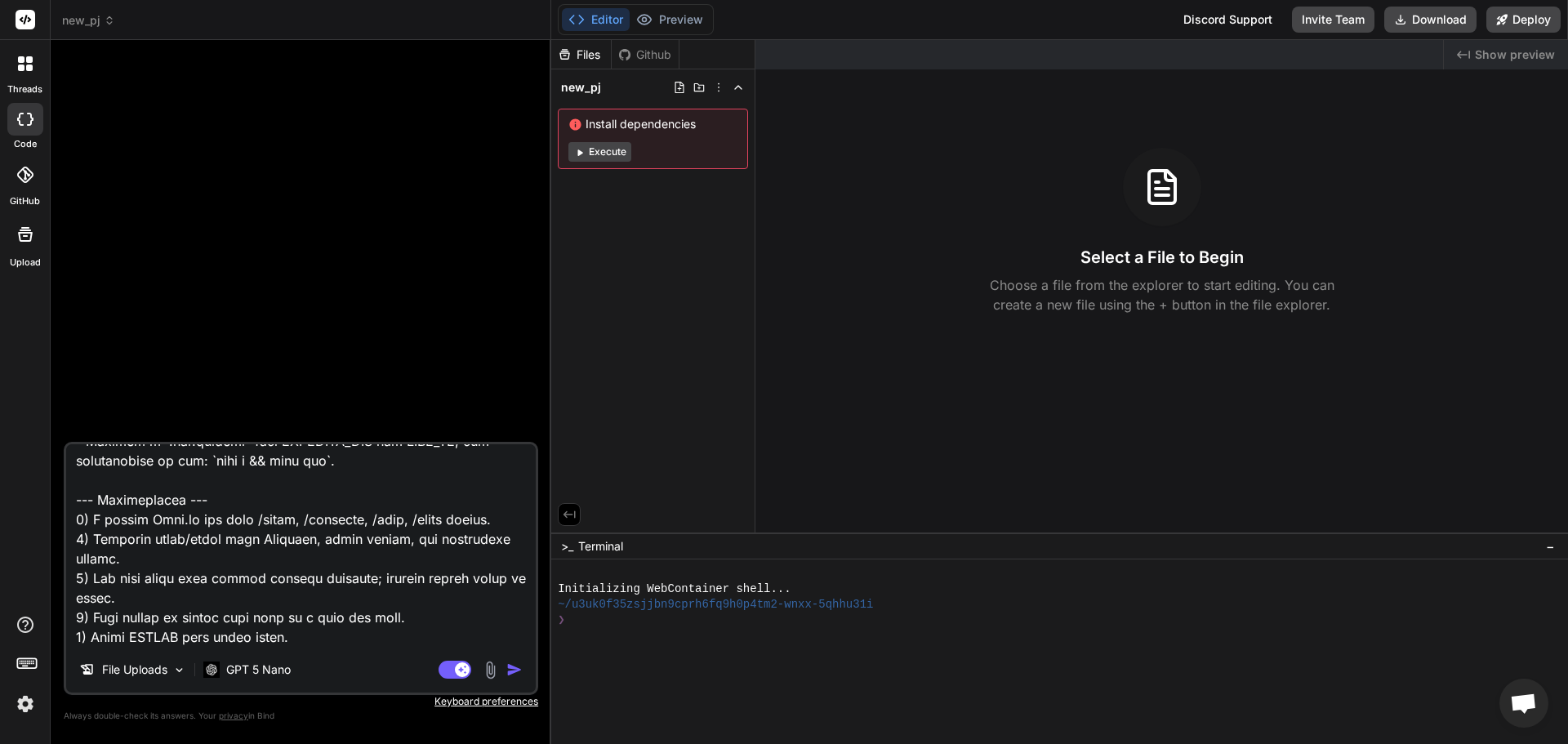
type textarea "x"
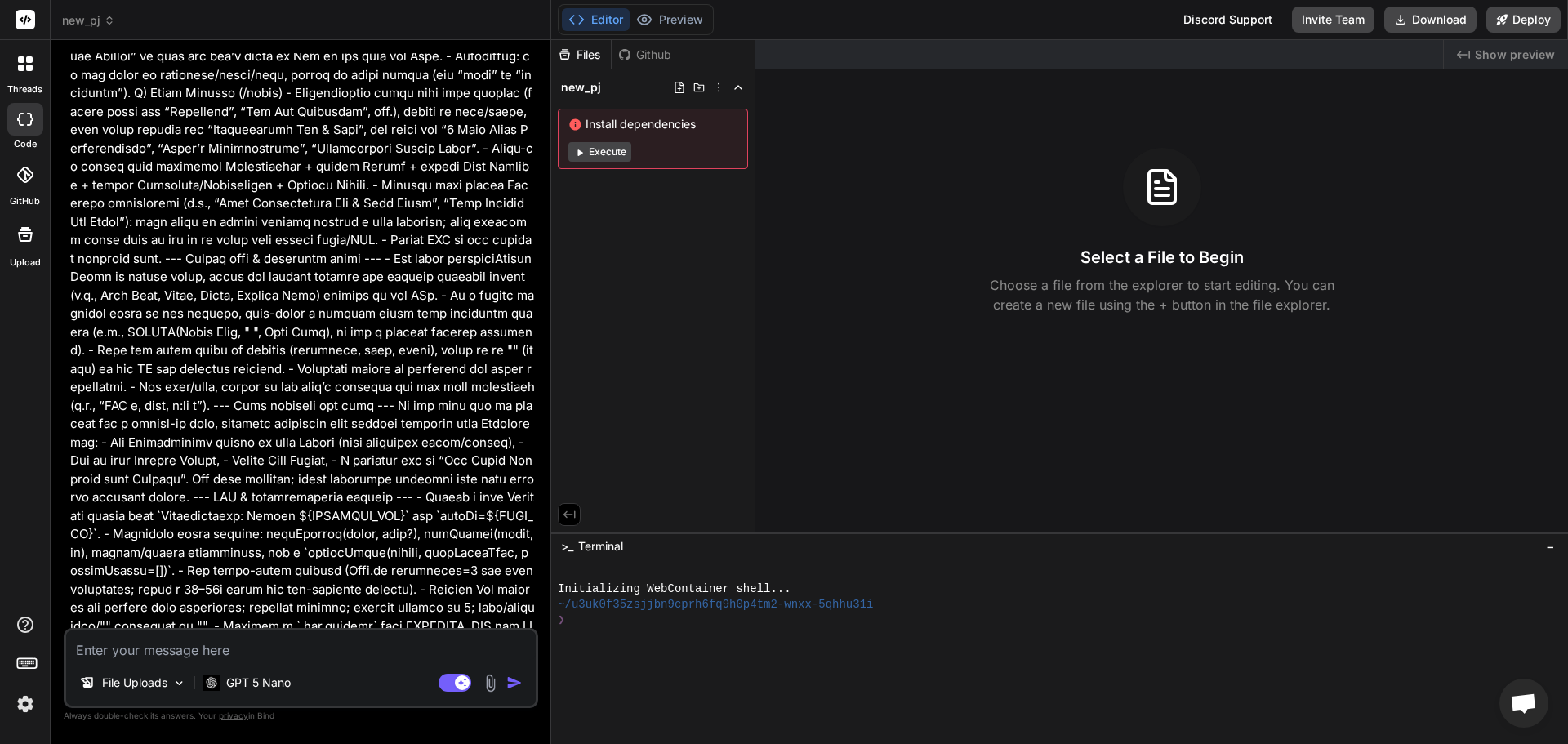
scroll to position [1047, 0]
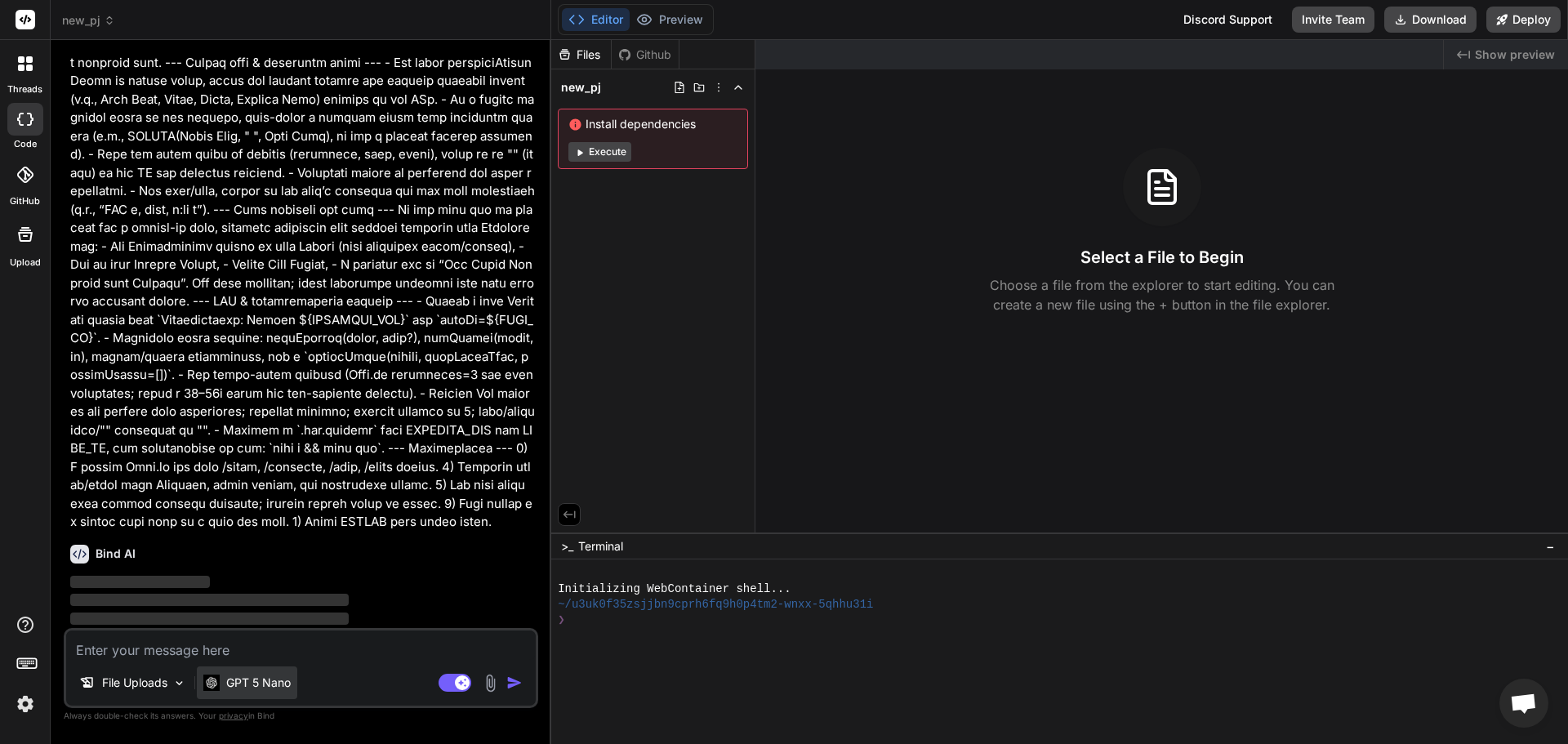
click at [257, 686] on p "GPT 5 Nano" at bounding box center [258, 683] width 64 height 16
click at [314, 689] on div "File Uploads GPT 5 Nano" at bounding box center [300, 686] width 470 height 40
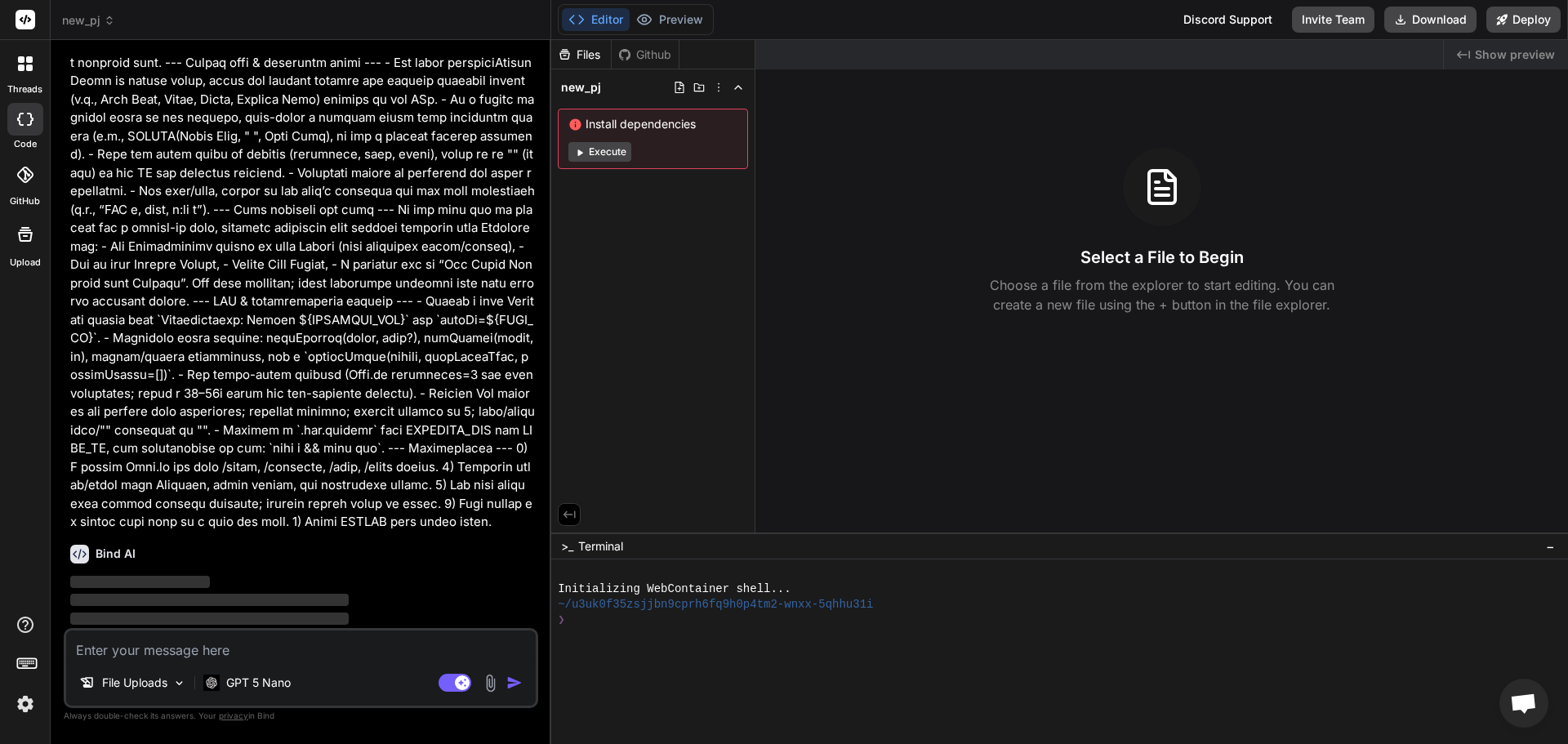
click at [652, 55] on div "Github" at bounding box center [645, 55] width 67 height 16
click at [586, 52] on div "Files" at bounding box center [581, 55] width 59 height 16
click at [631, 50] on div "Github" at bounding box center [645, 55] width 67 height 16
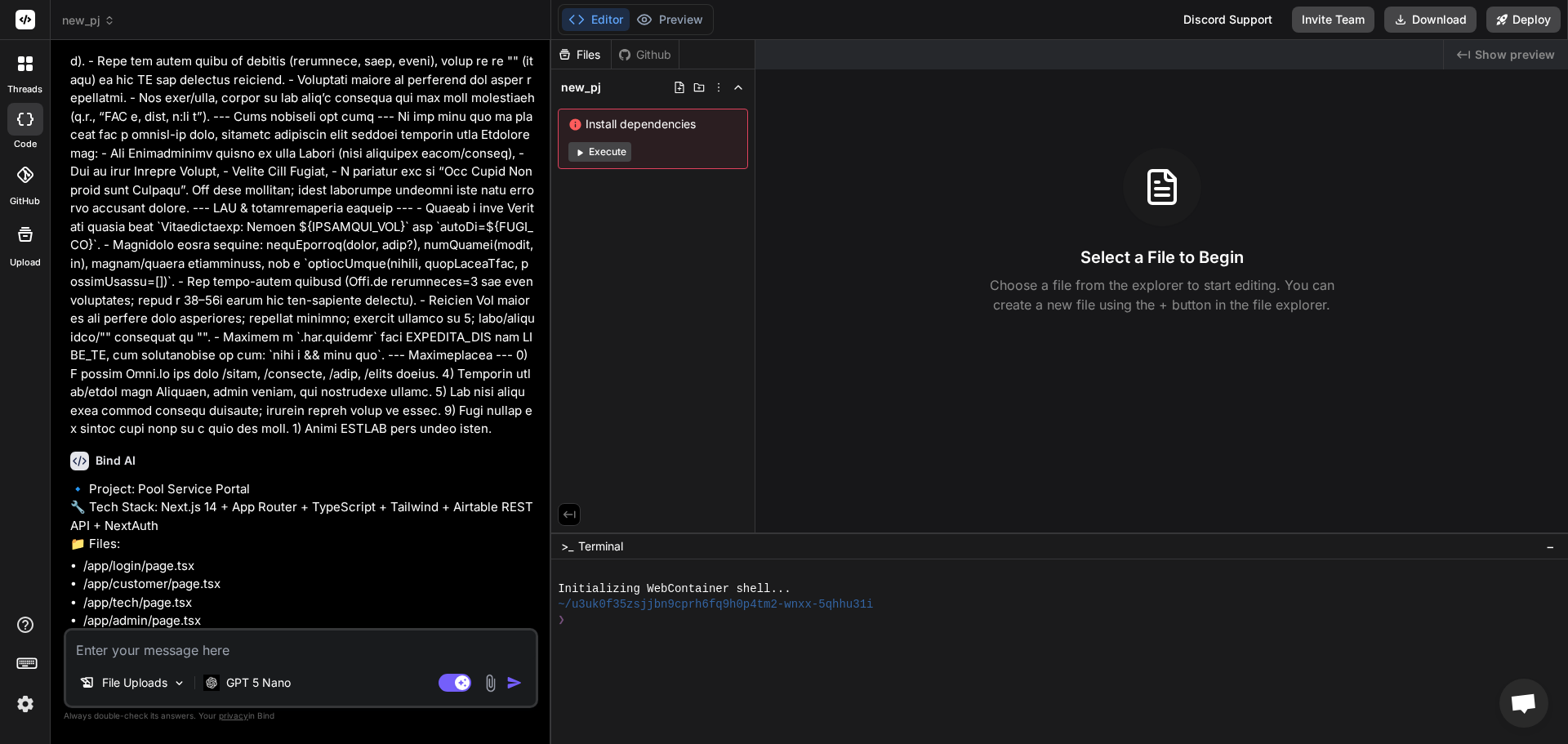
scroll to position [1188, 0]
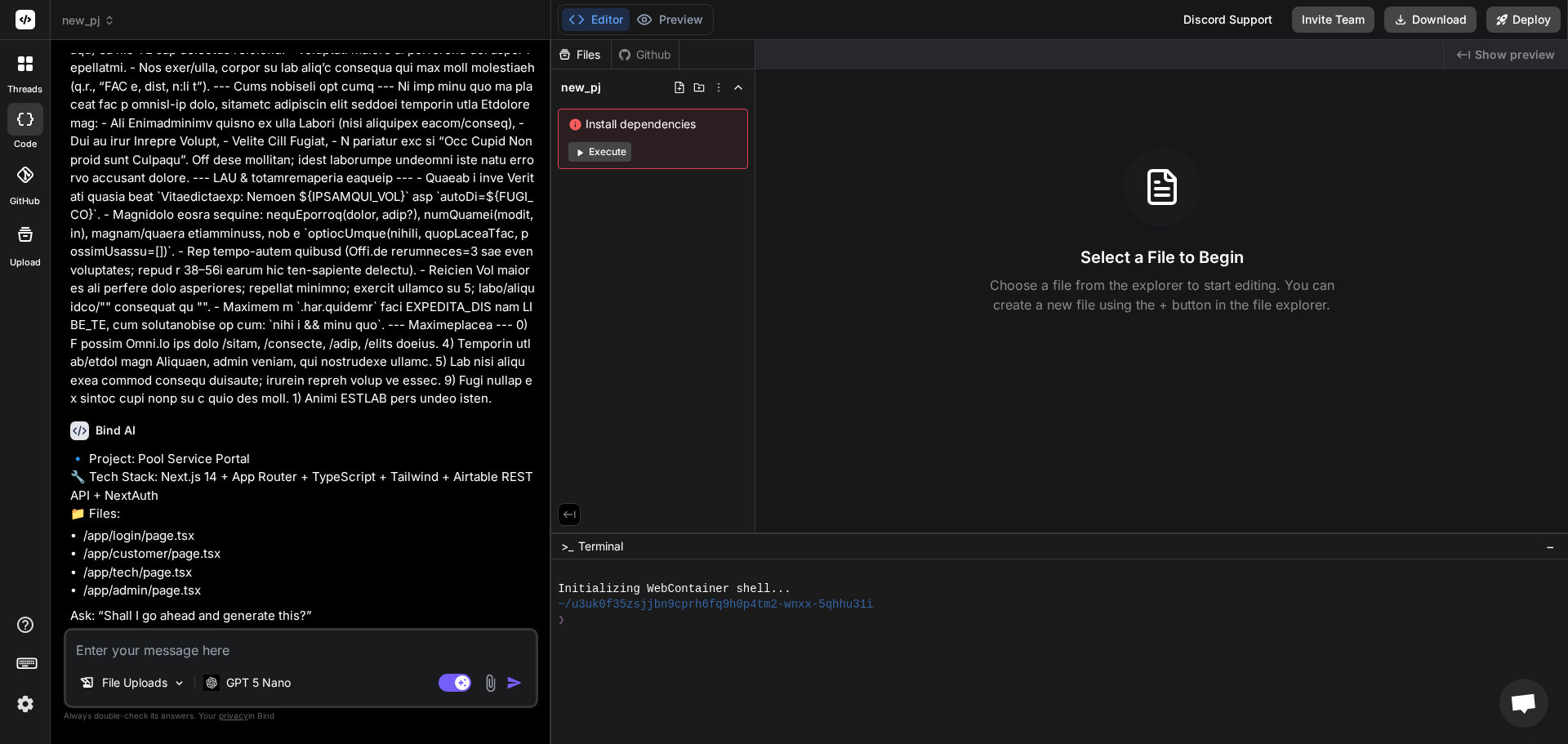
type textarea "x"
click at [269, 656] on textarea at bounding box center [300, 645] width 470 height 30
type textarea "Y"
type textarea "x"
type textarea "Ye"
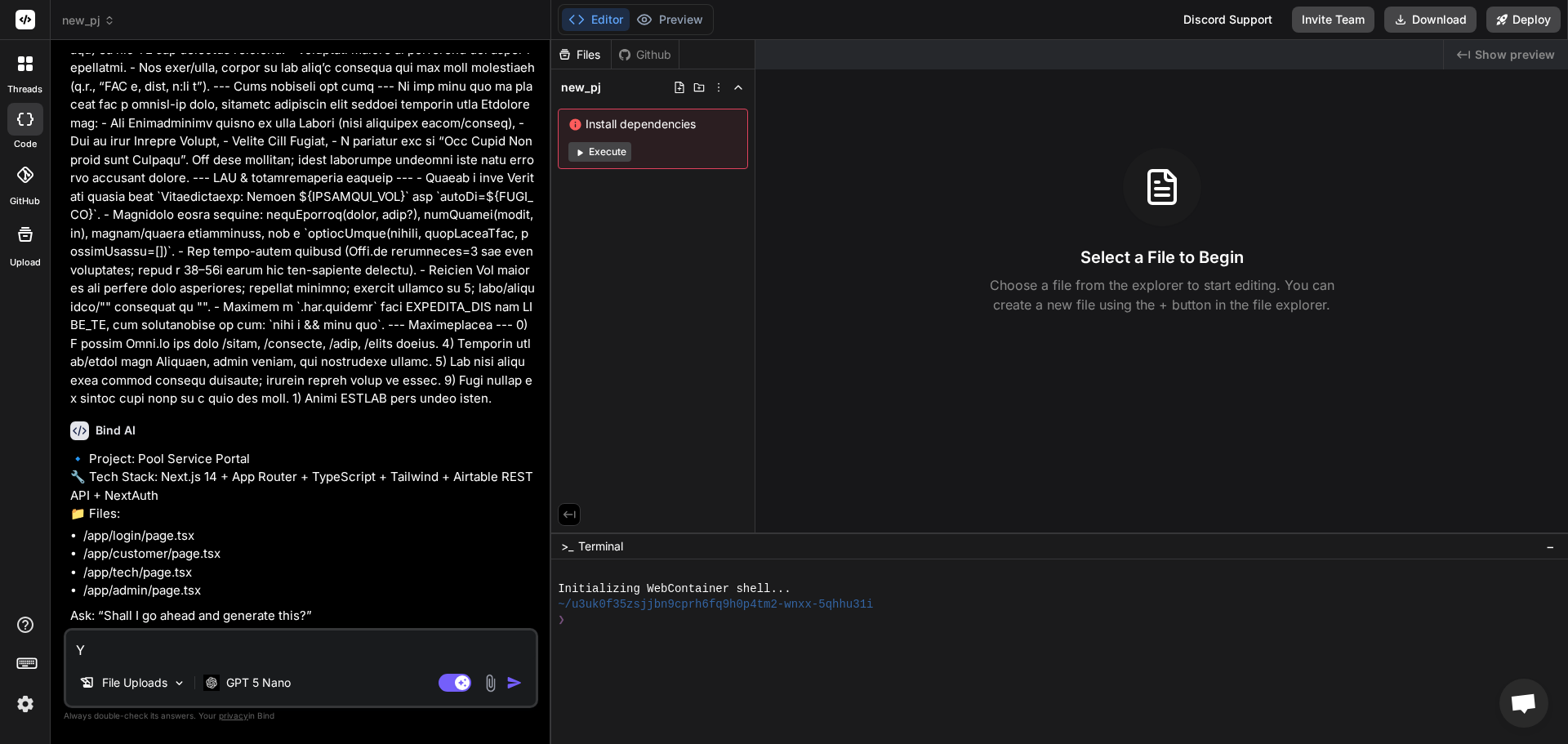
type textarea "x"
type textarea "Yes"
type textarea "x"
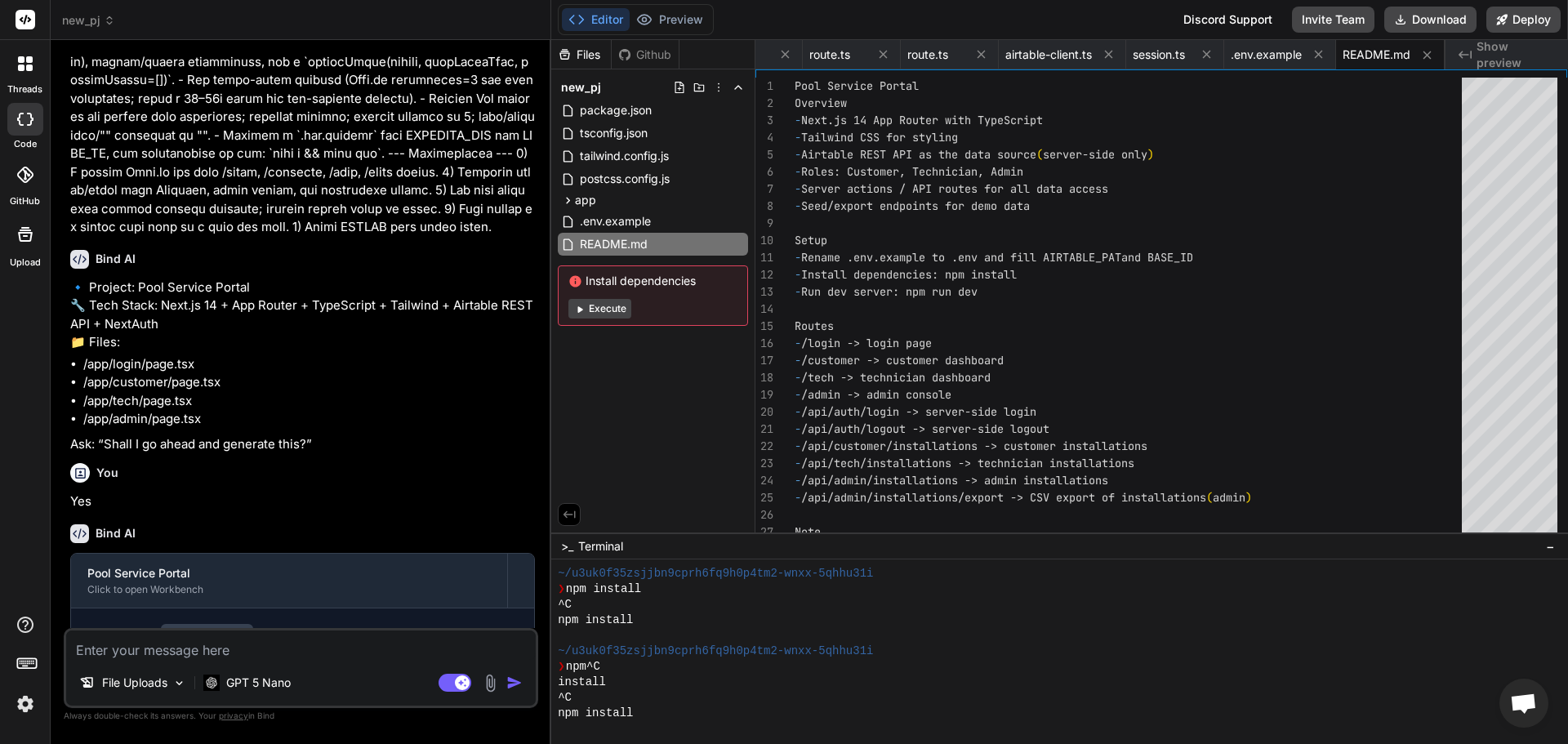
scroll to position [156, 0]
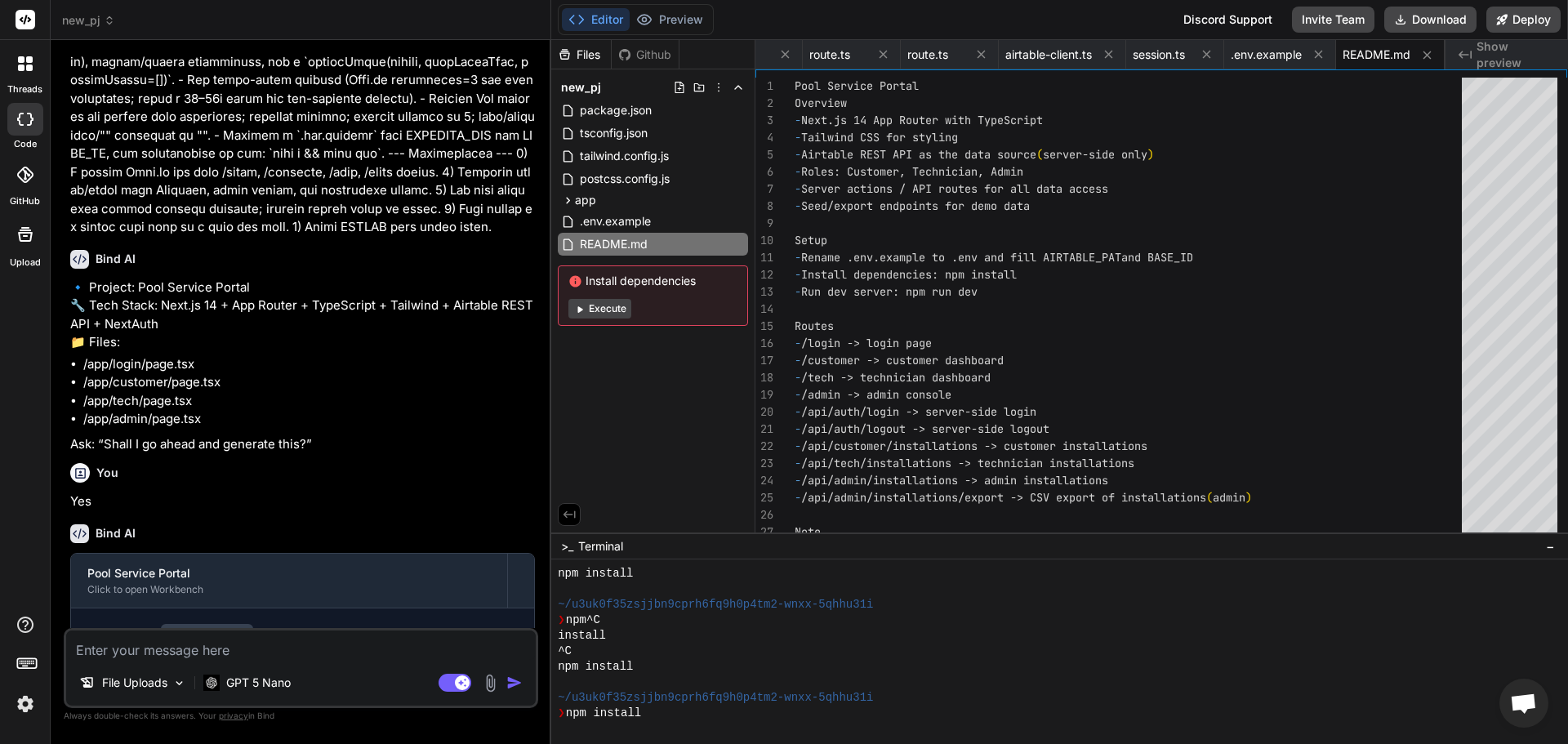
type textarea "x"
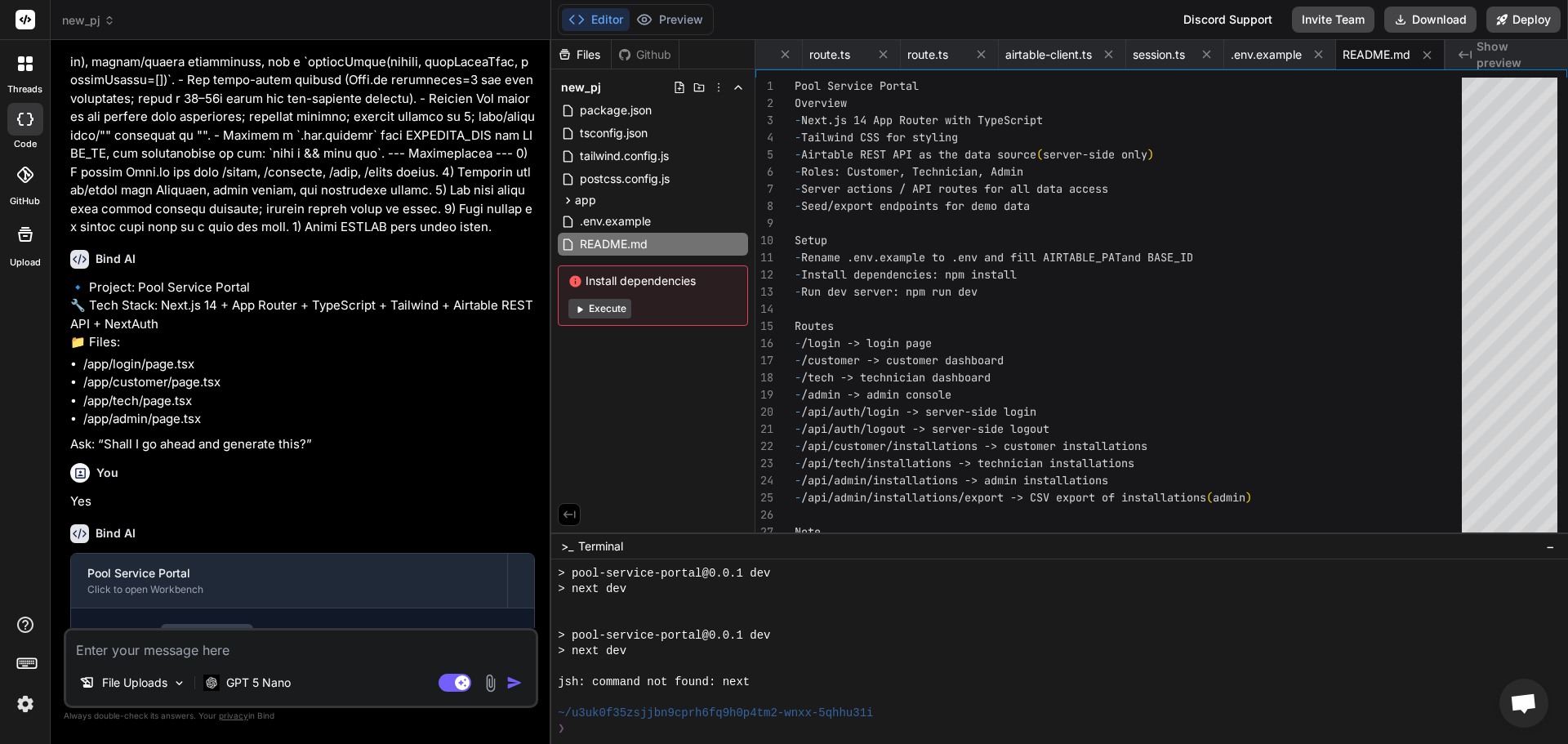
scroll to position [636, 0]
